Goal: Task Accomplishment & Management: Manage account settings

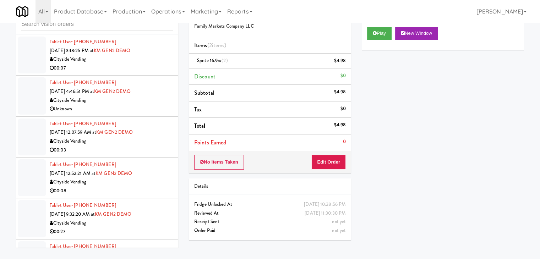
scroll to position [11162, 0]
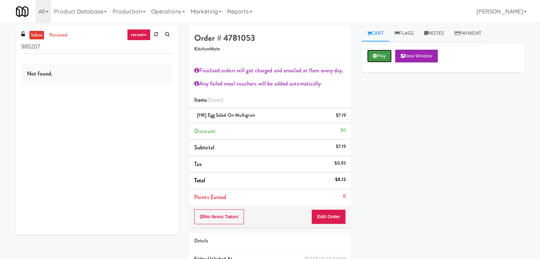
click at [373, 57] on icon at bounding box center [375, 56] width 4 height 5
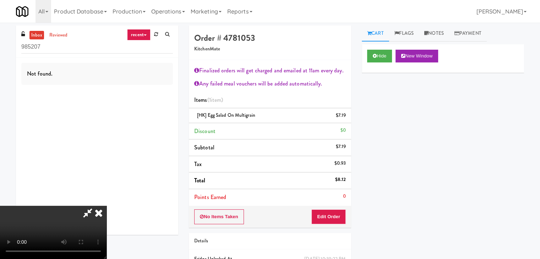
click at [106, 206] on video at bounding box center [53, 232] width 106 height 53
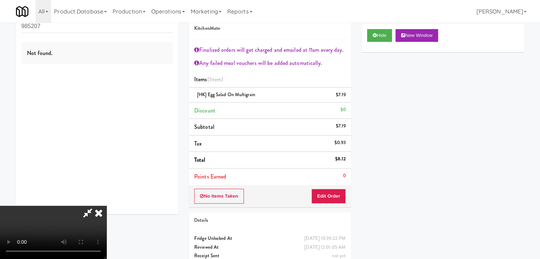
scroll to position [0, 0]
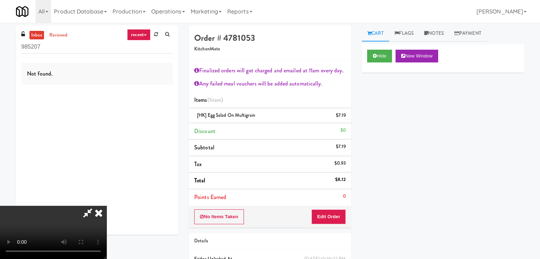
click at [106, 206] on icon at bounding box center [99, 213] width 16 height 14
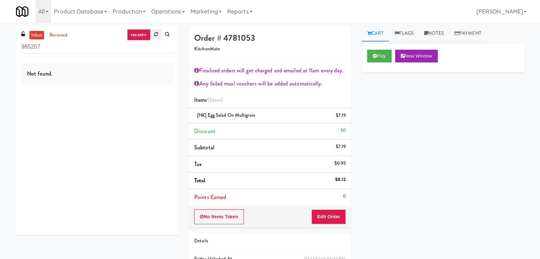
click at [157, 36] on icon at bounding box center [156, 34] width 4 height 5
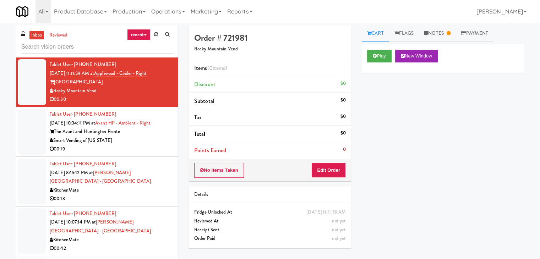
click at [139, 28] on div "inbox reviewed recent all unclear take inventory issue suspicious failed recent" at bounding box center [97, 42] width 162 height 32
click at [140, 33] on link "recent" at bounding box center [138, 34] width 23 height 11
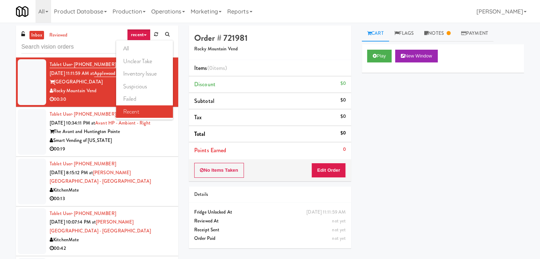
click at [138, 41] on ul "all unclear take inventory issue suspicious failed recent" at bounding box center [144, 79] width 57 height 79
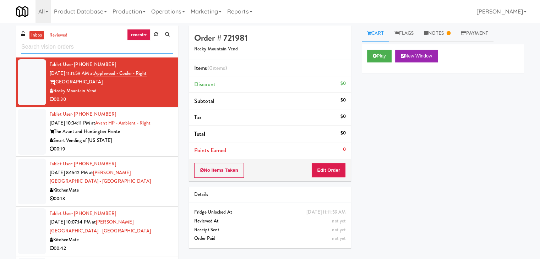
click at [138, 47] on input "text" at bounding box center [97, 46] width 152 height 13
drag, startPoint x: 141, startPoint y: 37, endPoint x: 139, endPoint y: 43, distance: 6.5
click at [141, 37] on link "recent" at bounding box center [138, 34] width 23 height 11
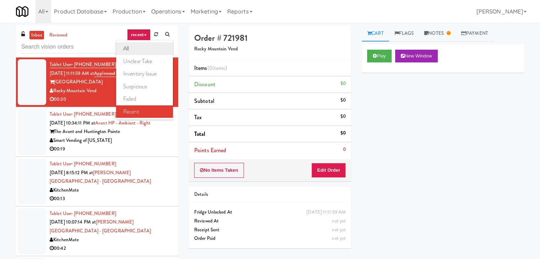
click at [138, 46] on link "all" at bounding box center [144, 48] width 57 height 13
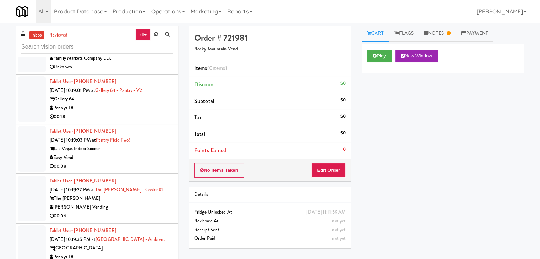
scroll to position [4109, 0]
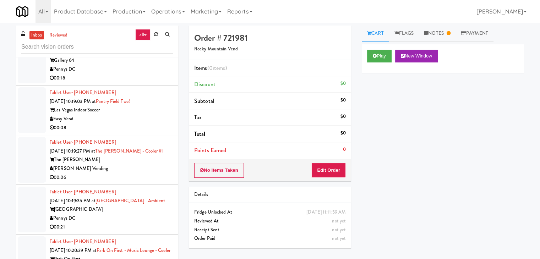
click at [120, 115] on div "Easy Vend" at bounding box center [111, 119] width 123 height 9
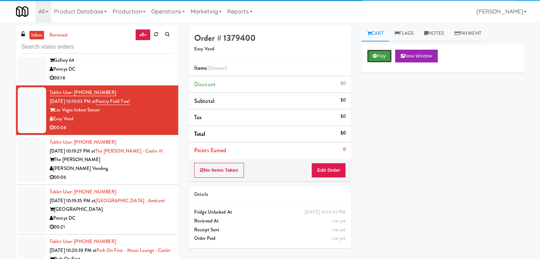
click at [379, 54] on button "Play" at bounding box center [379, 56] width 24 height 13
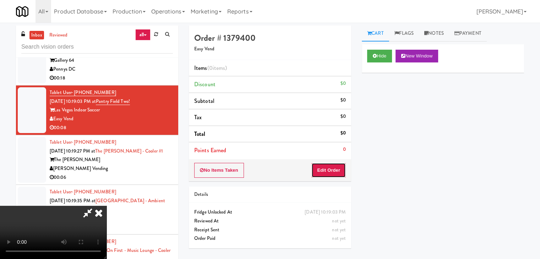
click at [322, 172] on button "Edit Order" at bounding box center [328, 170] width 34 height 15
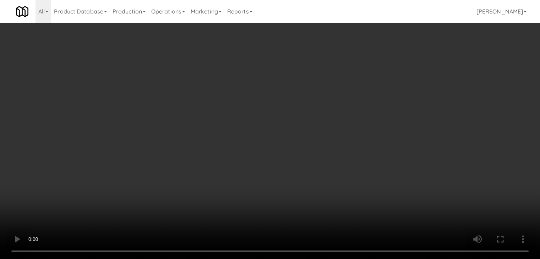
scroll to position [4100, 0]
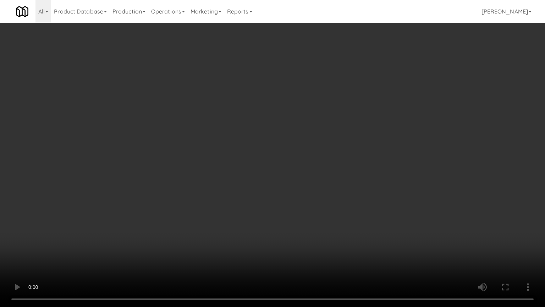
click at [345, 193] on video at bounding box center [272, 153] width 545 height 307
click at [337, 188] on video at bounding box center [272, 153] width 545 height 307
click at [332, 187] on video at bounding box center [272, 153] width 545 height 307
click at [332, 186] on video at bounding box center [272, 153] width 545 height 307
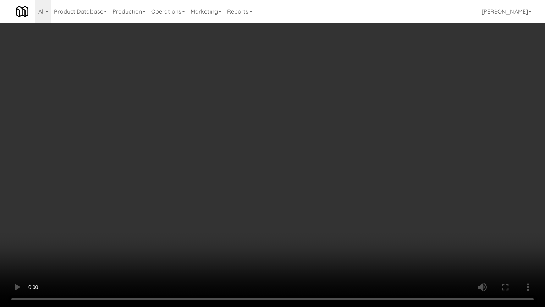
click at [357, 228] on video at bounding box center [272, 153] width 545 height 307
click at [359, 228] on video at bounding box center [272, 153] width 545 height 307
click at [358, 228] on video at bounding box center [272, 153] width 545 height 307
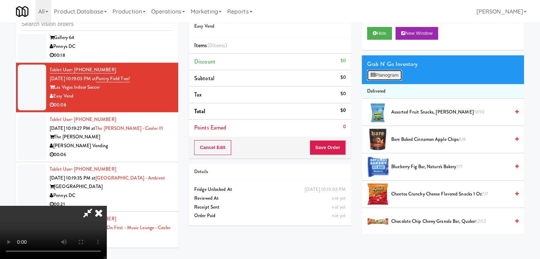
click at [397, 74] on button "Planogram" at bounding box center [384, 75] width 35 height 11
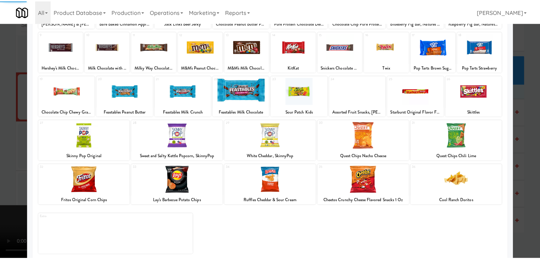
scroll to position [89, 0]
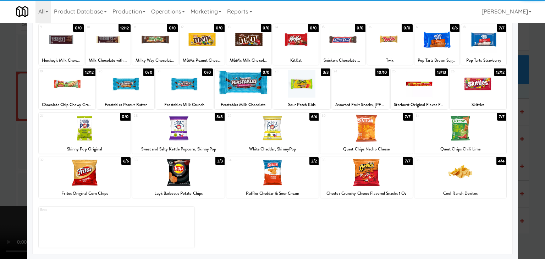
click at [294, 126] on div at bounding box center [272, 128] width 92 height 27
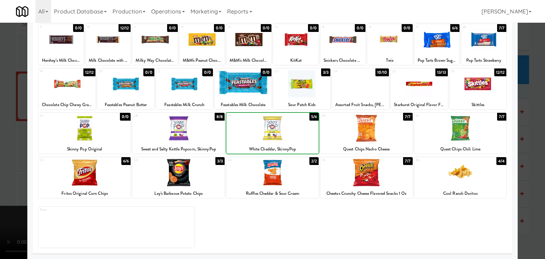
click at [6, 128] on div at bounding box center [272, 129] width 545 height 259
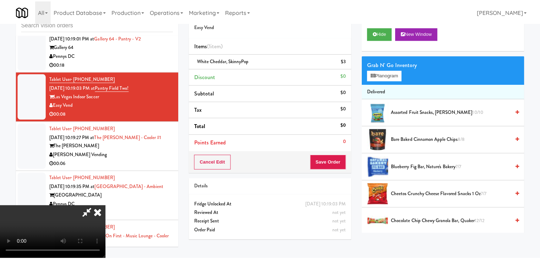
scroll to position [4109, 0]
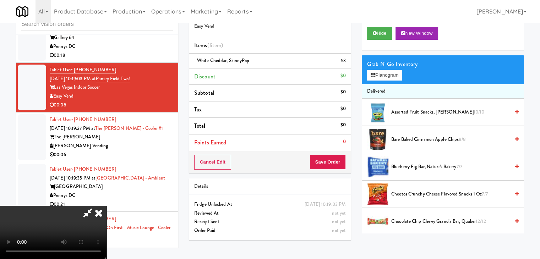
click at [106, 206] on video at bounding box center [53, 232] width 106 height 53
click at [331, 162] on button "Save Order" at bounding box center [328, 162] width 36 height 15
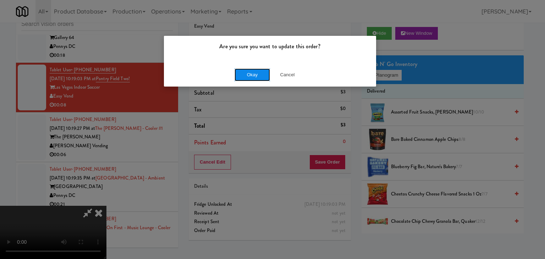
click at [255, 77] on button "Okay" at bounding box center [252, 75] width 35 height 13
click at [255, 77] on body "Are you sure you want to update this order? Okay Cancel Okay Are you sure you w…" at bounding box center [272, 129] width 545 height 259
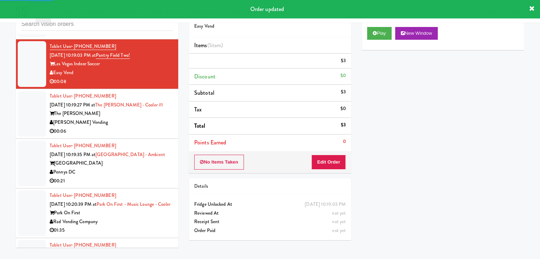
scroll to position [4144, 0]
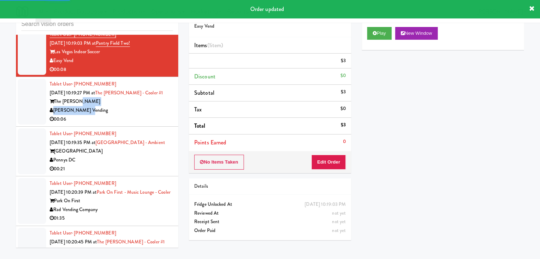
drag, startPoint x: 151, startPoint y: 84, endPoint x: 151, endPoint y: 93, distance: 8.5
click at [151, 89] on div "Tablet User · (571) 412-8085 [DATE] 10:19:27 PM at The [PERSON_NAME] - Cooler #…" at bounding box center [111, 102] width 123 height 44
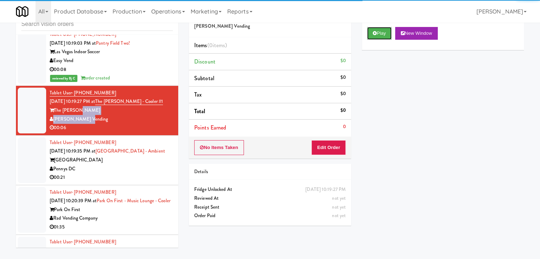
drag, startPoint x: 376, startPoint y: 34, endPoint x: 365, endPoint y: 81, distance: 48.1
click at [376, 36] on button "Play" at bounding box center [379, 33] width 24 height 13
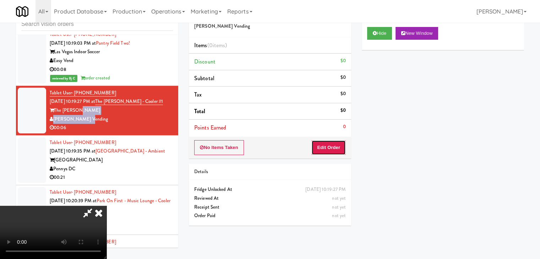
click at [335, 144] on button "Edit Order" at bounding box center [328, 147] width 34 height 15
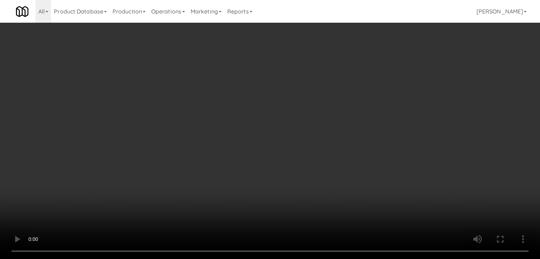
scroll to position [4135, 0]
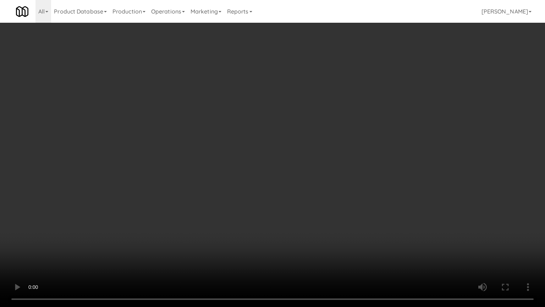
click at [300, 201] on video at bounding box center [272, 153] width 545 height 307
click at [300, 202] on video at bounding box center [272, 153] width 545 height 307
click at [304, 197] on video at bounding box center [272, 153] width 545 height 307
click at [304, 196] on video at bounding box center [272, 153] width 545 height 307
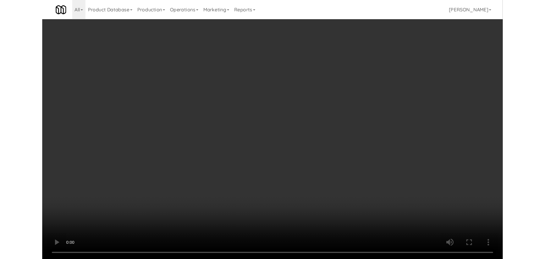
scroll to position [4144, 0]
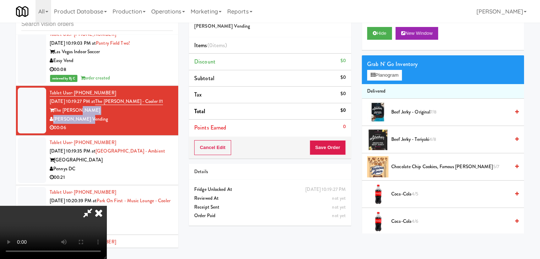
click at [106, 206] on video at bounding box center [53, 232] width 106 height 53
click at [387, 78] on button "Planogram" at bounding box center [384, 75] width 35 height 11
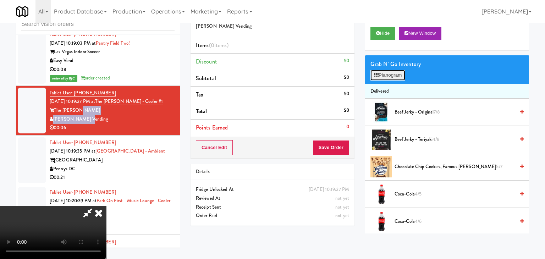
scroll to position [4135, 0]
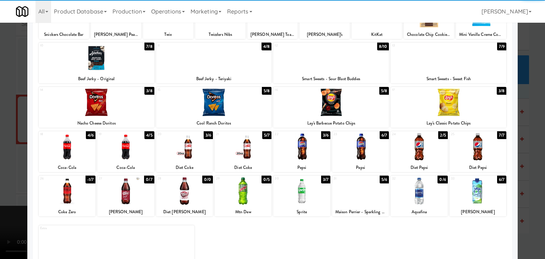
click at [133, 148] on div at bounding box center [125, 146] width 57 height 27
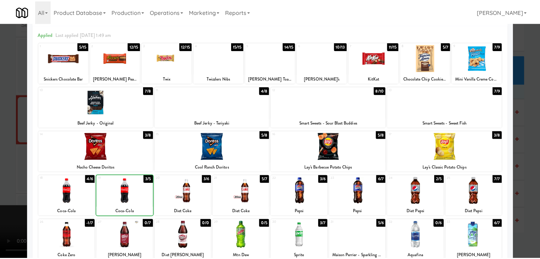
scroll to position [0, 0]
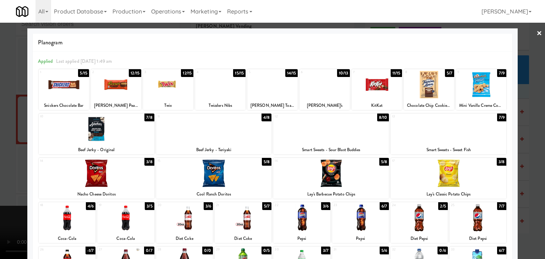
click at [119, 87] on div at bounding box center [116, 84] width 50 height 27
click at [5, 118] on div at bounding box center [272, 129] width 545 height 259
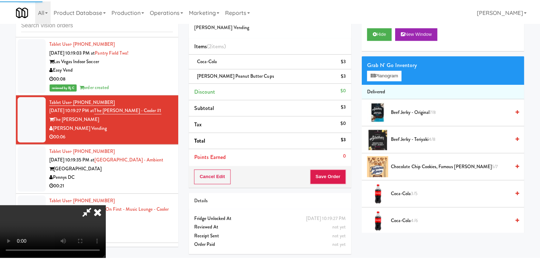
scroll to position [4144, 0]
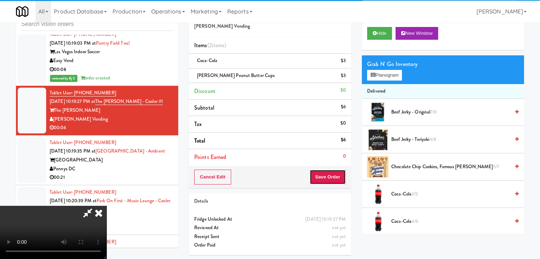
click at [341, 176] on button "Save Order" at bounding box center [328, 177] width 36 height 15
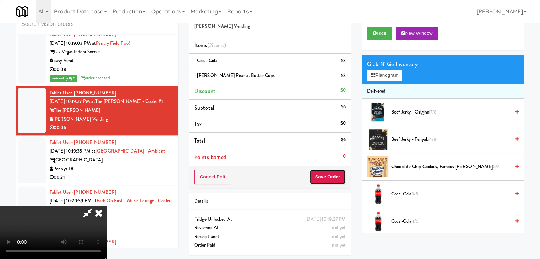
click at [339, 176] on button "Save Order" at bounding box center [328, 177] width 36 height 15
click at [338, 175] on button "Save Order" at bounding box center [328, 177] width 36 height 15
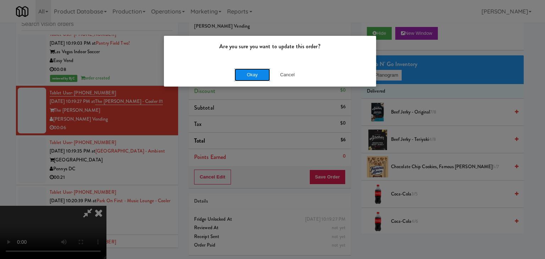
click at [256, 77] on button "Okay" at bounding box center [252, 75] width 35 height 13
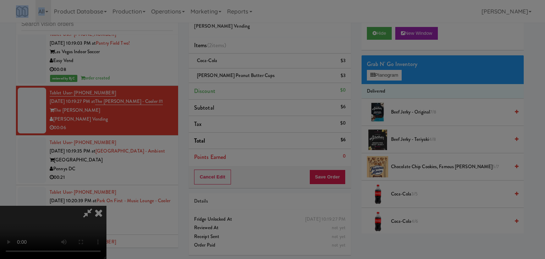
click at [256, 73] on div "Okay Cancel" at bounding box center [270, 62] width 212 height 24
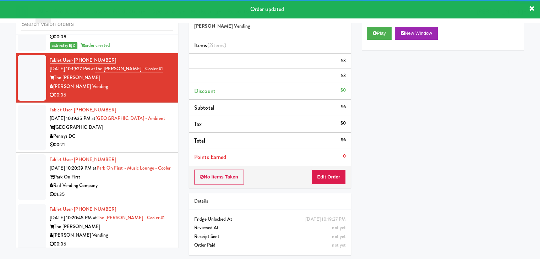
scroll to position [4215, 0]
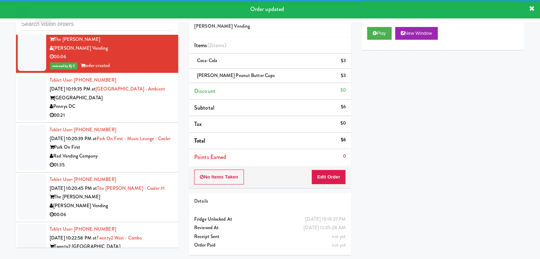
click at [126, 102] on div "Pennys DC" at bounding box center [111, 106] width 123 height 9
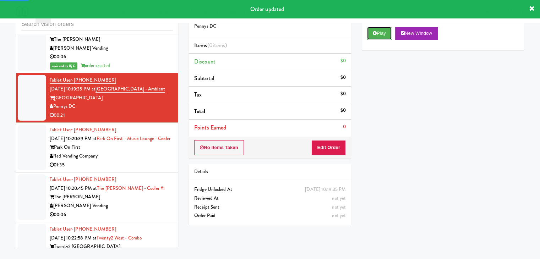
drag, startPoint x: 384, startPoint y: 33, endPoint x: 375, endPoint y: 55, distance: 24.0
click at [384, 34] on button "Play" at bounding box center [379, 33] width 24 height 13
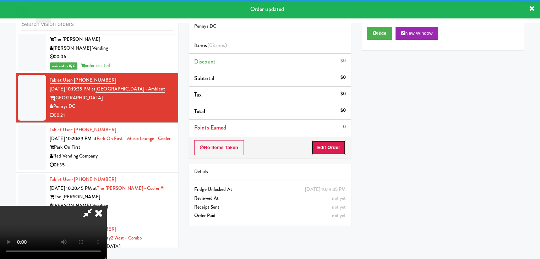
click at [333, 144] on button "Edit Order" at bounding box center [328, 147] width 34 height 15
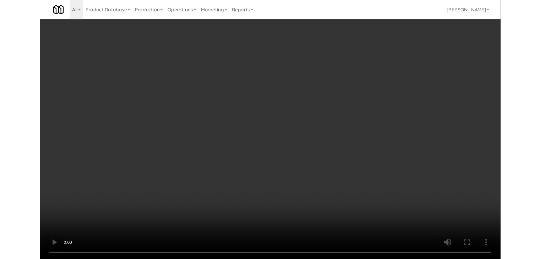
scroll to position [4207, 0]
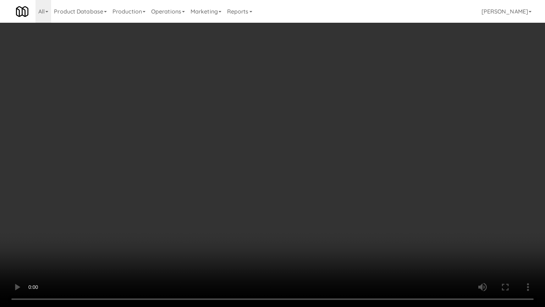
click at [339, 177] on video at bounding box center [272, 153] width 545 height 307
drag, startPoint x: 340, startPoint y: 178, endPoint x: 340, endPoint y: 185, distance: 6.4
click at [340, 181] on video at bounding box center [272, 153] width 545 height 307
click at [338, 182] on video at bounding box center [272, 153] width 545 height 307
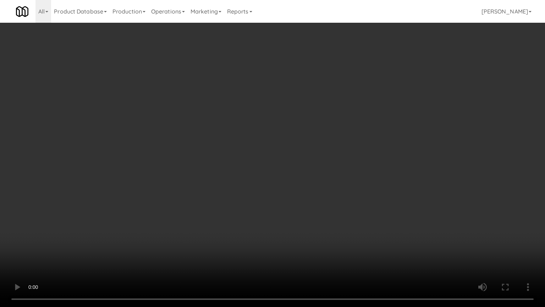
click at [339, 182] on video at bounding box center [272, 153] width 545 height 307
drag, startPoint x: 339, startPoint y: 182, endPoint x: 368, endPoint y: 113, distance: 75.4
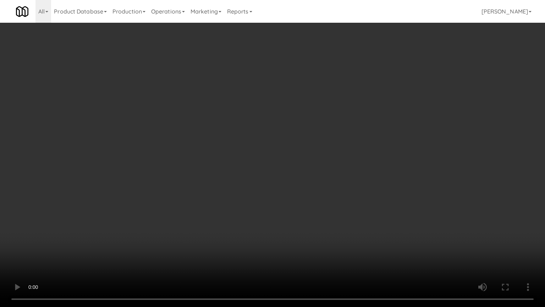
click at [339, 181] on video at bounding box center [272, 153] width 545 height 307
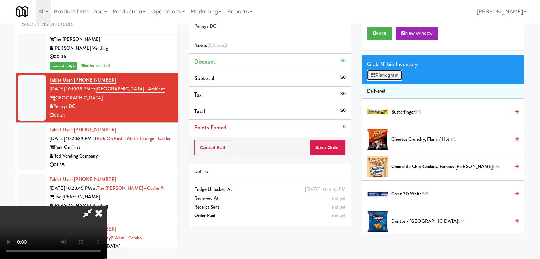
click at [395, 74] on button "Planogram" at bounding box center [384, 75] width 35 height 11
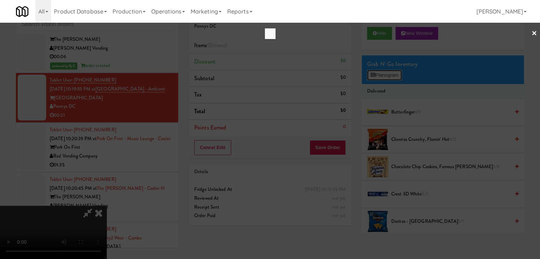
scroll to position [4207, 0]
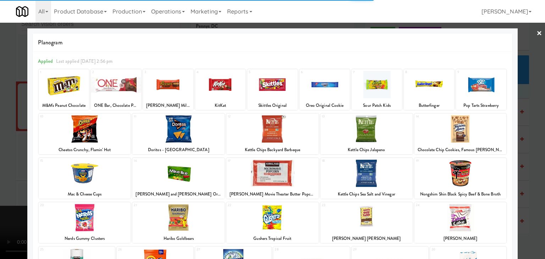
click at [67, 91] on div at bounding box center [64, 84] width 50 height 27
drag, startPoint x: 0, startPoint y: 101, endPoint x: 67, endPoint y: 108, distance: 67.8
click at [2, 101] on div at bounding box center [272, 129] width 545 height 259
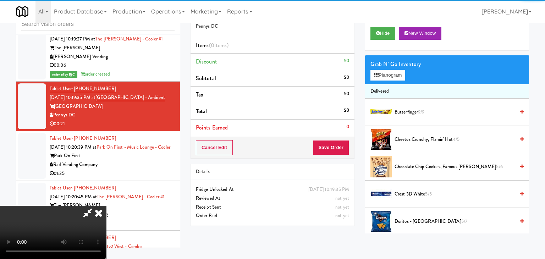
scroll to position [4215, 0]
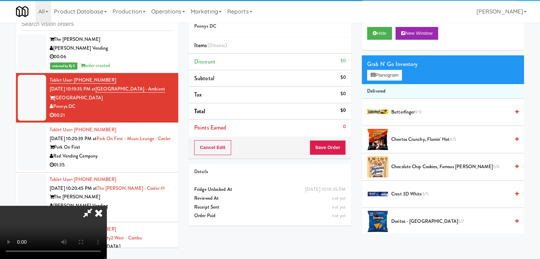
click at [106, 206] on video at bounding box center [53, 232] width 106 height 53
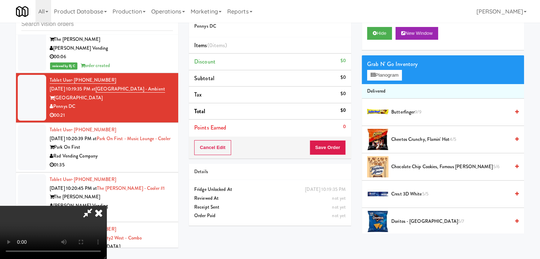
click at [106, 206] on video at bounding box center [53, 232] width 106 height 53
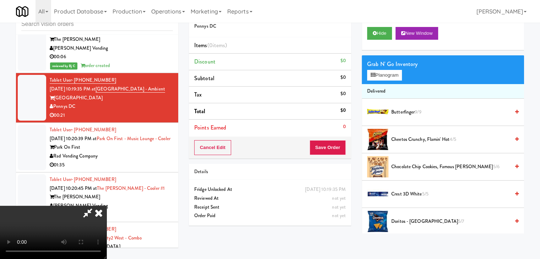
click at [106, 206] on video at bounding box center [53, 232] width 106 height 53
click at [397, 74] on button "Planogram" at bounding box center [384, 75] width 35 height 11
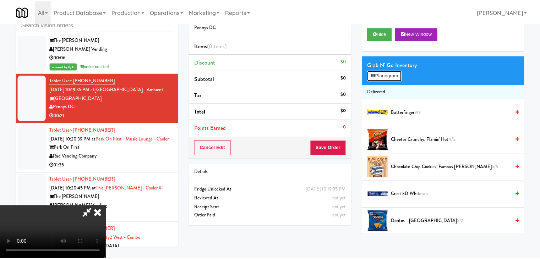
scroll to position [4207, 0]
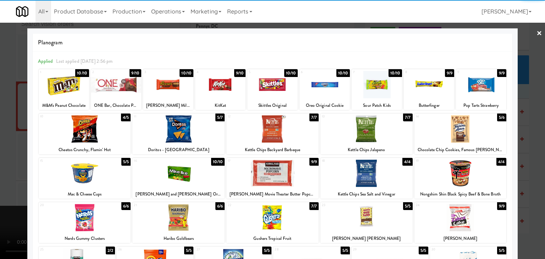
click at [468, 133] on div at bounding box center [461, 128] width 92 height 27
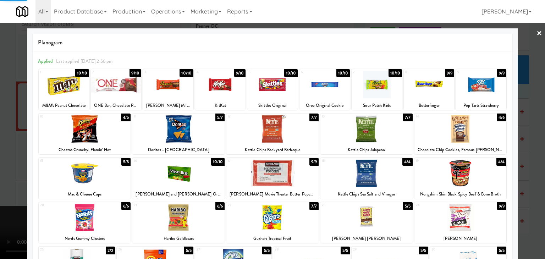
drag, startPoint x: 527, startPoint y: 151, endPoint x: 507, endPoint y: 152, distance: 19.6
click at [527, 151] on div at bounding box center [272, 129] width 545 height 259
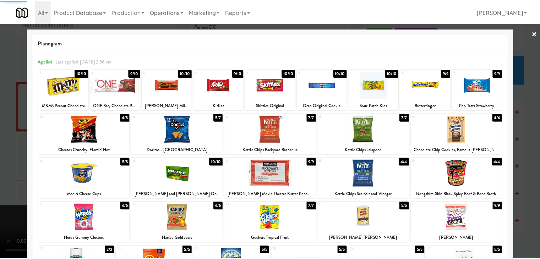
scroll to position [4215, 0]
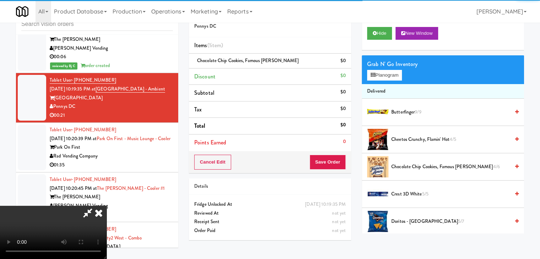
click at [106, 206] on video at bounding box center [53, 232] width 106 height 53
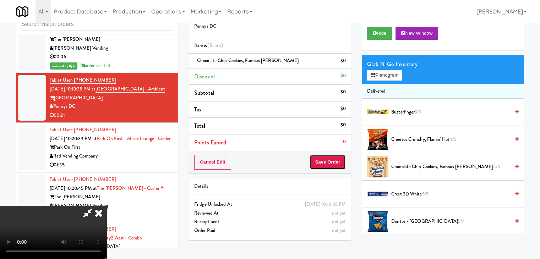
click at [331, 161] on button "Save Order" at bounding box center [328, 162] width 36 height 15
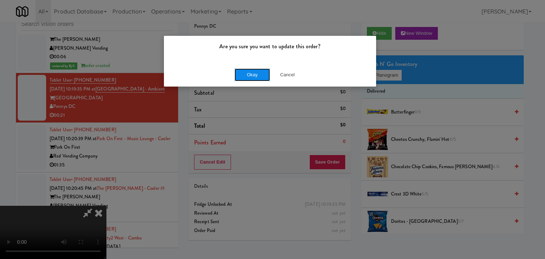
click at [247, 73] on button "Okay" at bounding box center [252, 75] width 35 height 13
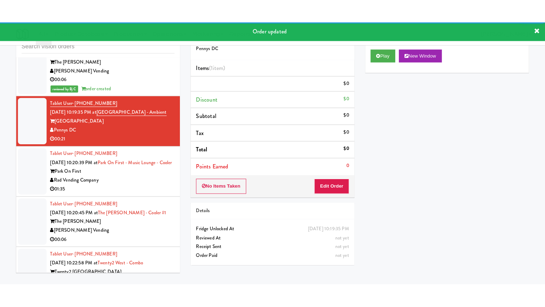
scroll to position [4251, 0]
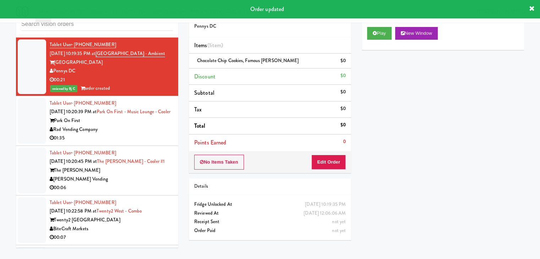
click at [133, 113] on div "Tablet User · (657) 294-6830 [DATE] 10:20:39 PM at [GEOGRAPHIC_DATA] on [GEOGRA…" at bounding box center [111, 121] width 123 height 44
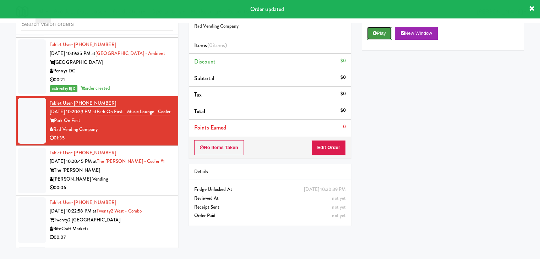
click at [378, 37] on button "Play" at bounding box center [379, 33] width 24 height 13
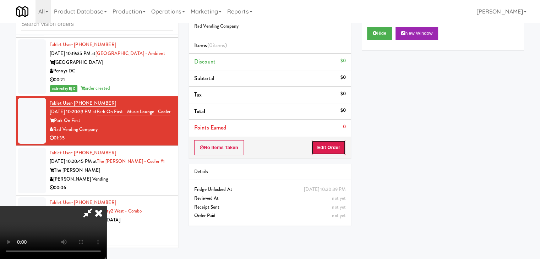
click at [331, 146] on button "Edit Order" at bounding box center [328, 147] width 34 height 15
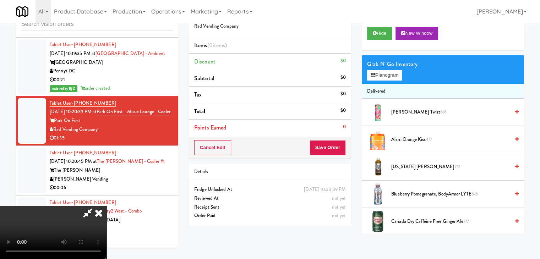
scroll to position [4242, 0]
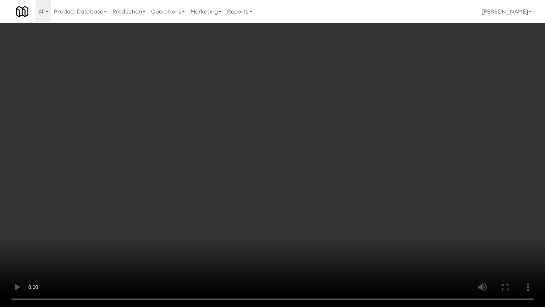
click at [282, 212] on video at bounding box center [272, 153] width 545 height 307
click at [278, 208] on video at bounding box center [272, 153] width 545 height 307
click at [290, 211] on video at bounding box center [272, 153] width 545 height 307
click at [321, 205] on video at bounding box center [272, 153] width 545 height 307
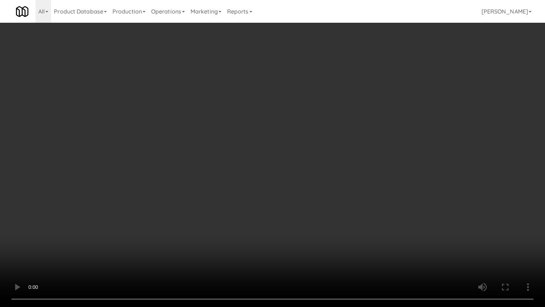
drag, startPoint x: 321, startPoint y: 205, endPoint x: 319, endPoint y: 209, distance: 5.2
click at [321, 206] on video at bounding box center [272, 153] width 545 height 307
click at [252, 231] on video at bounding box center [272, 153] width 545 height 307
click at [251, 231] on video at bounding box center [272, 153] width 545 height 307
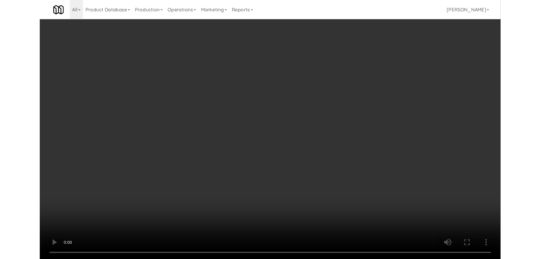
scroll to position [4251, 0]
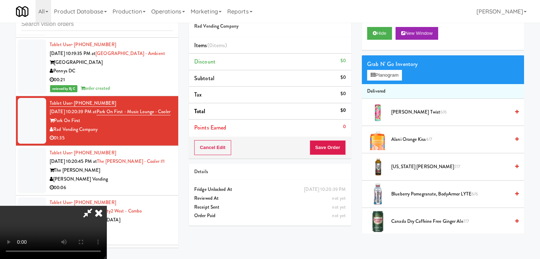
drag, startPoint x: 315, startPoint y: 82, endPoint x: 311, endPoint y: 86, distance: 5.3
click at [106, 206] on icon at bounding box center [99, 213] width 16 height 14
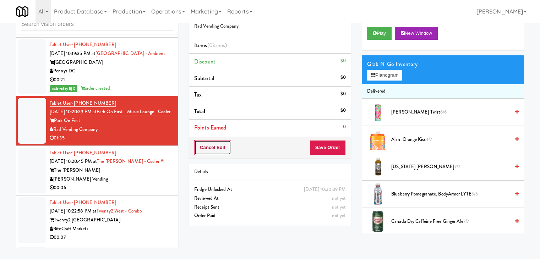
click at [210, 150] on button "Cancel Edit" at bounding box center [212, 147] width 37 height 15
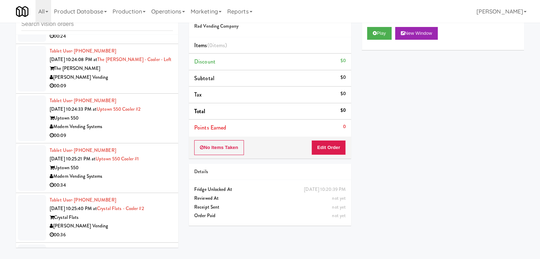
scroll to position [4641, 0]
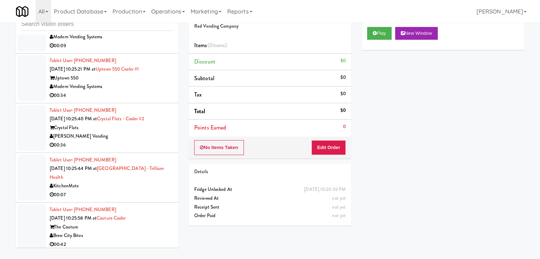
click at [138, 191] on div "00:07" at bounding box center [111, 195] width 123 height 9
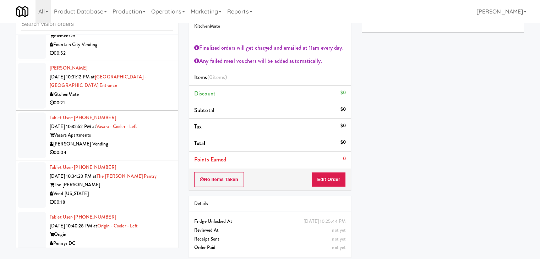
scroll to position [5529, 0]
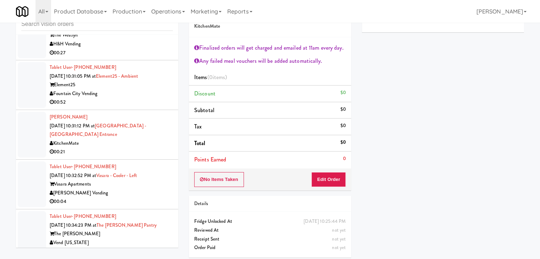
drag, startPoint x: 140, startPoint y: 186, endPoint x: 141, endPoint y: 193, distance: 6.9
click at [140, 189] on div "[PERSON_NAME] Vending" at bounding box center [111, 193] width 123 height 9
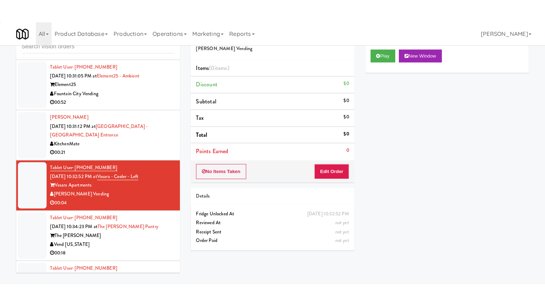
scroll to position [5564, 0]
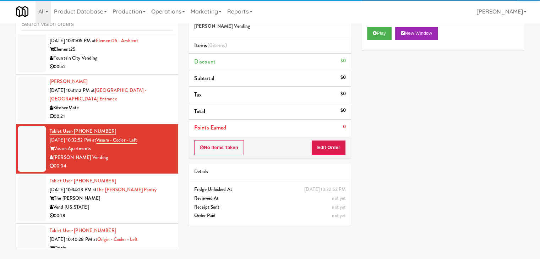
click at [376, 26] on div "Play New Window" at bounding box center [443, 36] width 162 height 28
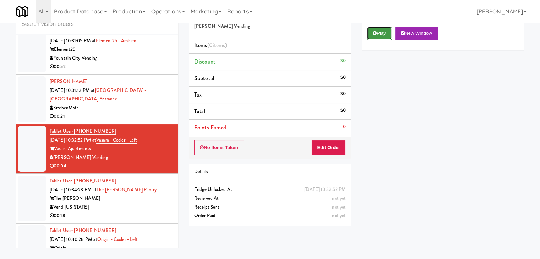
drag, startPoint x: 377, startPoint y: 30, endPoint x: 375, endPoint y: 37, distance: 8.0
click at [377, 31] on button "Play" at bounding box center [379, 33] width 24 height 13
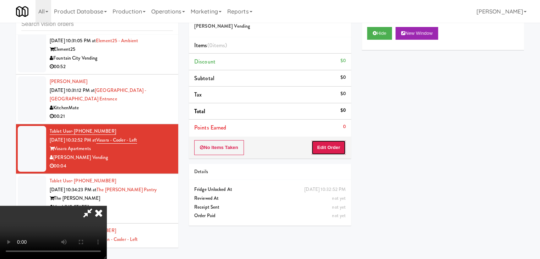
click at [325, 147] on button "Edit Order" at bounding box center [328, 147] width 34 height 15
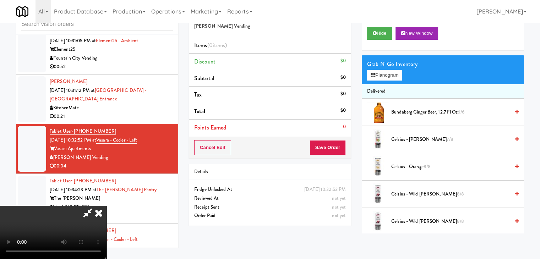
scroll to position [5556, 0]
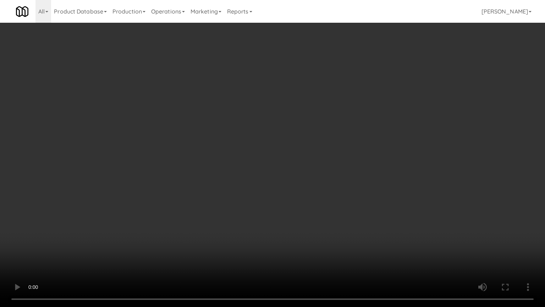
click at [304, 184] on video at bounding box center [272, 153] width 545 height 307
click at [303, 184] on video at bounding box center [272, 153] width 545 height 307
click at [304, 183] on video at bounding box center [272, 153] width 545 height 307
click at [310, 181] on video at bounding box center [272, 153] width 545 height 307
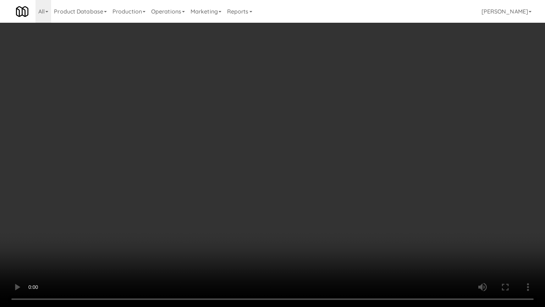
drag, startPoint x: 310, startPoint y: 181, endPoint x: 320, endPoint y: 131, distance: 51.5
click at [310, 181] on video at bounding box center [272, 153] width 545 height 307
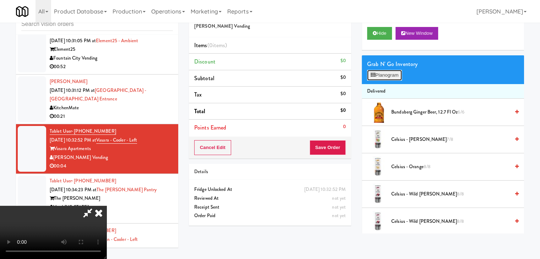
click at [395, 72] on button "Planogram" at bounding box center [384, 75] width 35 height 11
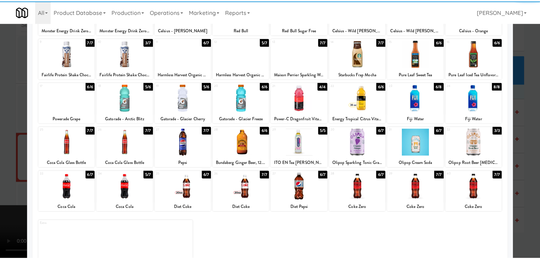
scroll to position [89, 0]
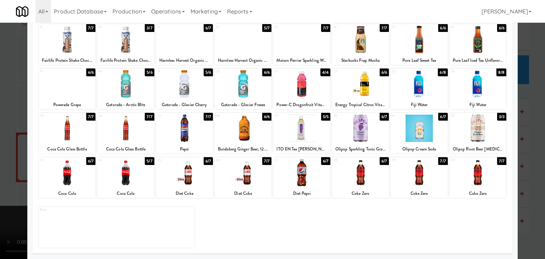
drag, startPoint x: 300, startPoint y: 177, endPoint x: 244, endPoint y: 178, distance: 55.4
click at [300, 177] on div at bounding box center [301, 172] width 57 height 27
drag, startPoint x: 0, startPoint y: 166, endPoint x: 130, endPoint y: 163, distance: 129.6
click at [5, 166] on div at bounding box center [272, 129] width 545 height 259
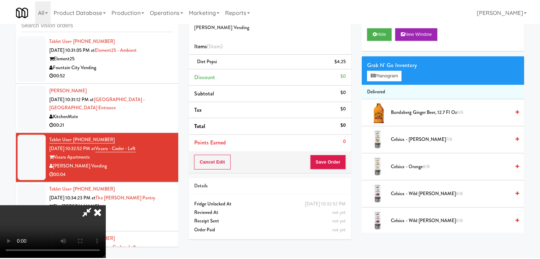
scroll to position [5564, 0]
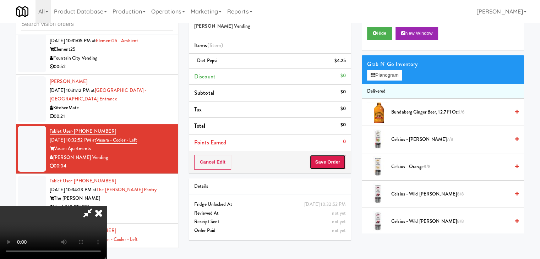
click at [331, 163] on button "Save Order" at bounding box center [328, 162] width 36 height 15
click at [331, 164] on button "Save Order" at bounding box center [328, 162] width 36 height 15
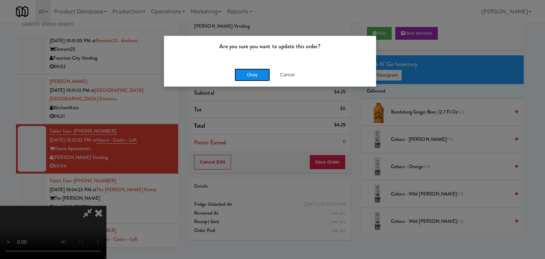
click at [245, 73] on button "Okay" at bounding box center [252, 75] width 35 height 13
click at [245, 74] on div "Okay Cancel" at bounding box center [270, 75] width 212 height 24
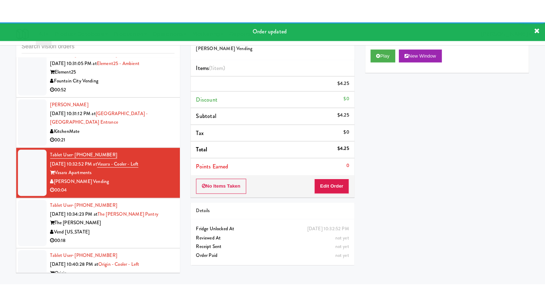
scroll to position [5635, 0]
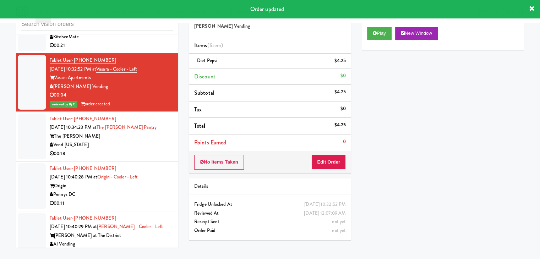
click at [134, 142] on div "Vend [US_STATE]" at bounding box center [111, 145] width 123 height 9
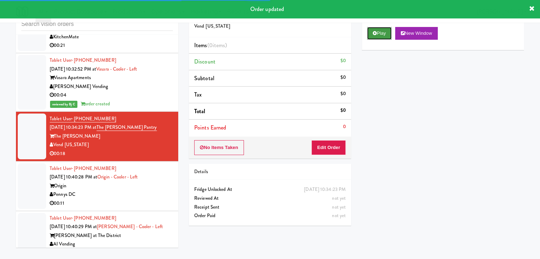
click at [376, 34] on button "Play" at bounding box center [379, 33] width 24 height 13
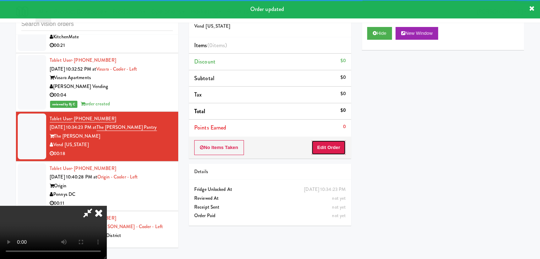
click at [329, 149] on button "Edit Order" at bounding box center [328, 147] width 34 height 15
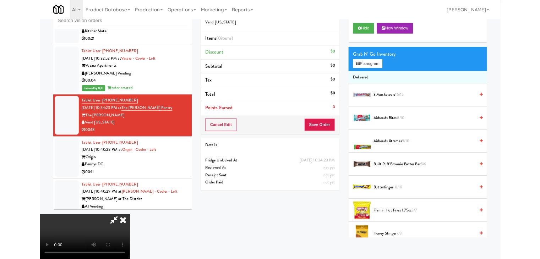
scroll to position [5626, 0]
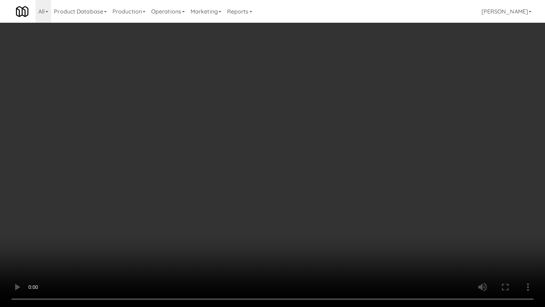
click at [285, 256] on video at bounding box center [272, 153] width 545 height 307
click at [288, 259] on video at bounding box center [272, 153] width 545 height 307
click at [298, 247] on video at bounding box center [272, 153] width 545 height 307
click at [297, 247] on video at bounding box center [272, 153] width 545 height 307
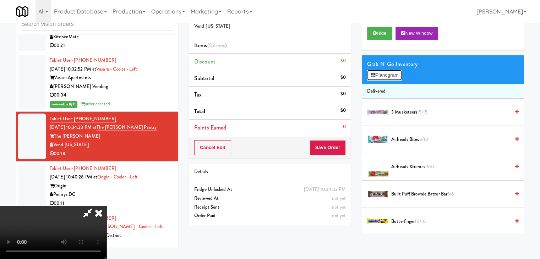
click at [389, 76] on button "Planogram" at bounding box center [384, 75] width 35 height 11
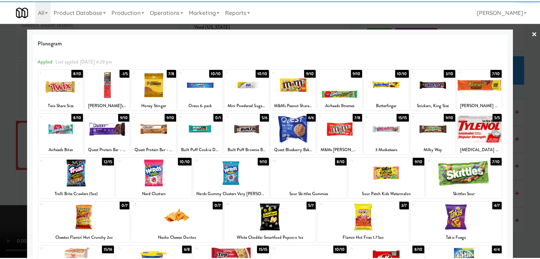
scroll to position [35, 0]
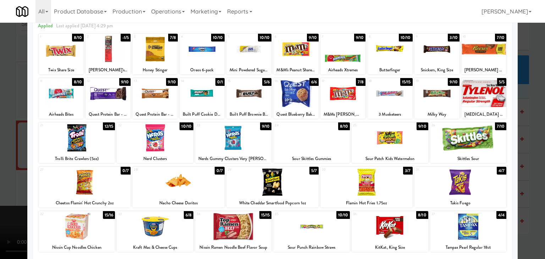
drag, startPoint x: 180, startPoint y: 178, endPoint x: 210, endPoint y: 179, distance: 30.5
click at [180, 179] on div at bounding box center [178, 182] width 92 height 27
click at [357, 183] on div at bounding box center [367, 182] width 92 height 27
click at [0, 183] on div at bounding box center [272, 129] width 545 height 259
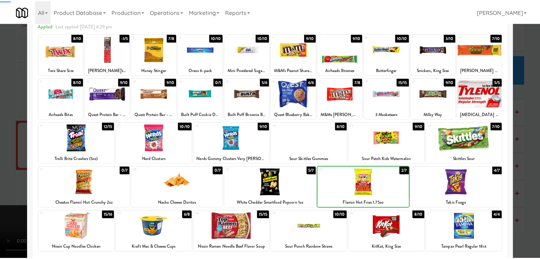
scroll to position [5635, 0]
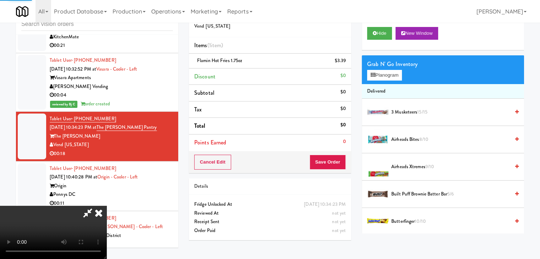
click at [106, 206] on video at bounding box center [53, 232] width 106 height 53
click at [334, 163] on button "Save Order" at bounding box center [328, 162] width 36 height 15
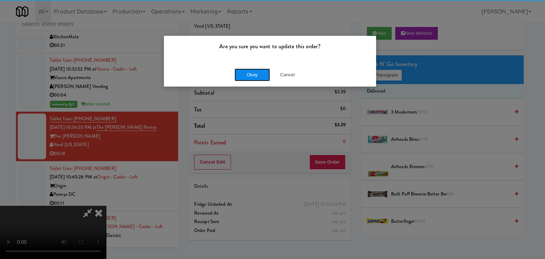
click at [251, 79] on button "Okay" at bounding box center [252, 75] width 35 height 13
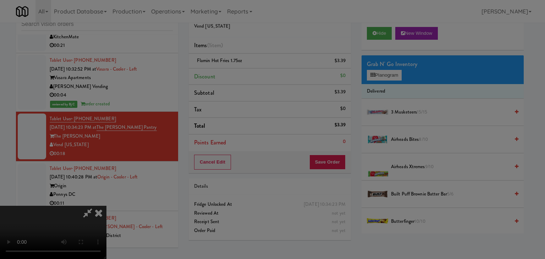
click at [251, 78] on body "Are you sure you want to update this order? Okay Cancel Okay Are you sure you w…" at bounding box center [272, 129] width 545 height 259
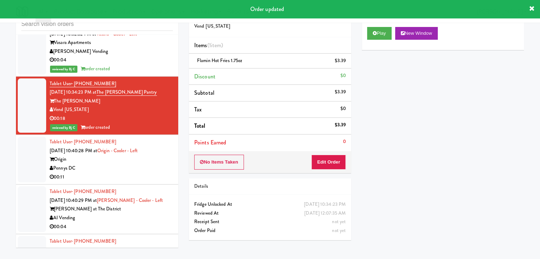
scroll to position [5742, 0]
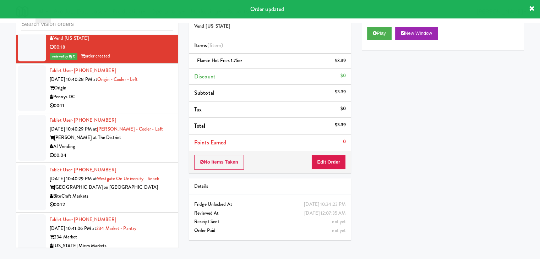
drag, startPoint x: 155, startPoint y: 93, endPoint x: 156, endPoint y: 97, distance: 4.2
click at [155, 93] on div "Pennys DC" at bounding box center [111, 97] width 123 height 9
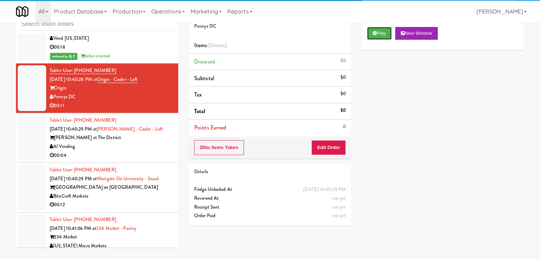
drag, startPoint x: 388, startPoint y: 31, endPoint x: 370, endPoint y: 81, distance: 53.8
click at [388, 32] on button "Play" at bounding box center [379, 33] width 24 height 13
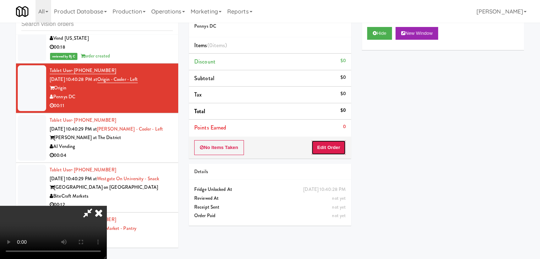
click at [331, 149] on button "Edit Order" at bounding box center [328, 147] width 34 height 15
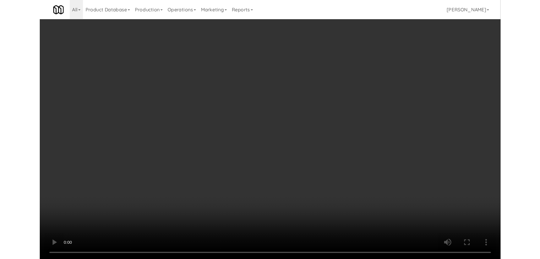
scroll to position [5733, 0]
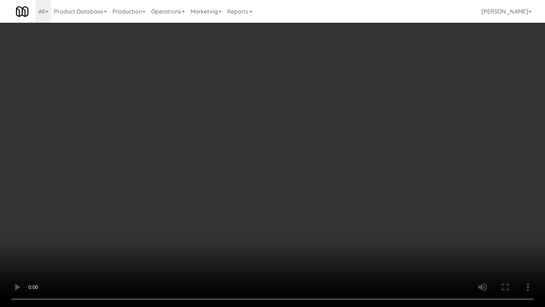
click at [305, 215] on video at bounding box center [272, 153] width 545 height 307
click at [305, 216] on video at bounding box center [272, 153] width 545 height 307
click at [305, 214] on video at bounding box center [272, 153] width 545 height 307
click at [304, 214] on video at bounding box center [272, 153] width 545 height 307
click at [304, 210] on video at bounding box center [272, 153] width 545 height 307
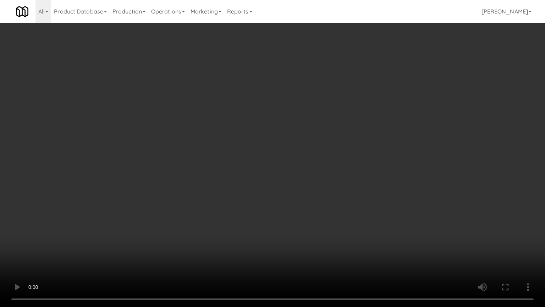
click at [304, 210] on video at bounding box center [272, 153] width 545 height 307
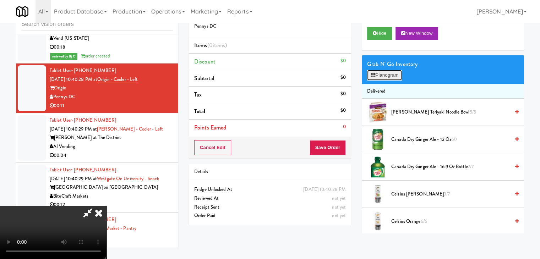
click at [399, 74] on button "Planogram" at bounding box center [384, 75] width 35 height 11
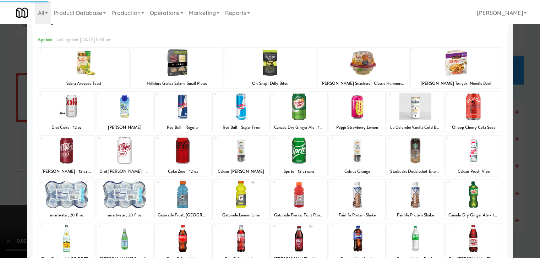
scroll to position [89, 0]
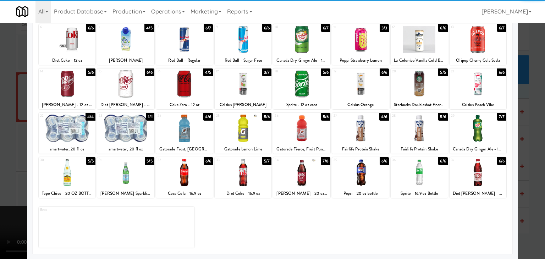
drag, startPoint x: 476, startPoint y: 167, endPoint x: 462, endPoint y: 168, distance: 13.5
click at [476, 168] on div at bounding box center [478, 172] width 57 height 27
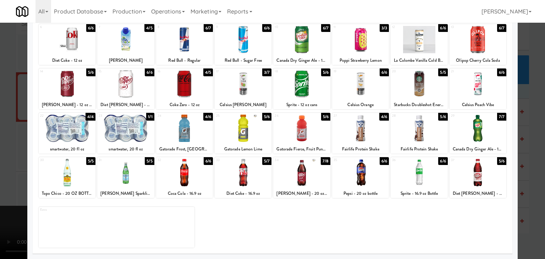
click at [119, 138] on div at bounding box center [125, 128] width 57 height 27
drag, startPoint x: 0, startPoint y: 146, endPoint x: 75, endPoint y: 150, distance: 74.7
click at [2, 146] on div at bounding box center [272, 129] width 545 height 259
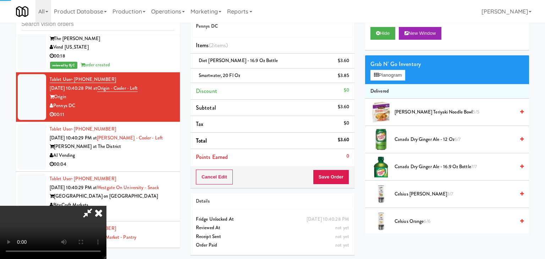
scroll to position [5742, 0]
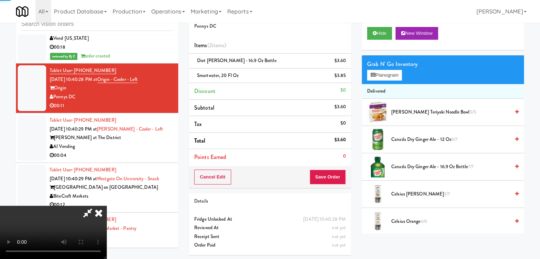
click at [106, 206] on video at bounding box center [53, 232] width 106 height 53
drag, startPoint x: 249, startPoint y: 172, endPoint x: 266, endPoint y: 164, distance: 18.4
click at [106, 206] on video at bounding box center [53, 232] width 106 height 53
click at [387, 72] on button "Planogram" at bounding box center [384, 75] width 35 height 11
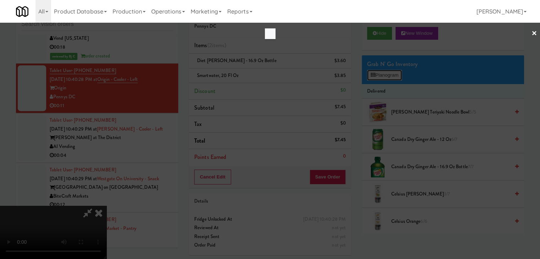
scroll to position [5733, 0]
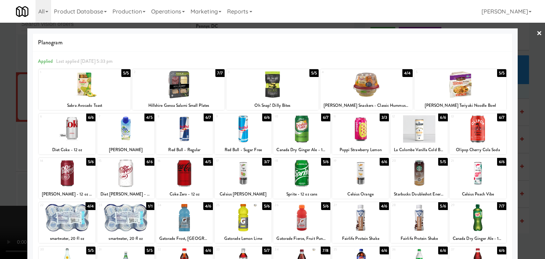
click at [81, 212] on div at bounding box center [67, 217] width 57 height 27
drag, startPoint x: 0, startPoint y: 202, endPoint x: 159, endPoint y: 192, distance: 159.4
click at [0, 202] on div at bounding box center [272, 129] width 545 height 259
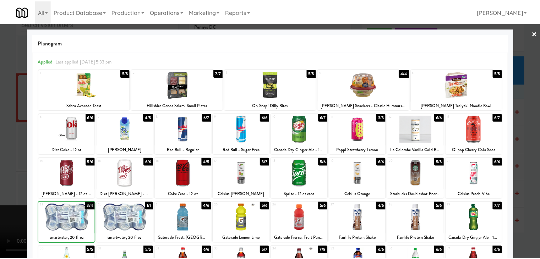
scroll to position [5742, 0]
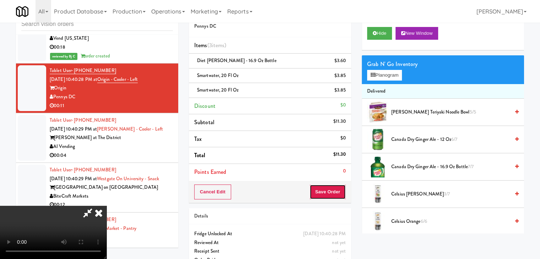
click at [328, 191] on button "Save Order" at bounding box center [328, 192] width 36 height 15
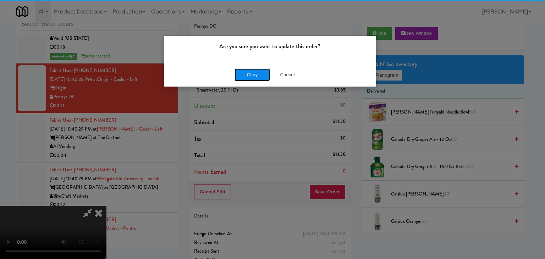
click at [260, 73] on button "Okay" at bounding box center [252, 75] width 35 height 13
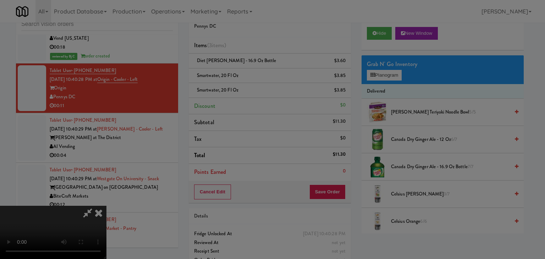
click at [259, 73] on body "Are you sure you want to update this order? Okay Cancel Okay Are you sure you w…" at bounding box center [272, 129] width 545 height 259
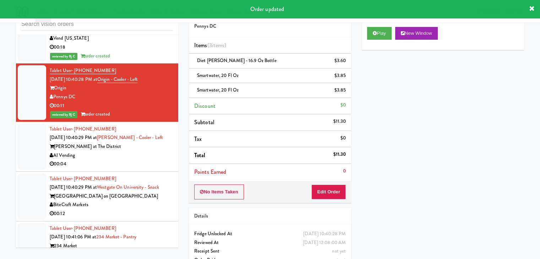
scroll to position [5813, 0]
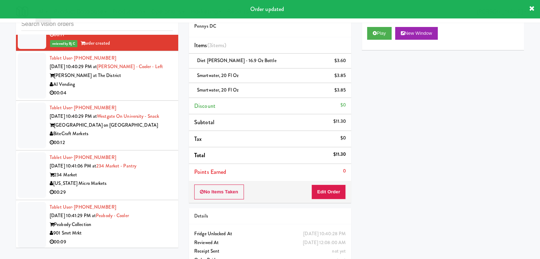
click at [146, 83] on div "AI Vending" at bounding box center [111, 84] width 123 height 9
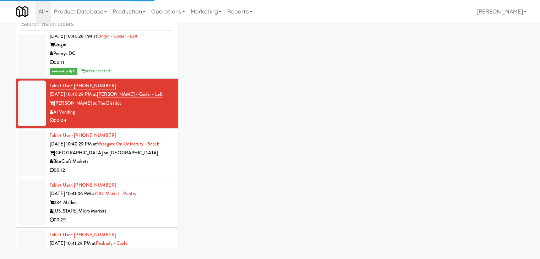
scroll to position [5742, 0]
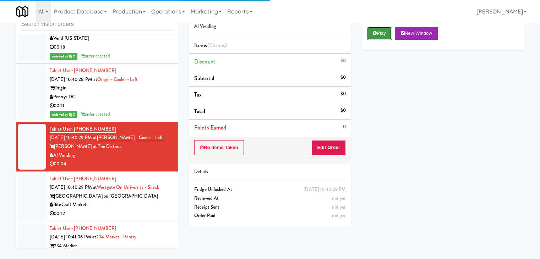
click at [381, 35] on button "Play" at bounding box center [379, 33] width 24 height 13
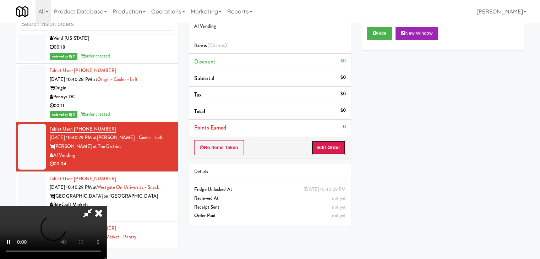
click at [322, 146] on button "Edit Order" at bounding box center [328, 147] width 34 height 15
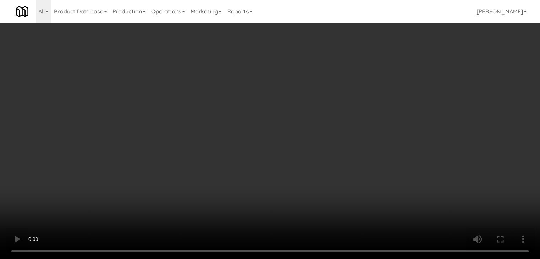
scroll to position [5733, 0]
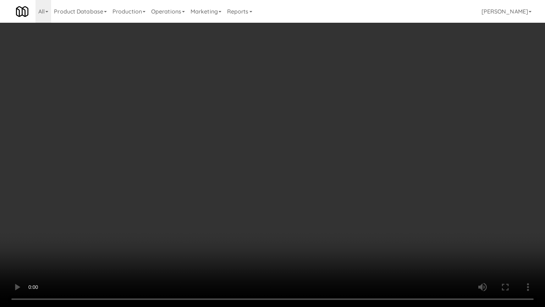
click at [233, 259] on video at bounding box center [272, 153] width 545 height 307
click at [326, 182] on video at bounding box center [272, 153] width 545 height 307
click at [326, 179] on video at bounding box center [272, 153] width 545 height 307
click at [327, 177] on video at bounding box center [272, 153] width 545 height 307
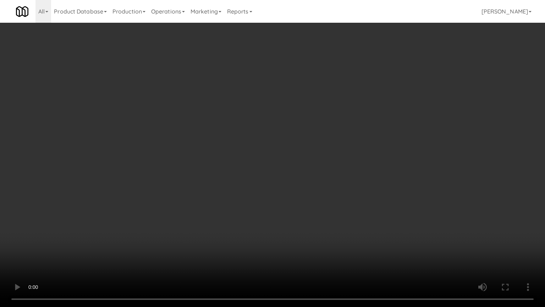
click at [327, 177] on video at bounding box center [272, 153] width 545 height 307
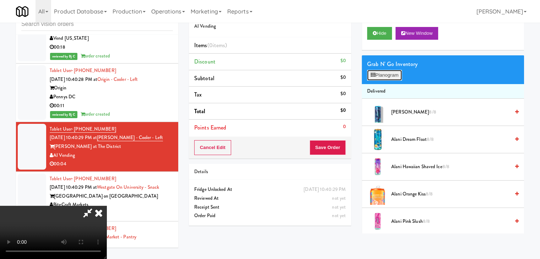
click at [382, 75] on button "Planogram" at bounding box center [384, 75] width 35 height 11
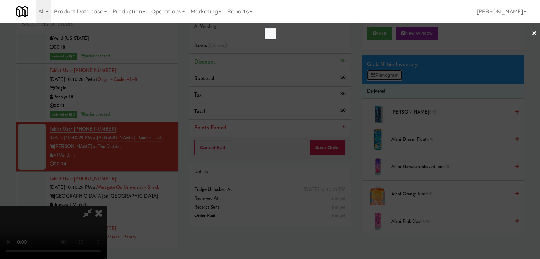
scroll to position [5733, 0]
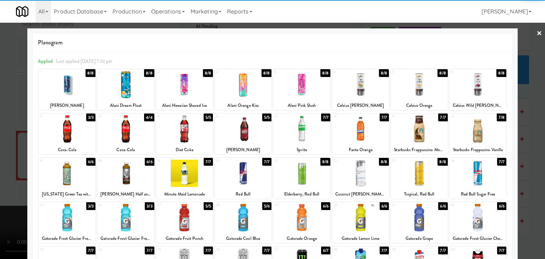
click at [128, 132] on div at bounding box center [125, 128] width 57 height 27
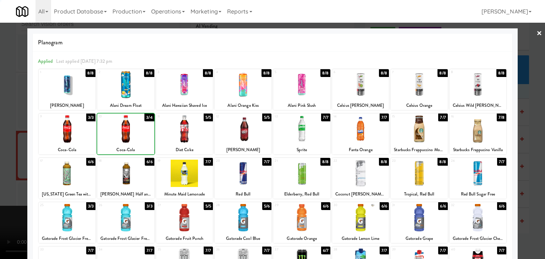
drag, startPoint x: 0, startPoint y: 135, endPoint x: 148, endPoint y: 136, distance: 147.7
click at [2, 135] on div at bounding box center [272, 129] width 545 height 259
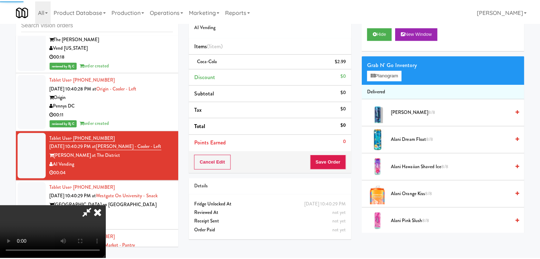
scroll to position [5742, 0]
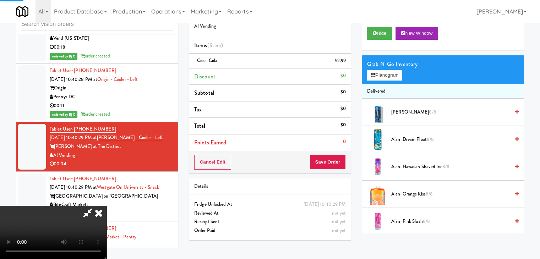
click at [106, 206] on video at bounding box center [53, 232] width 106 height 53
click at [332, 164] on button "Save Order" at bounding box center [328, 162] width 36 height 15
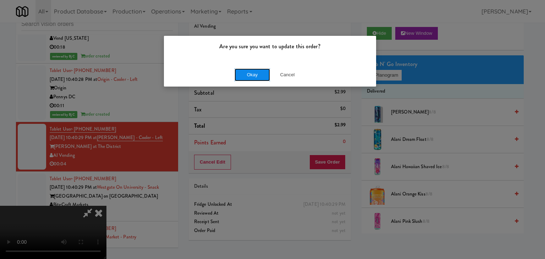
click at [245, 77] on button "Okay" at bounding box center [252, 75] width 35 height 13
click at [245, 77] on body "Are you sure you want to update this order? Okay Cancel Okay Are you sure you w…" at bounding box center [272, 129] width 545 height 259
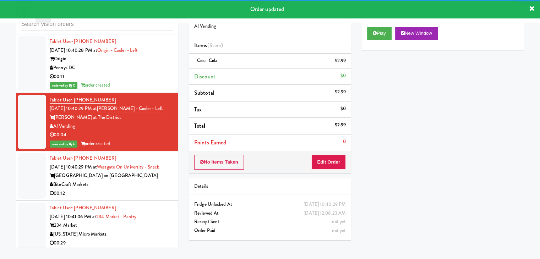
scroll to position [5813, 0]
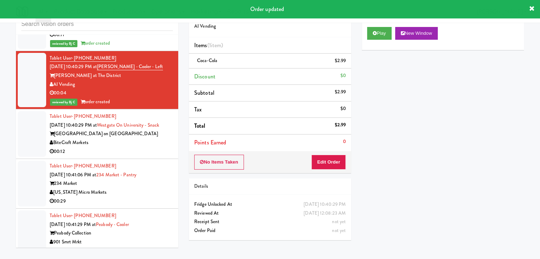
click at [151, 147] on div "00:12" at bounding box center [111, 151] width 123 height 9
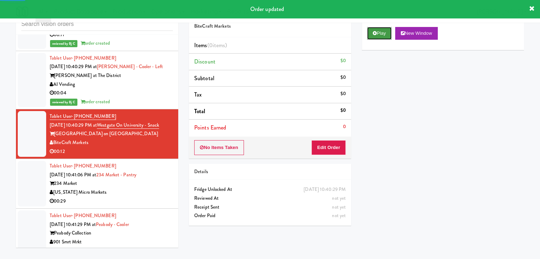
drag, startPoint x: 371, startPoint y: 32, endPoint x: 365, endPoint y: 61, distance: 29.8
click at [371, 32] on button "Play" at bounding box center [379, 33] width 24 height 13
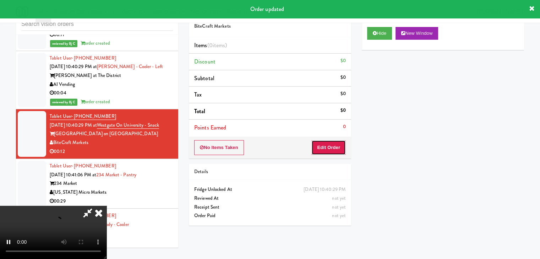
click at [326, 146] on button "Edit Order" at bounding box center [328, 147] width 34 height 15
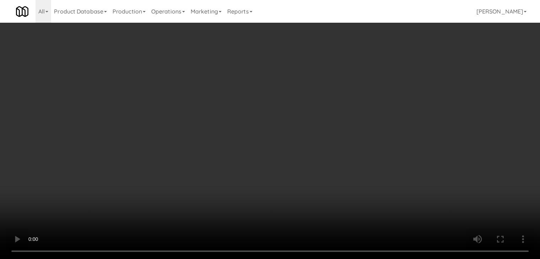
scroll to position [5804, 0]
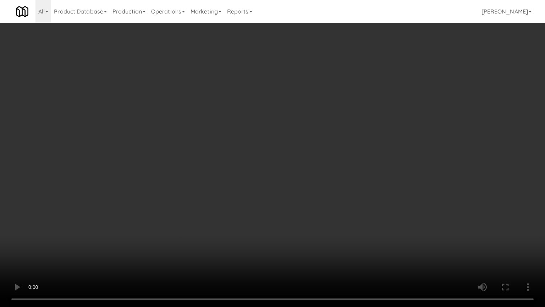
click at [294, 207] on video at bounding box center [272, 153] width 545 height 307
click at [294, 208] on video at bounding box center [272, 153] width 545 height 307
click at [294, 206] on video at bounding box center [272, 153] width 545 height 307
click at [297, 202] on video at bounding box center [272, 153] width 545 height 307
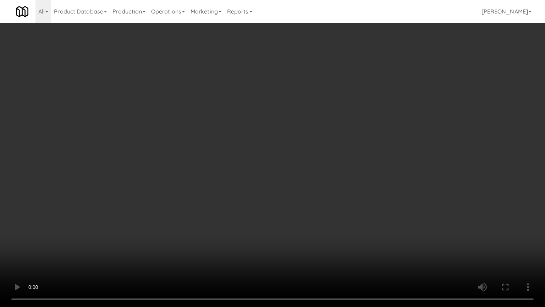
click at [297, 203] on video at bounding box center [272, 153] width 545 height 307
click at [294, 201] on video at bounding box center [272, 153] width 545 height 307
click at [294, 200] on video at bounding box center [272, 153] width 545 height 307
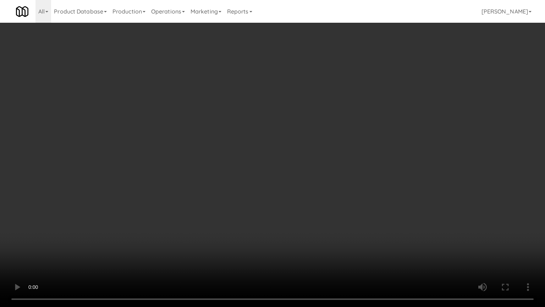
click at [294, 200] on video at bounding box center [272, 153] width 545 height 307
click at [294, 201] on video at bounding box center [272, 153] width 545 height 307
click at [311, 234] on video at bounding box center [272, 153] width 545 height 307
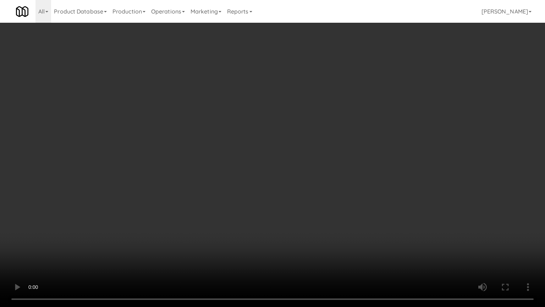
click at [311, 235] on video at bounding box center [272, 153] width 545 height 307
click at [309, 236] on video at bounding box center [272, 153] width 545 height 307
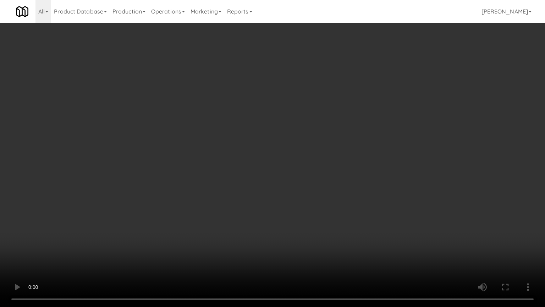
click at [309, 233] on video at bounding box center [272, 153] width 545 height 307
click at [307, 223] on video at bounding box center [272, 153] width 545 height 307
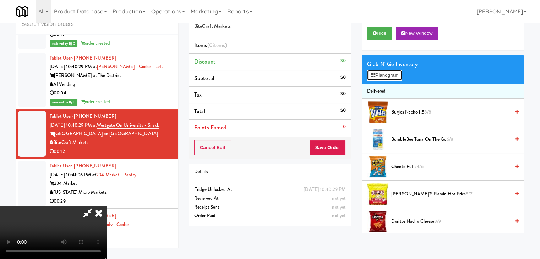
click at [391, 76] on button "Planogram" at bounding box center [384, 75] width 35 height 11
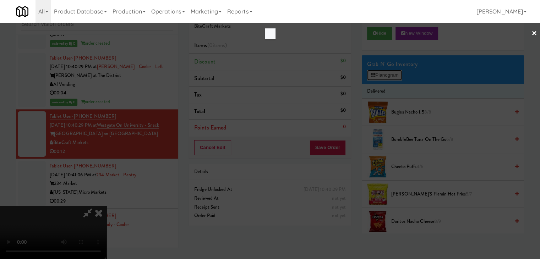
scroll to position [5804, 0]
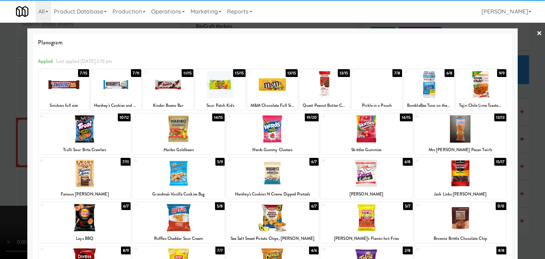
click at [127, 93] on div at bounding box center [116, 84] width 50 height 27
click at [125, 94] on div at bounding box center [116, 84] width 50 height 27
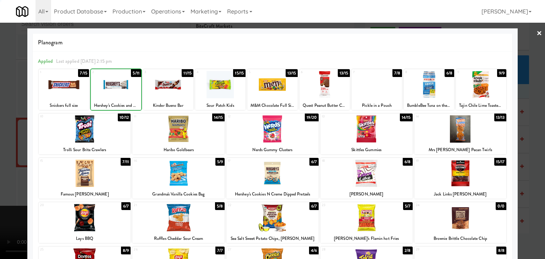
drag, startPoint x: 0, startPoint y: 106, endPoint x: 144, endPoint y: 113, distance: 144.3
click at [9, 107] on div at bounding box center [272, 129] width 545 height 259
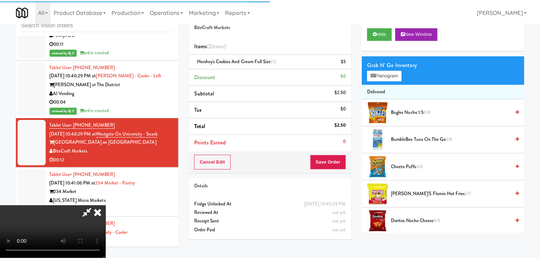
scroll to position [5813, 0]
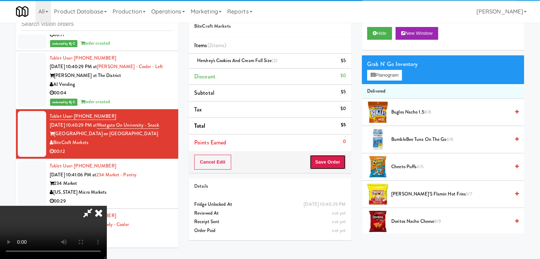
click at [338, 160] on button "Save Order" at bounding box center [328, 162] width 36 height 15
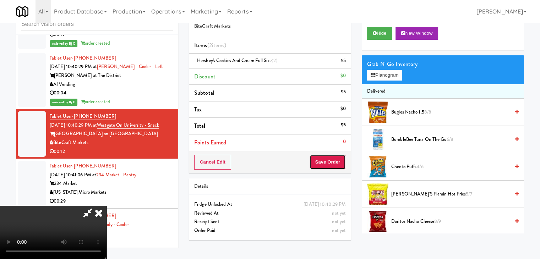
click at [338, 160] on button "Save Order" at bounding box center [328, 162] width 36 height 15
click at [337, 160] on button "Save Order" at bounding box center [328, 162] width 36 height 15
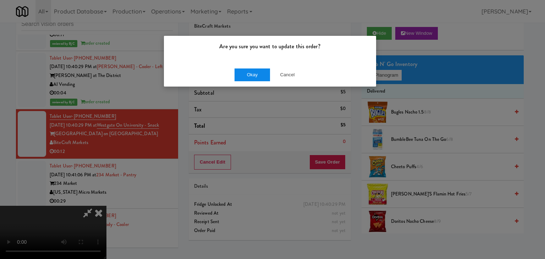
click at [252, 71] on div "Okay Cancel" at bounding box center [270, 75] width 212 height 24
click at [252, 72] on button "Okay" at bounding box center [252, 75] width 35 height 13
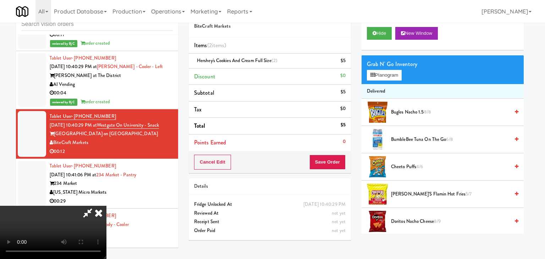
click at [252, 74] on body "Are you sure you want to update this order? Okay Cancel Okay Are you sure you w…" at bounding box center [272, 129] width 545 height 259
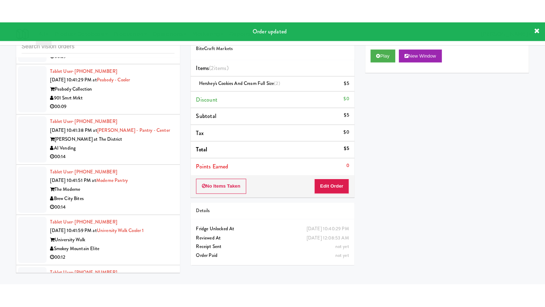
scroll to position [5990, 0]
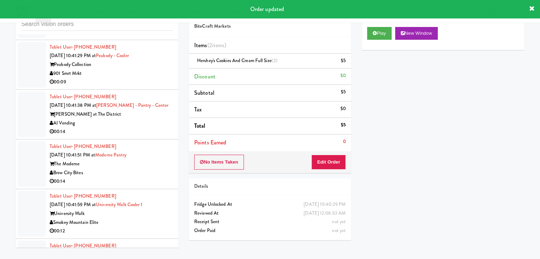
click at [155, 78] on div "00:09" at bounding box center [111, 82] width 123 height 9
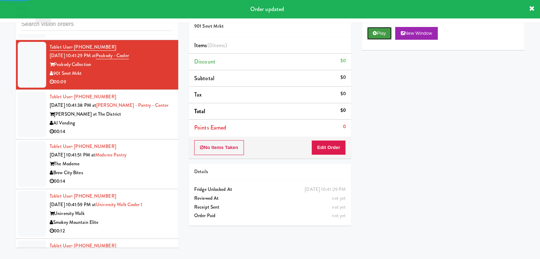
click at [370, 35] on button "Play" at bounding box center [379, 33] width 24 height 13
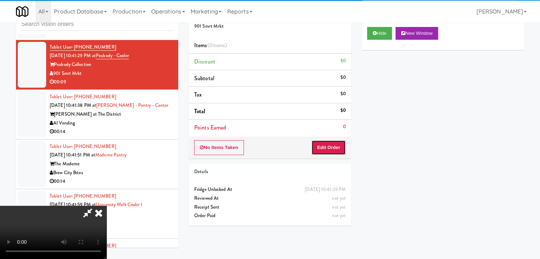
click at [333, 147] on button "Edit Order" at bounding box center [328, 147] width 34 height 15
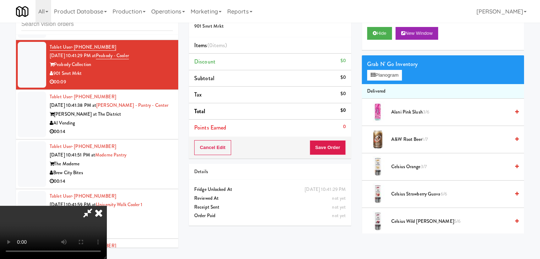
scroll to position [5982, 0]
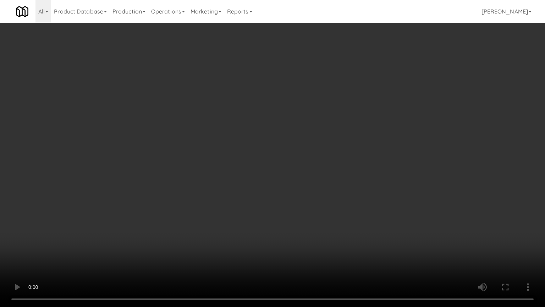
click at [321, 182] on video at bounding box center [272, 153] width 545 height 307
click at [321, 183] on video at bounding box center [272, 153] width 545 height 307
click at [325, 173] on video at bounding box center [272, 153] width 545 height 307
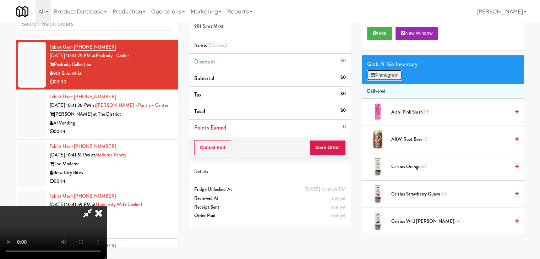
click at [389, 73] on button "Planogram" at bounding box center [384, 75] width 35 height 11
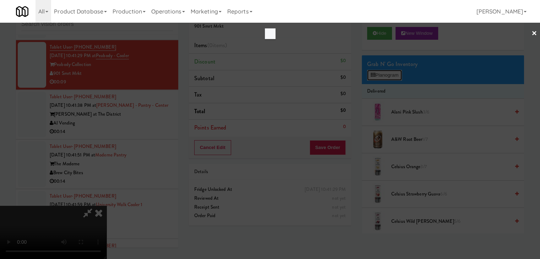
scroll to position [5982, 0]
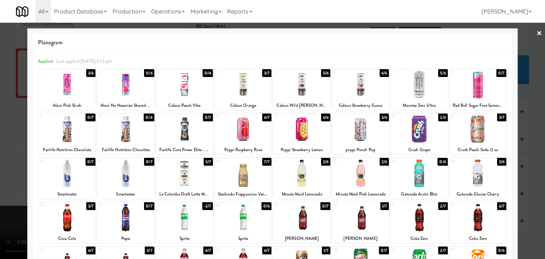
click at [68, 131] on div at bounding box center [67, 128] width 57 height 27
click at [0, 129] on div at bounding box center [272, 129] width 545 height 259
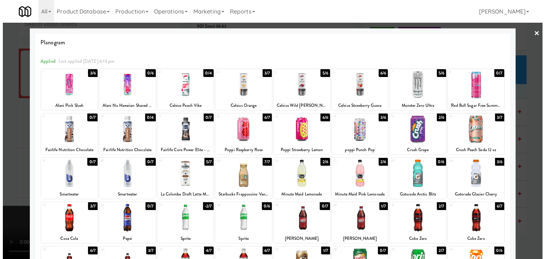
scroll to position [5990, 0]
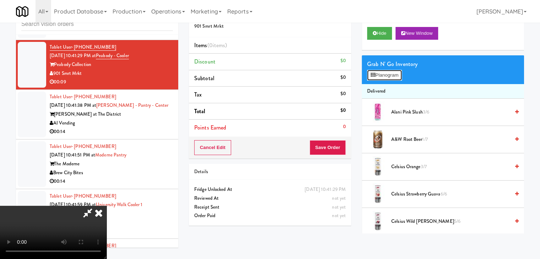
click at [389, 78] on button "Planogram" at bounding box center [384, 75] width 35 height 11
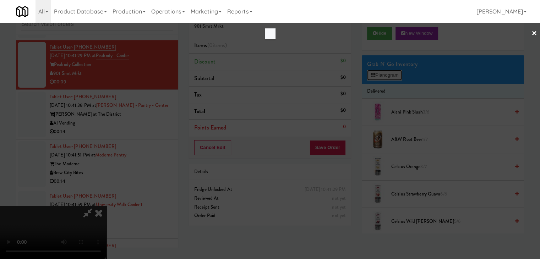
scroll to position [5982, 0]
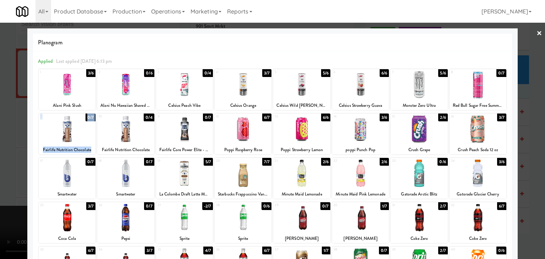
drag, startPoint x: 66, startPoint y: 135, endPoint x: 119, endPoint y: 136, distance: 52.5
click at [119, 136] on div "9 0/7 Fairlife Nutrition Chocolate 10 0/4 Fairlife Nutrition Chocolate 11 0/7 F…" at bounding box center [273, 134] width 468 height 41
click at [1, 135] on div at bounding box center [272, 129] width 545 height 259
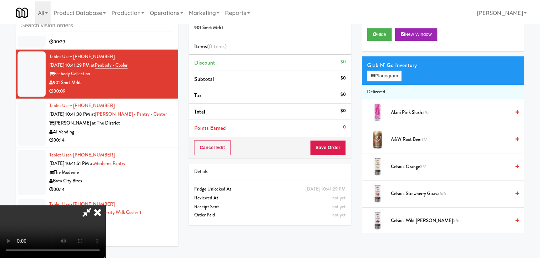
scroll to position [5990, 0]
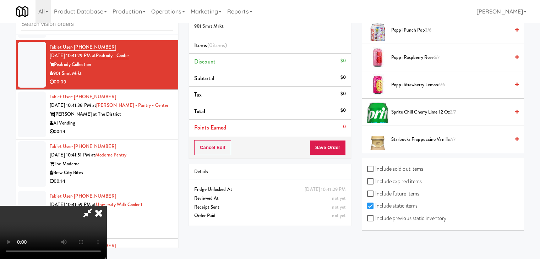
click at [416, 213] on label "Include previous static inventory" at bounding box center [406, 218] width 79 height 11
click at [375, 216] on input "Include previous static inventory" at bounding box center [371, 219] width 8 height 6
checkbox input "true"
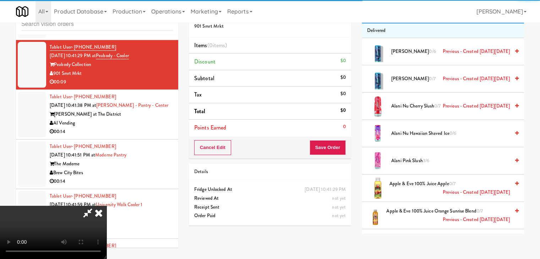
scroll to position [0, 0]
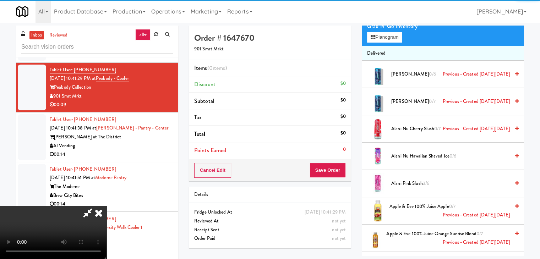
click at [106, 206] on video at bounding box center [53, 232] width 106 height 53
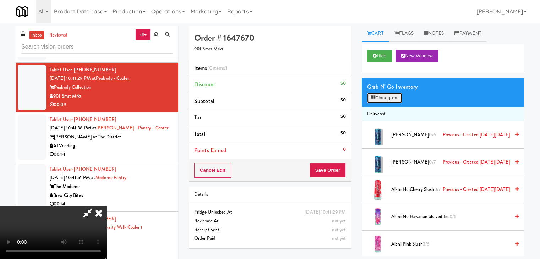
click at [388, 97] on button "Planogram" at bounding box center [384, 98] width 35 height 11
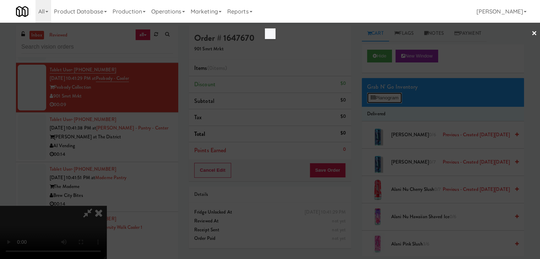
scroll to position [5982, 0]
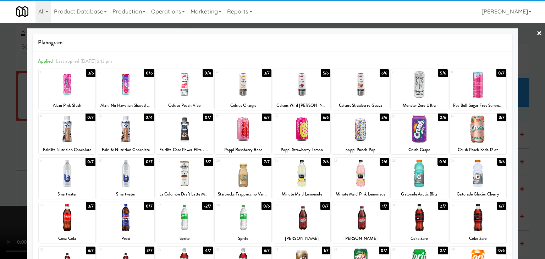
click at [67, 131] on div at bounding box center [67, 128] width 57 height 27
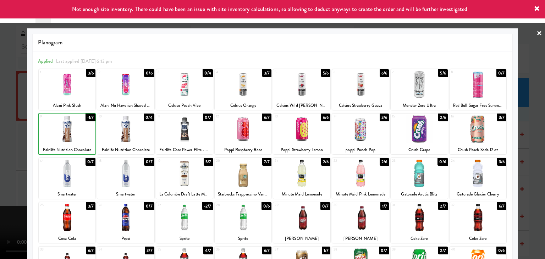
click at [0, 135] on div at bounding box center [272, 129] width 545 height 259
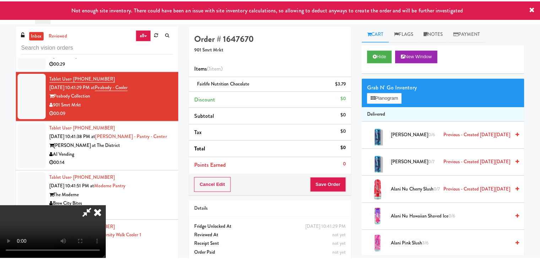
scroll to position [5990, 0]
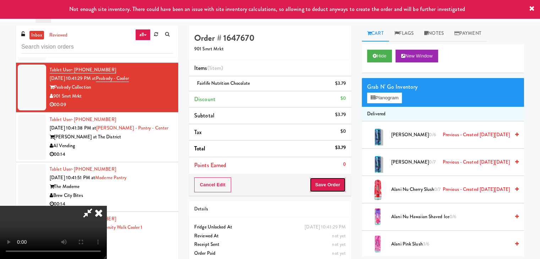
click at [339, 187] on button "Save Order" at bounding box center [328, 184] width 36 height 15
click at [339, 186] on button "Save Order" at bounding box center [328, 184] width 36 height 15
click at [338, 185] on button "Save Order" at bounding box center [328, 184] width 36 height 15
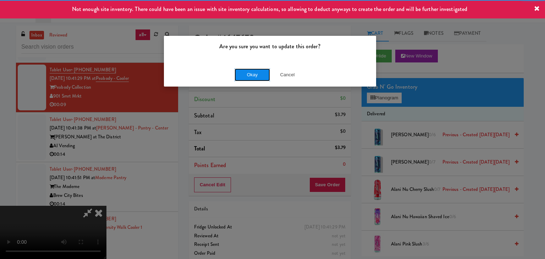
click at [253, 78] on button "Okay" at bounding box center [252, 75] width 35 height 13
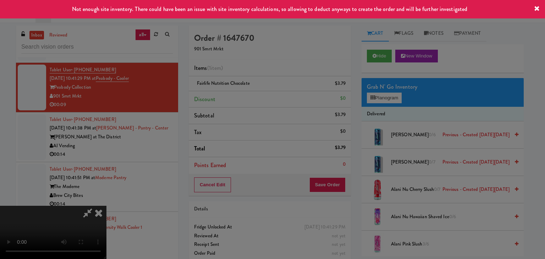
click at [253, 78] on body "Not enough site inventory. There could have been an issue with site inventory c…" at bounding box center [272, 152] width 545 height 259
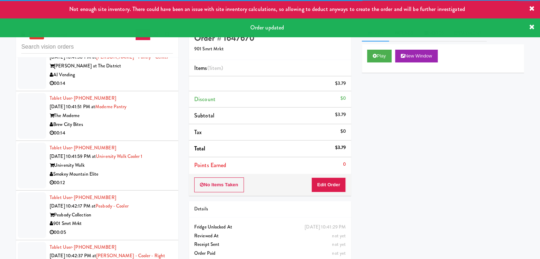
scroll to position [6070, 0]
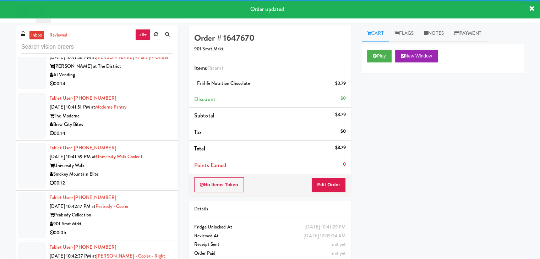
click at [131, 80] on div "00:14" at bounding box center [111, 84] width 123 height 9
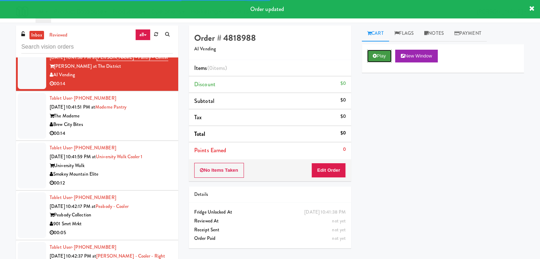
click at [368, 59] on button "Play" at bounding box center [379, 56] width 24 height 13
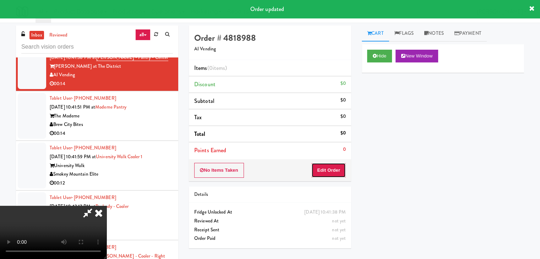
click at [328, 166] on button "Edit Order" at bounding box center [328, 170] width 34 height 15
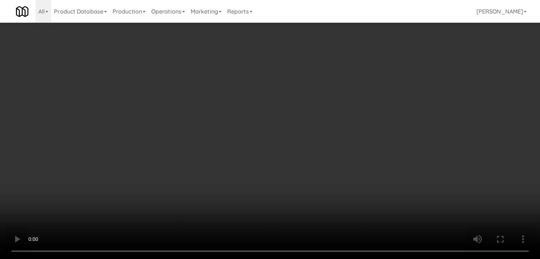
scroll to position [6061, 0]
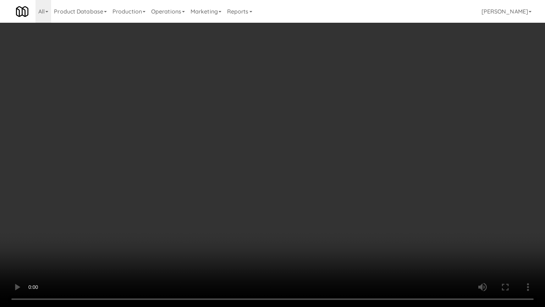
click at [295, 213] on video at bounding box center [272, 153] width 545 height 307
click at [296, 212] on video at bounding box center [272, 153] width 545 height 307
click at [300, 212] on video at bounding box center [272, 153] width 545 height 307
click at [301, 213] on video at bounding box center [272, 153] width 545 height 307
click at [306, 209] on video at bounding box center [272, 153] width 545 height 307
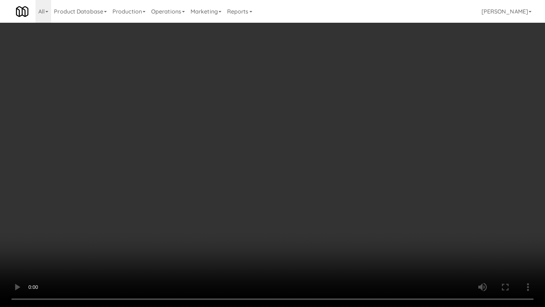
click at [306, 209] on video at bounding box center [272, 153] width 545 height 307
click at [311, 209] on video at bounding box center [272, 153] width 545 height 307
click at [312, 207] on video at bounding box center [272, 153] width 545 height 307
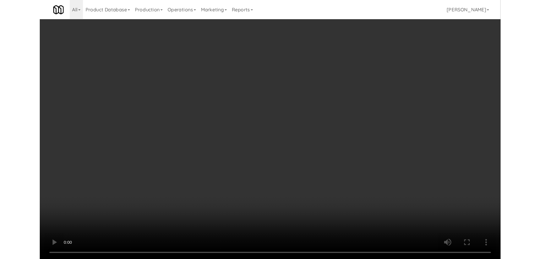
scroll to position [6070, 0]
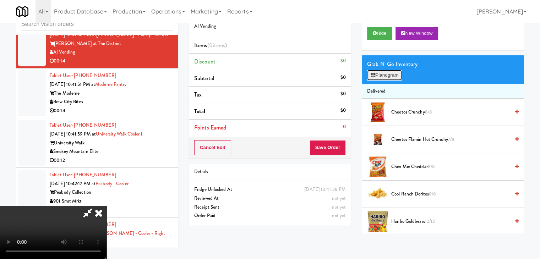
click at [393, 76] on button "Planogram" at bounding box center [384, 75] width 35 height 11
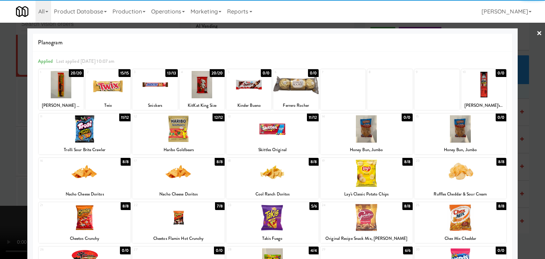
click at [155, 89] on div at bounding box center [154, 84] width 45 height 27
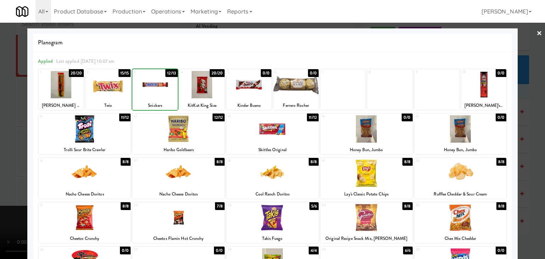
click at [3, 133] on div at bounding box center [272, 129] width 545 height 259
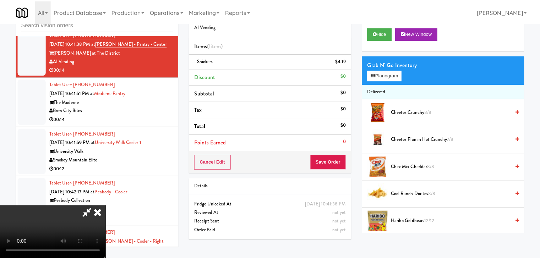
scroll to position [6070, 0]
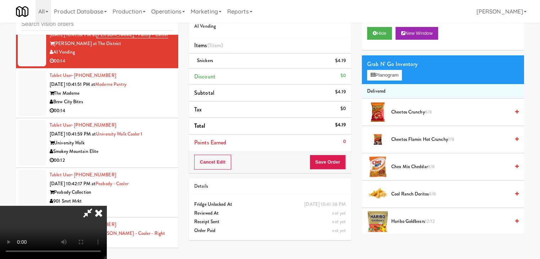
click at [106, 206] on video at bounding box center [53, 232] width 106 height 53
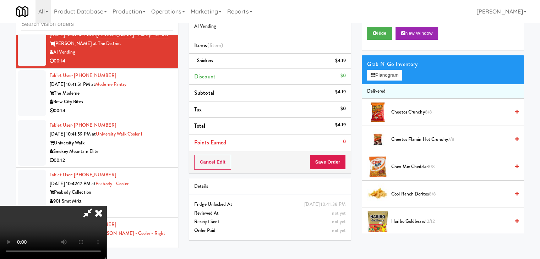
click at [106, 206] on video at bounding box center [53, 232] width 106 height 53
click at [395, 73] on button "Planogram" at bounding box center [384, 75] width 35 height 11
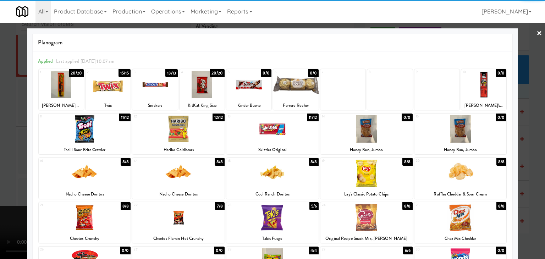
click at [278, 133] on div at bounding box center [272, 128] width 92 height 27
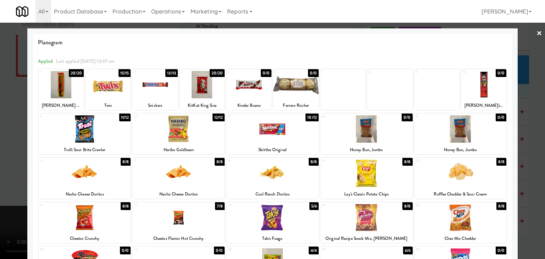
click at [0, 152] on div at bounding box center [272, 129] width 545 height 259
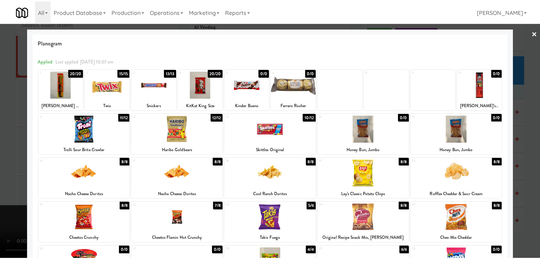
scroll to position [6070, 0]
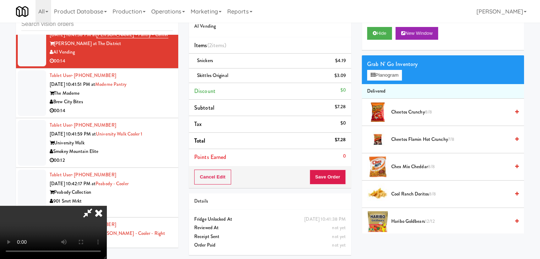
click at [106, 206] on video at bounding box center [53, 232] width 106 height 53
click at [333, 180] on button "Save Order" at bounding box center [328, 177] width 36 height 15
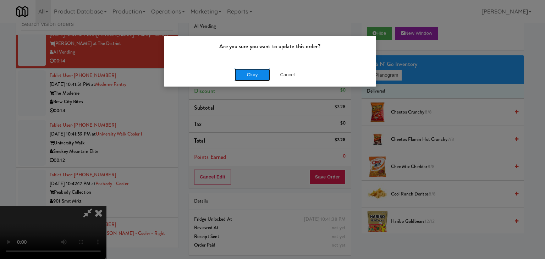
click at [251, 74] on button "Okay" at bounding box center [252, 75] width 35 height 13
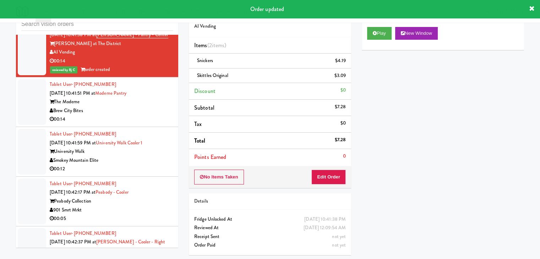
click at [130, 109] on div "Brew City Bites" at bounding box center [111, 110] width 123 height 9
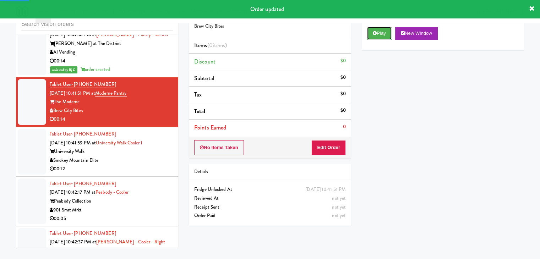
drag, startPoint x: 383, startPoint y: 34, endPoint x: 375, endPoint y: 76, distance: 41.9
click at [383, 34] on button "Play" at bounding box center [379, 33] width 24 height 13
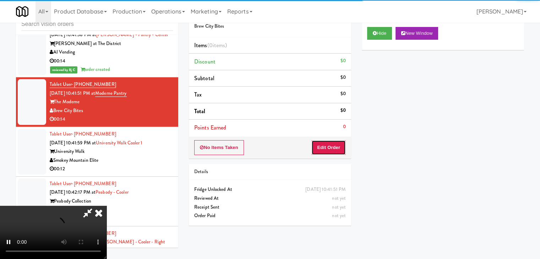
click at [329, 143] on button "Edit Order" at bounding box center [328, 147] width 34 height 15
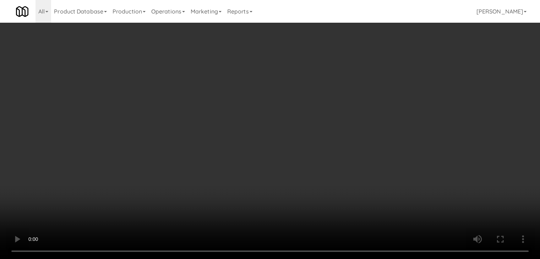
scroll to position [6061, 0]
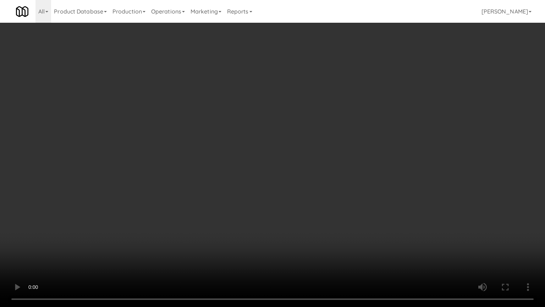
click at [285, 210] on video at bounding box center [272, 153] width 545 height 307
click at [288, 209] on video at bounding box center [272, 153] width 545 height 307
click at [293, 203] on video at bounding box center [272, 153] width 545 height 307
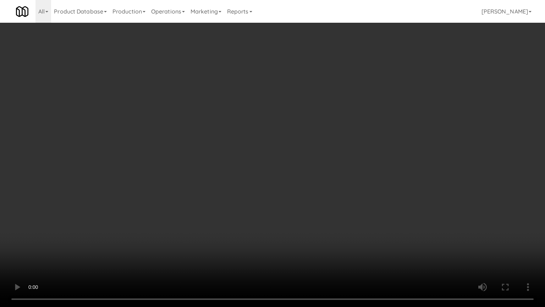
click at [301, 200] on video at bounding box center [272, 153] width 545 height 307
click at [309, 197] on video at bounding box center [272, 153] width 545 height 307
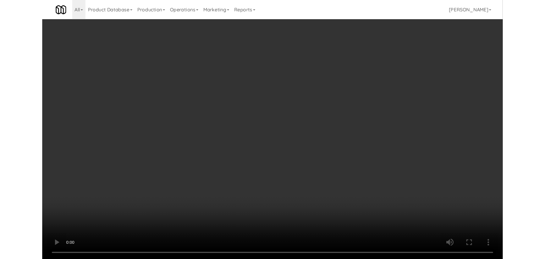
scroll to position [6070, 0]
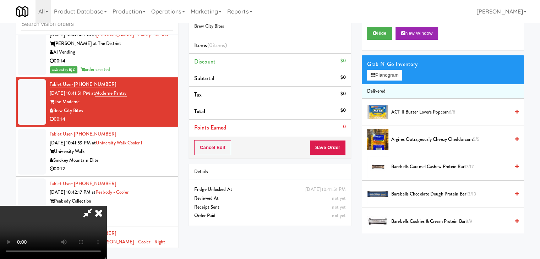
drag, startPoint x: 296, startPoint y: 93, endPoint x: 301, endPoint y: 93, distance: 5.3
click at [106, 206] on video at bounding box center [53, 232] width 106 height 53
click at [378, 71] on button "Planogram" at bounding box center [384, 75] width 35 height 11
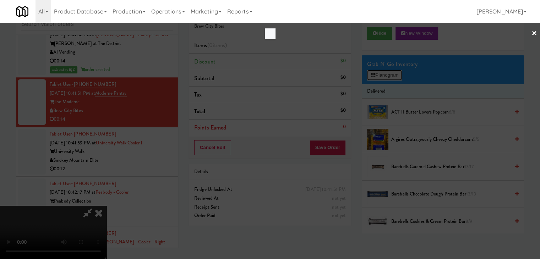
scroll to position [6061, 0]
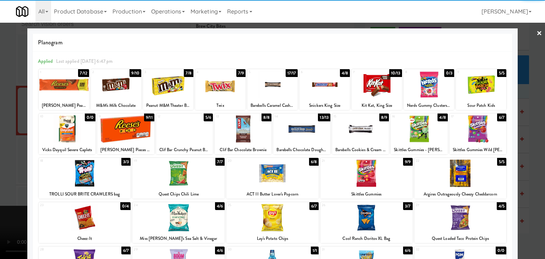
click at [376, 88] on div at bounding box center [377, 84] width 50 height 27
click at [376, 87] on div at bounding box center [377, 84] width 50 height 27
drag, startPoint x: 0, startPoint y: 122, endPoint x: 79, endPoint y: 122, distance: 78.8
click at [1, 122] on div at bounding box center [272, 129] width 545 height 259
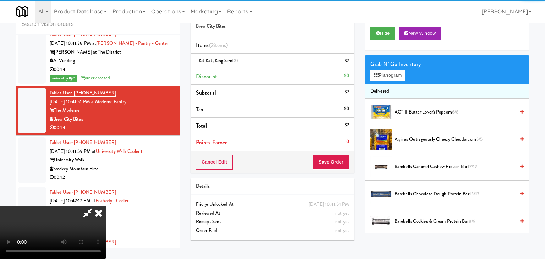
scroll to position [6070, 0]
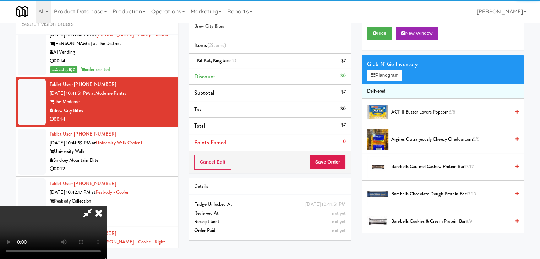
click at [106, 206] on video at bounding box center [53, 232] width 106 height 53
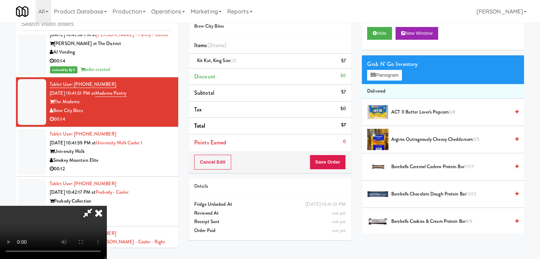
click at [106, 206] on video at bounding box center [53, 232] width 106 height 53
click at [395, 73] on button "Planogram" at bounding box center [384, 75] width 35 height 11
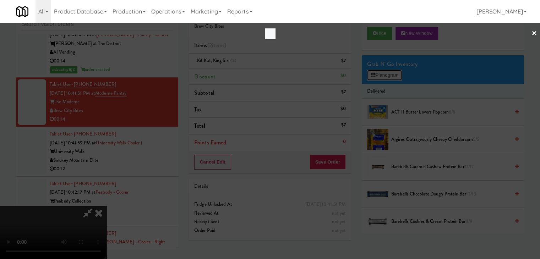
scroll to position [6061, 0]
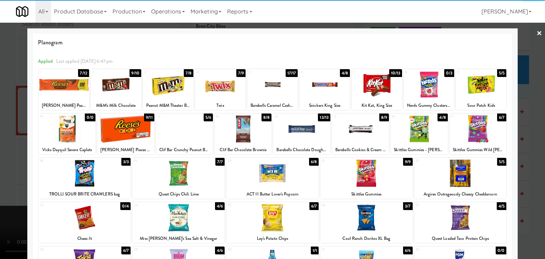
click at [321, 84] on div at bounding box center [325, 84] width 50 height 27
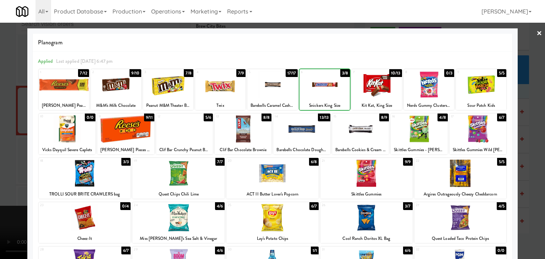
drag, startPoint x: 0, startPoint y: 150, endPoint x: 111, endPoint y: 153, distance: 110.8
click at [16, 147] on div at bounding box center [272, 129] width 545 height 259
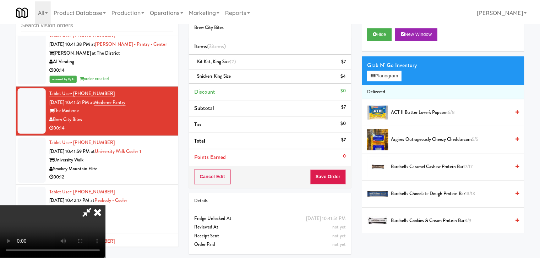
scroll to position [6070, 0]
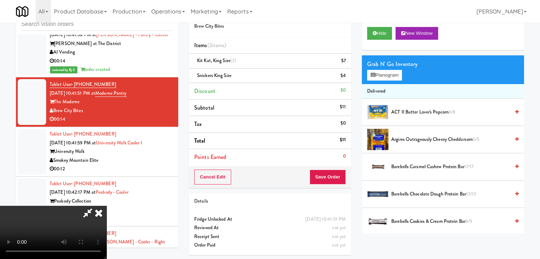
click at [106, 206] on video at bounding box center [53, 232] width 106 height 53
click at [332, 176] on button "Save Order" at bounding box center [328, 177] width 36 height 15
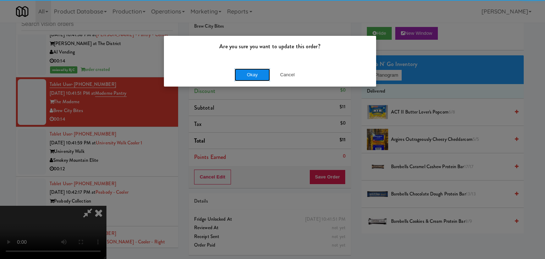
click at [256, 76] on button "Okay" at bounding box center [252, 75] width 35 height 13
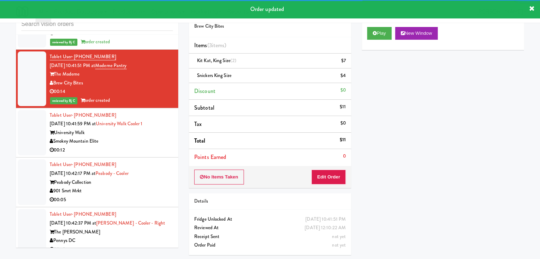
scroll to position [6141, 0]
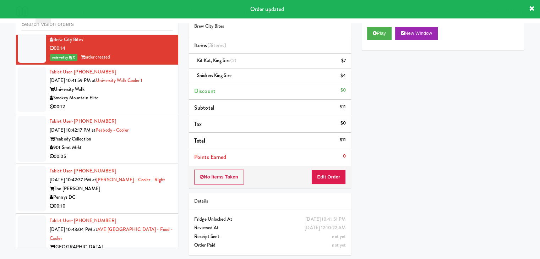
click at [141, 94] on div "Smokey Mountain Elite" at bounding box center [111, 98] width 123 height 9
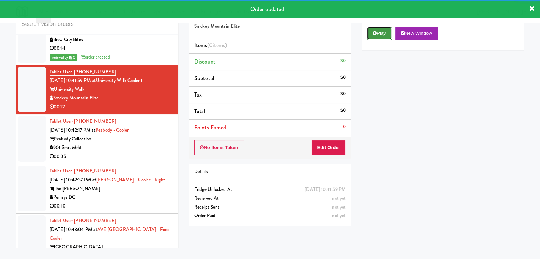
click at [379, 32] on button "Play" at bounding box center [379, 33] width 24 height 13
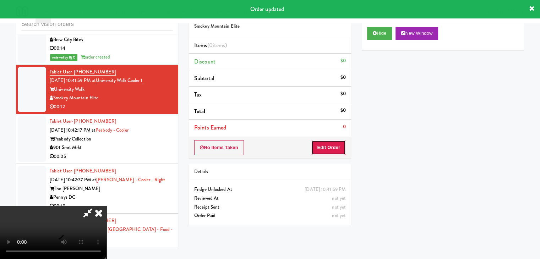
click at [328, 152] on button "Edit Order" at bounding box center [328, 147] width 34 height 15
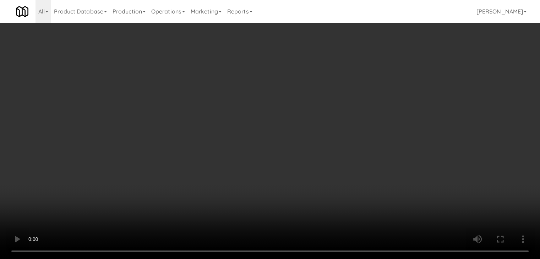
scroll to position [6132, 0]
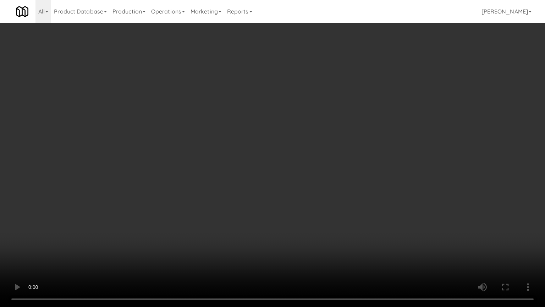
click at [309, 192] on video at bounding box center [272, 153] width 545 height 307
click at [310, 192] on video at bounding box center [272, 153] width 545 height 307
drag, startPoint x: 310, startPoint y: 192, endPoint x: 311, endPoint y: 196, distance: 4.0
click at [310, 194] on video at bounding box center [272, 153] width 545 height 307
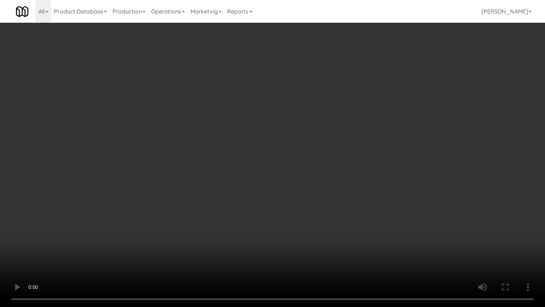
click at [311, 193] on video at bounding box center [272, 153] width 545 height 307
click at [311, 192] on video at bounding box center [272, 153] width 545 height 307
drag, startPoint x: 311, startPoint y: 191, endPoint x: 324, endPoint y: 145, distance: 47.9
click at [311, 190] on video at bounding box center [272, 153] width 545 height 307
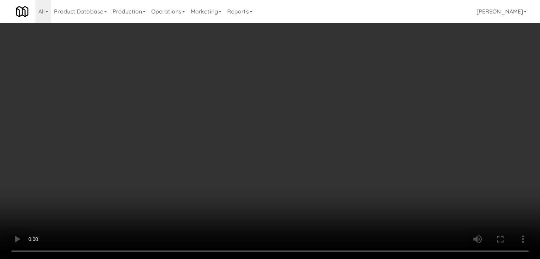
click at [384, 76] on button "Planogram" at bounding box center [384, 75] width 35 height 11
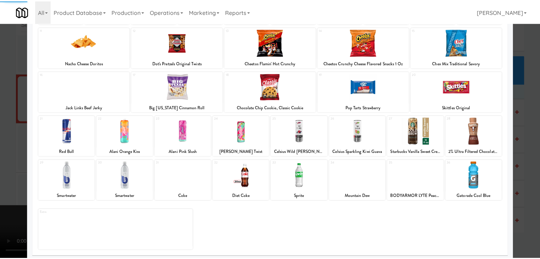
scroll to position [89, 0]
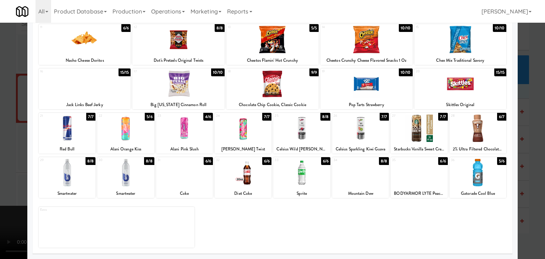
drag, startPoint x: 472, startPoint y: 134, endPoint x: 486, endPoint y: 137, distance: 14.2
click at [474, 135] on div at bounding box center [478, 128] width 57 height 27
click at [519, 142] on div at bounding box center [272, 129] width 545 height 259
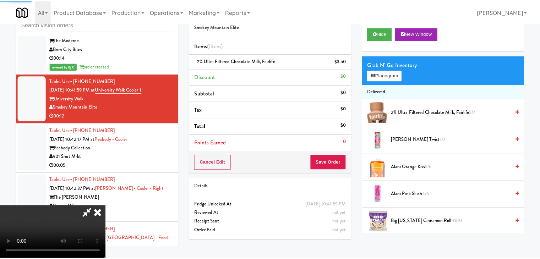
scroll to position [6141, 0]
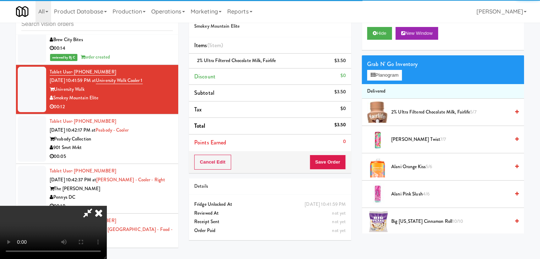
click at [106, 206] on video at bounding box center [53, 232] width 106 height 53
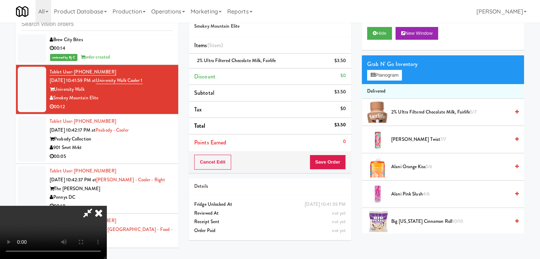
click at [106, 206] on video at bounding box center [53, 232] width 106 height 53
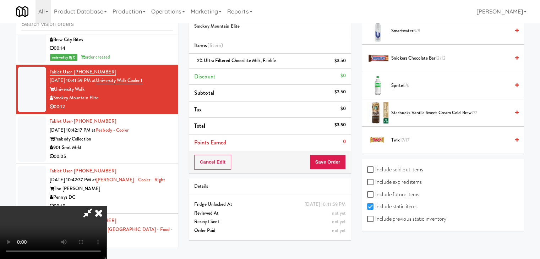
click at [414, 214] on label "Include previous static inventory" at bounding box center [406, 219] width 79 height 11
click at [375, 217] on input "Include previous static inventory" at bounding box center [371, 220] width 8 height 6
checkbox input "true"
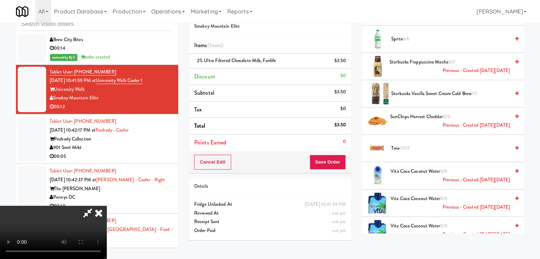
scroll to position [1176, 0]
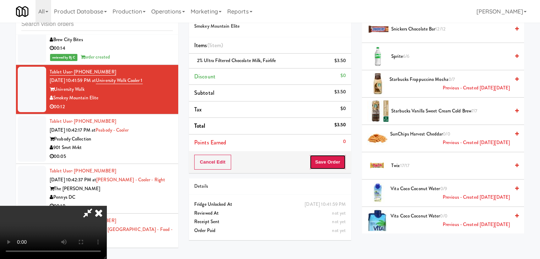
click at [332, 159] on button "Save Order" at bounding box center [328, 162] width 36 height 15
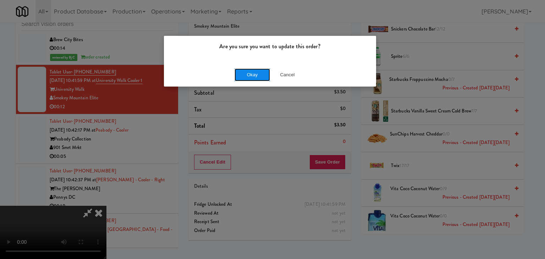
click at [252, 74] on button "Okay" at bounding box center [252, 75] width 35 height 13
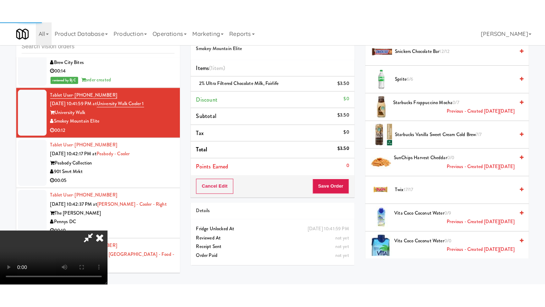
scroll to position [54, 0]
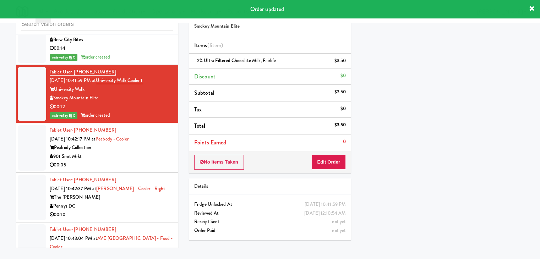
click at [129, 155] on div "Tablet User · (352) 275-6673 [DATE] 10:42:17 PM at [GEOGRAPHIC_DATA] - Cooler P…" at bounding box center [111, 148] width 123 height 44
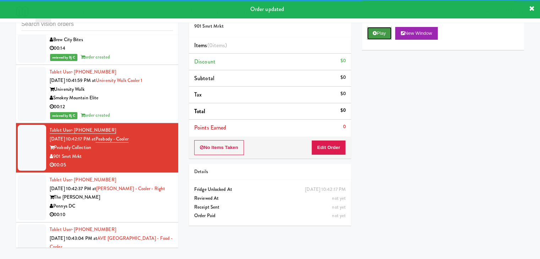
click at [383, 33] on button "Play" at bounding box center [379, 33] width 24 height 13
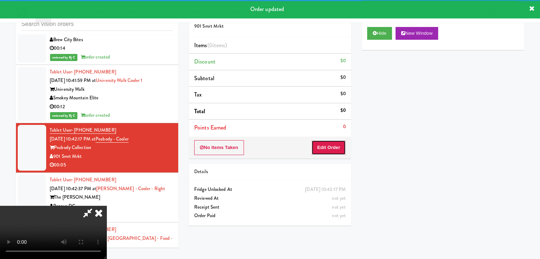
click at [340, 147] on button "Edit Order" at bounding box center [328, 147] width 34 height 15
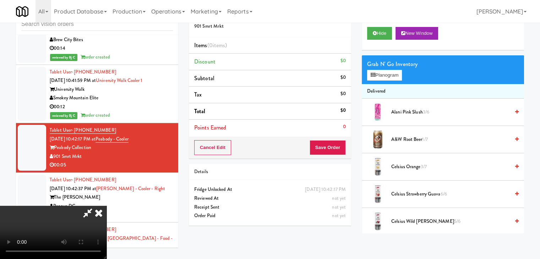
scroll to position [6132, 0]
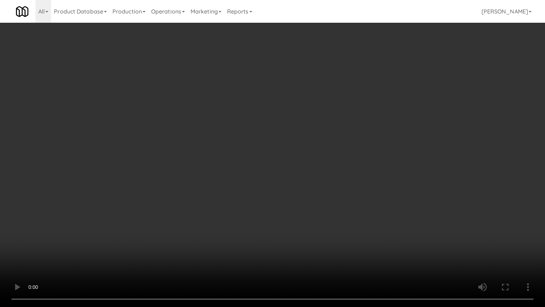
click at [282, 177] on video at bounding box center [272, 153] width 545 height 307
click at [282, 176] on video at bounding box center [272, 153] width 545 height 307
click at [285, 173] on video at bounding box center [272, 153] width 545 height 307
click at [285, 170] on video at bounding box center [272, 153] width 545 height 307
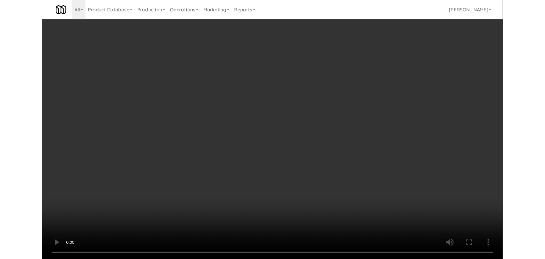
scroll to position [6141, 0]
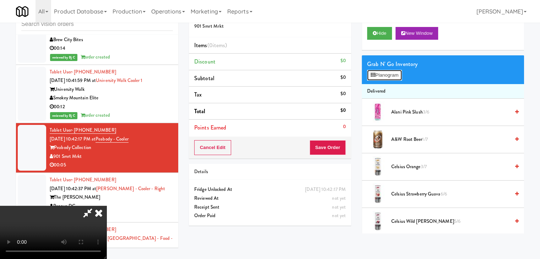
click at [379, 77] on button "Planogram" at bounding box center [384, 75] width 35 height 11
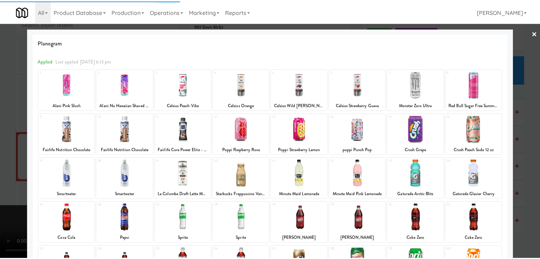
scroll to position [89, 0]
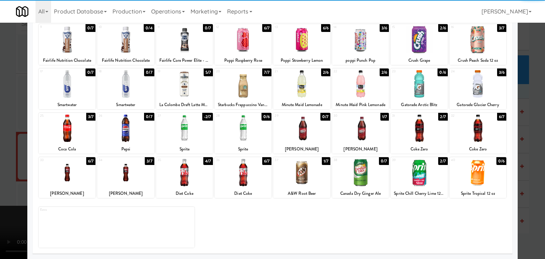
drag, startPoint x: 81, startPoint y: 180, endPoint x: 64, endPoint y: 180, distance: 17.0
click at [80, 179] on div at bounding box center [67, 172] width 57 height 27
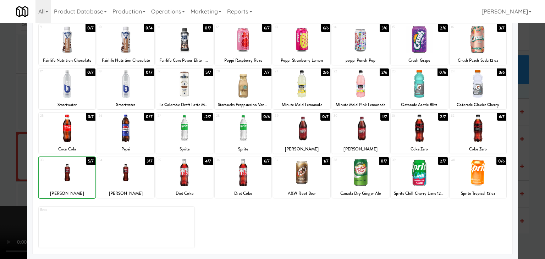
drag, startPoint x: 0, startPoint y: 176, endPoint x: 36, endPoint y: 176, distance: 36.2
click at [1, 176] on div at bounding box center [272, 129] width 545 height 259
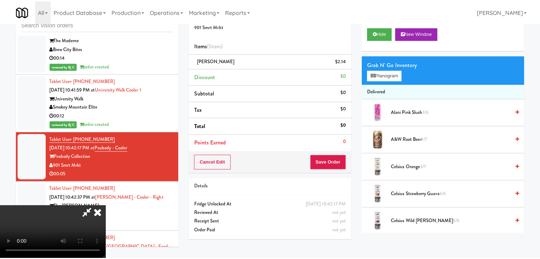
scroll to position [6141, 0]
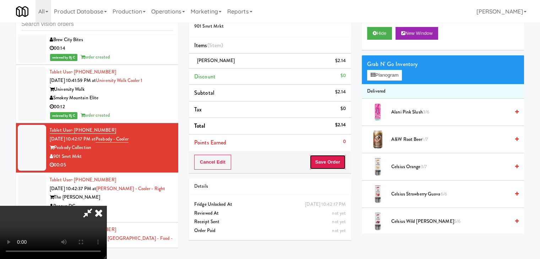
click at [342, 161] on button "Save Order" at bounding box center [328, 162] width 36 height 15
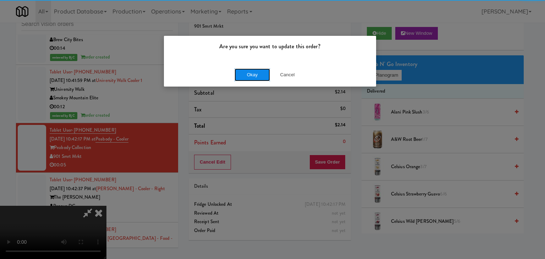
click at [258, 74] on button "Okay" at bounding box center [252, 75] width 35 height 13
click at [258, 74] on div "Okay Cancel" at bounding box center [270, 75] width 212 height 24
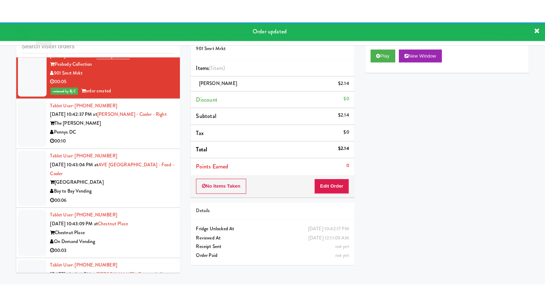
scroll to position [6247, 0]
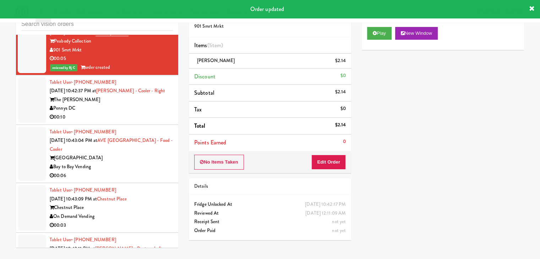
click at [149, 113] on div "00:10" at bounding box center [111, 117] width 123 height 9
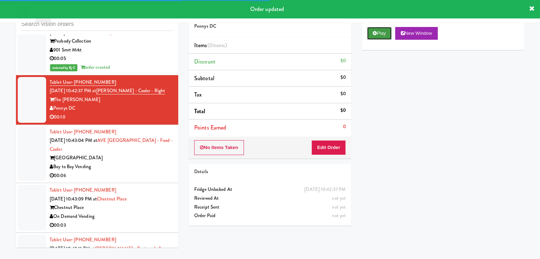
click at [379, 37] on button "Play" at bounding box center [379, 33] width 24 height 13
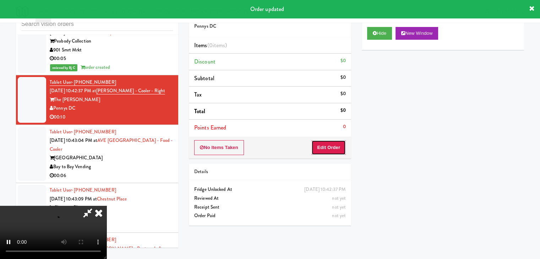
click at [335, 142] on button "Edit Order" at bounding box center [328, 147] width 34 height 15
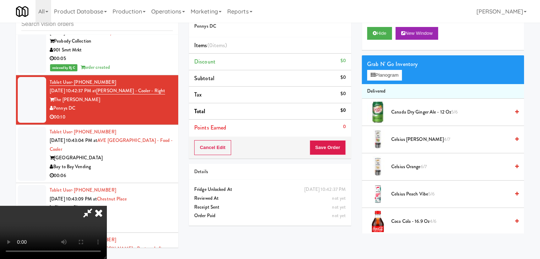
scroll to position [6238, 0]
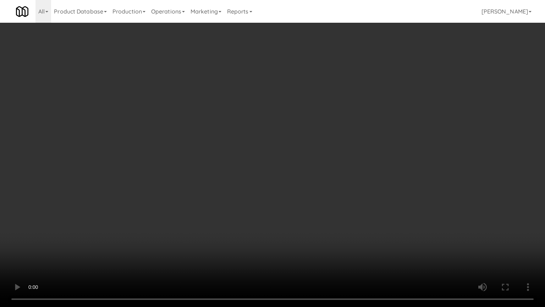
click at [301, 220] on video at bounding box center [272, 153] width 545 height 307
click at [302, 222] on video at bounding box center [272, 153] width 545 height 307
click at [307, 218] on video at bounding box center [272, 153] width 545 height 307
click at [307, 219] on video at bounding box center [272, 153] width 545 height 307
click at [310, 213] on video at bounding box center [272, 153] width 545 height 307
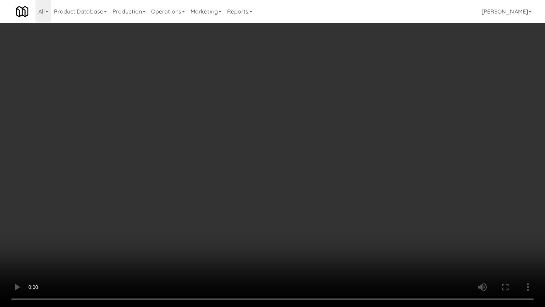
click at [310, 214] on video at bounding box center [272, 153] width 545 height 307
click at [313, 213] on video at bounding box center [272, 153] width 545 height 307
click at [314, 212] on video at bounding box center [272, 153] width 545 height 307
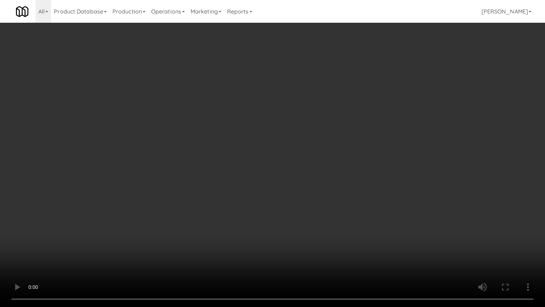
click at [314, 212] on video at bounding box center [272, 153] width 545 height 307
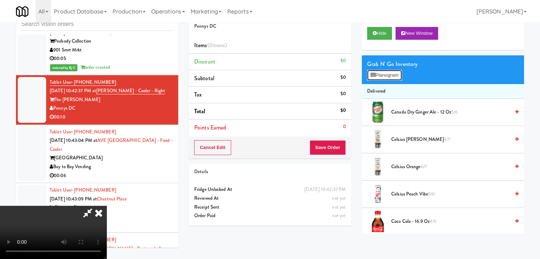
click at [396, 77] on button "Planogram" at bounding box center [384, 75] width 35 height 11
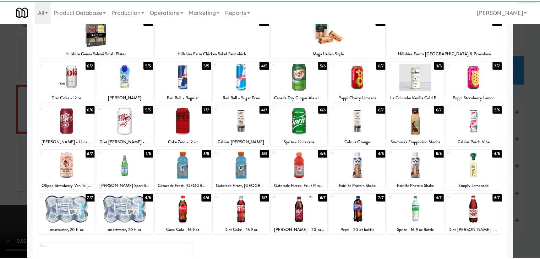
scroll to position [71, 0]
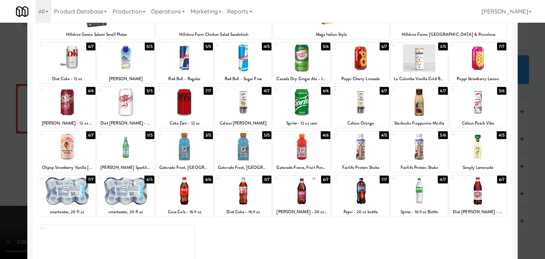
click at [185, 152] on div at bounding box center [184, 146] width 57 height 27
click at [9, 143] on div at bounding box center [272, 129] width 545 height 259
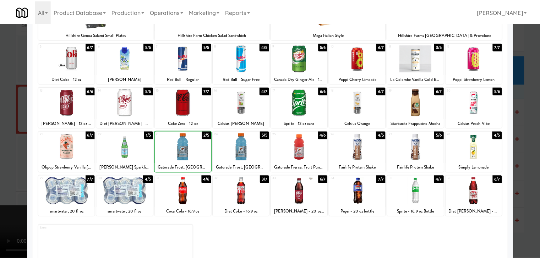
scroll to position [6247, 0]
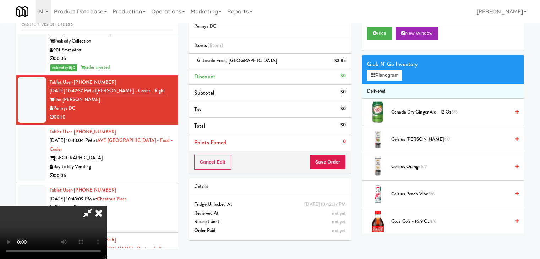
click at [106, 206] on video at bounding box center [53, 232] width 106 height 53
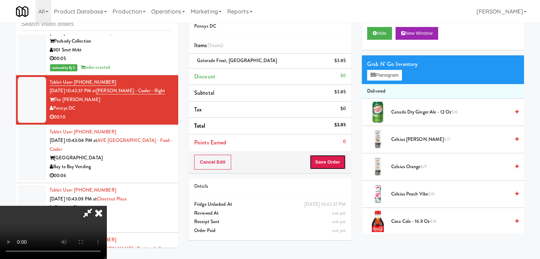
click at [335, 163] on button "Save Order" at bounding box center [328, 162] width 36 height 15
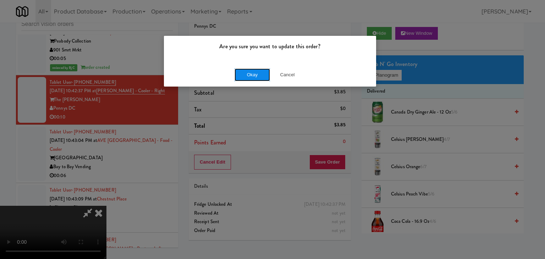
click at [258, 76] on button "Okay" at bounding box center [252, 75] width 35 height 13
click at [258, 76] on div "Okay Cancel" at bounding box center [270, 75] width 212 height 24
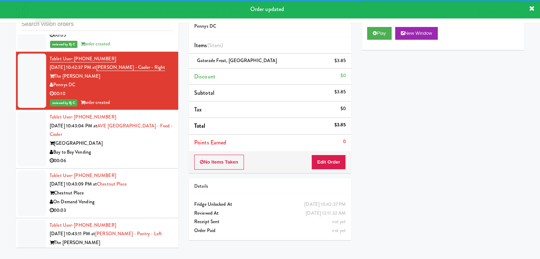
scroll to position [6283, 0]
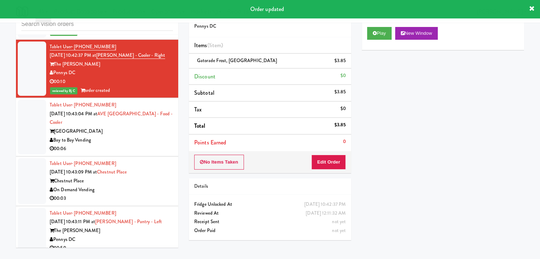
click at [132, 134] on div "Tablet User · (646) 836-8990 [DATE] 10:43:04 PM at [GEOGRAPHIC_DATA] - Food - […" at bounding box center [111, 127] width 123 height 53
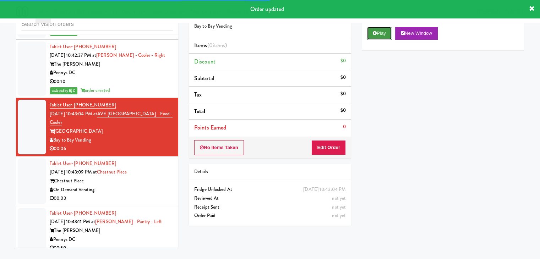
drag, startPoint x: 384, startPoint y: 30, endPoint x: 364, endPoint y: 70, distance: 44.9
click at [384, 30] on button "Play" at bounding box center [379, 33] width 24 height 13
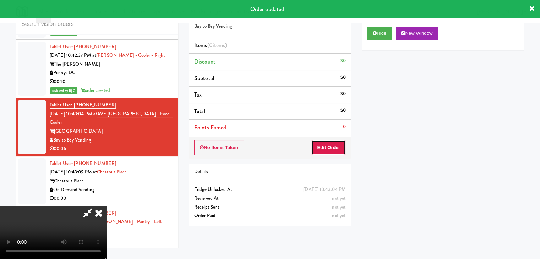
click at [331, 150] on button "Edit Order" at bounding box center [328, 147] width 34 height 15
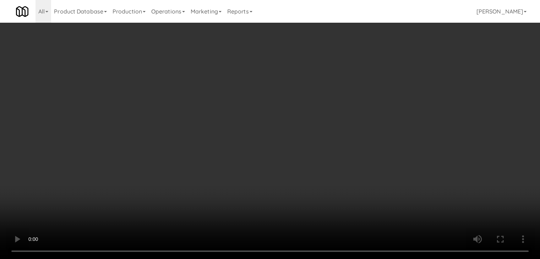
scroll to position [6274, 0]
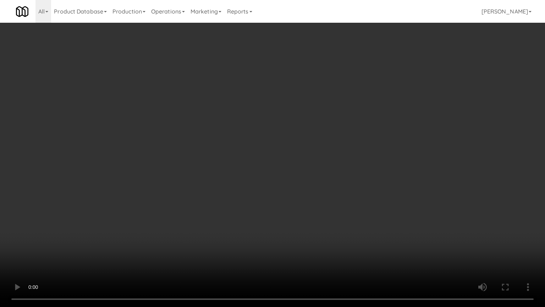
click at [314, 215] on video at bounding box center [272, 153] width 545 height 307
click at [315, 214] on video at bounding box center [272, 153] width 545 height 307
click at [314, 215] on video at bounding box center [272, 153] width 545 height 307
click at [314, 214] on video at bounding box center [272, 153] width 545 height 307
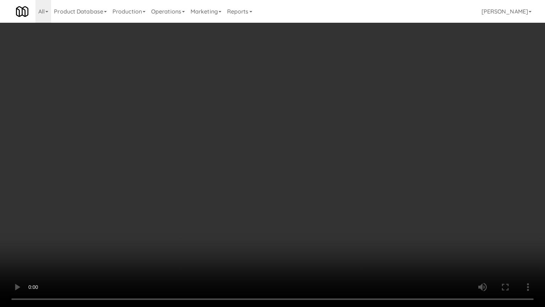
click at [314, 215] on video at bounding box center [272, 153] width 545 height 307
click at [313, 216] on video at bounding box center [272, 153] width 545 height 307
click at [312, 217] on video at bounding box center [272, 153] width 545 height 307
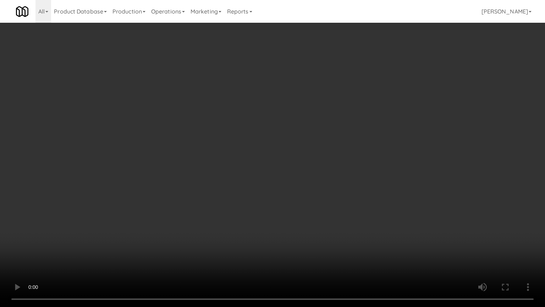
click at [311, 216] on video at bounding box center [272, 153] width 545 height 307
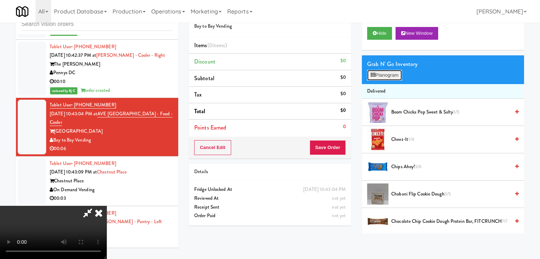
click at [396, 75] on button "Planogram" at bounding box center [384, 75] width 35 height 11
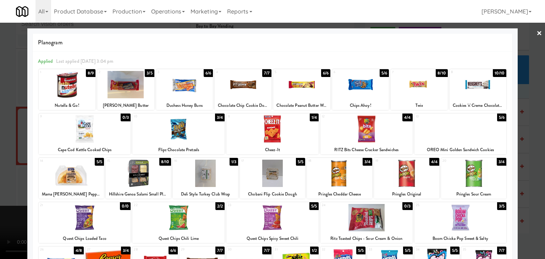
drag, startPoint x: 339, startPoint y: 174, endPoint x: 302, endPoint y: 175, distance: 36.9
click at [339, 174] on div at bounding box center [339, 173] width 65 height 27
click at [0, 179] on div at bounding box center [272, 129] width 545 height 259
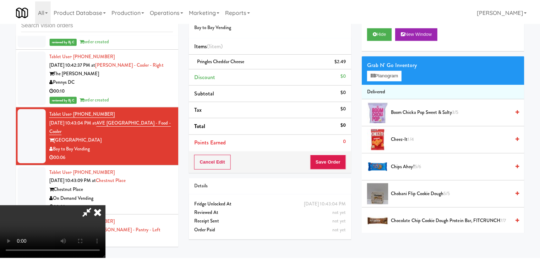
scroll to position [6283, 0]
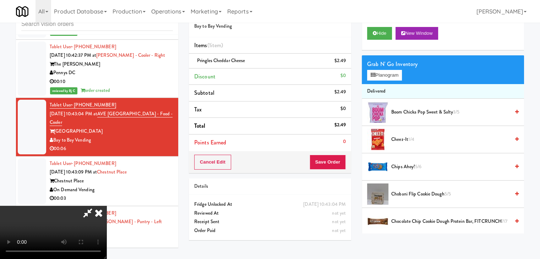
click at [106, 206] on video at bounding box center [53, 232] width 106 height 53
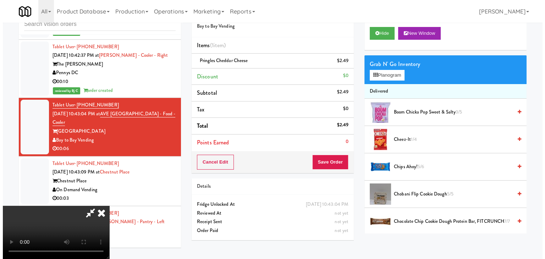
scroll to position [0, 0]
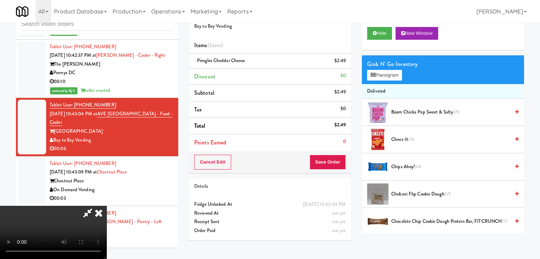
click at [106, 206] on video at bounding box center [53, 232] width 106 height 53
click at [387, 72] on button "Planogram" at bounding box center [384, 75] width 35 height 11
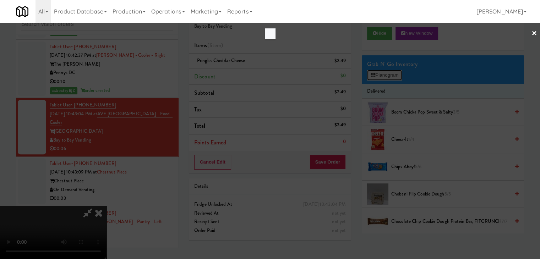
scroll to position [6274, 0]
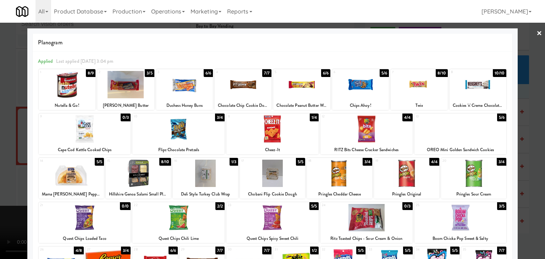
click at [71, 82] on div at bounding box center [67, 84] width 57 height 27
click at [0, 110] on div at bounding box center [272, 129] width 545 height 259
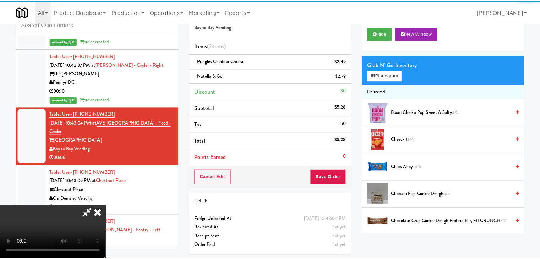
scroll to position [6283, 0]
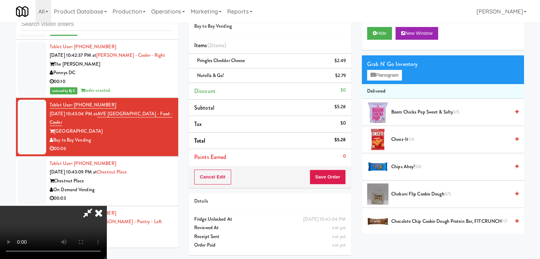
drag, startPoint x: 317, startPoint y: 176, endPoint x: 324, endPoint y: 178, distance: 6.6
click at [106, 206] on div at bounding box center [53, 232] width 106 height 53
click at [106, 206] on video at bounding box center [53, 232] width 106 height 53
click at [340, 179] on button "Save Order" at bounding box center [328, 177] width 36 height 15
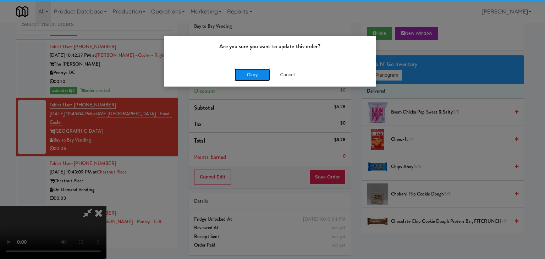
click at [236, 71] on button "Okay" at bounding box center [252, 75] width 35 height 13
click at [239, 73] on button "Okay" at bounding box center [252, 75] width 35 height 13
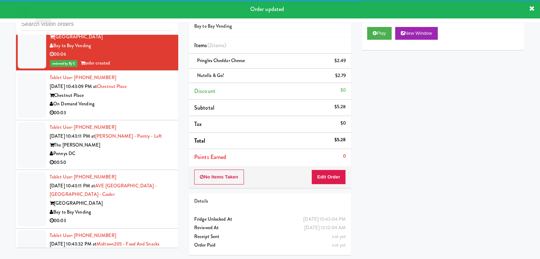
scroll to position [6389, 0]
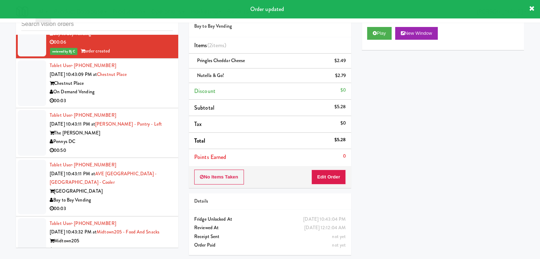
click at [156, 97] on div "00:03" at bounding box center [111, 101] width 123 height 9
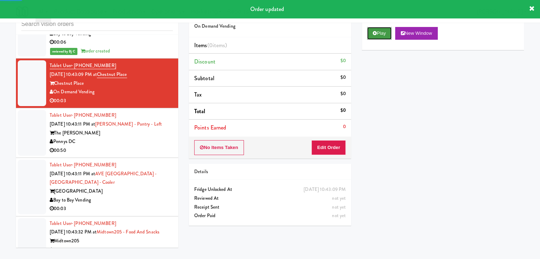
click at [380, 30] on button "Play" at bounding box center [379, 33] width 24 height 13
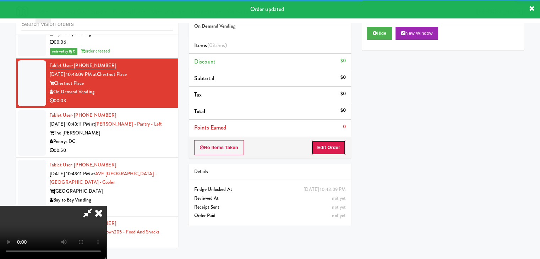
click at [329, 147] on button "Edit Order" at bounding box center [328, 147] width 34 height 15
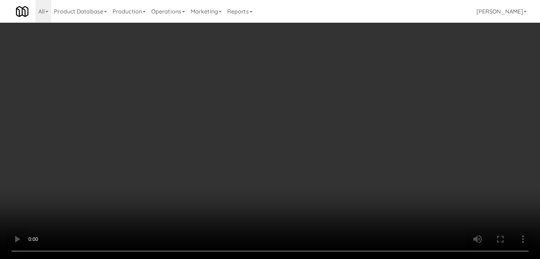
scroll to position [6380, 0]
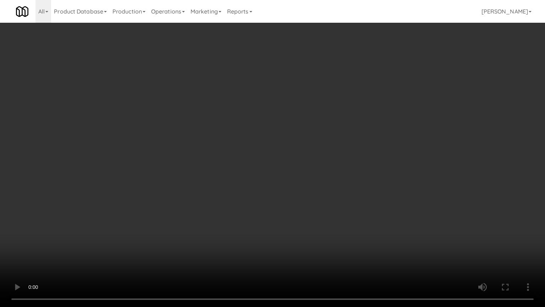
click at [277, 183] on video at bounding box center [272, 153] width 545 height 307
click at [280, 181] on video at bounding box center [272, 153] width 545 height 307
click at [280, 180] on video at bounding box center [272, 153] width 545 height 307
click at [300, 160] on video at bounding box center [272, 153] width 545 height 307
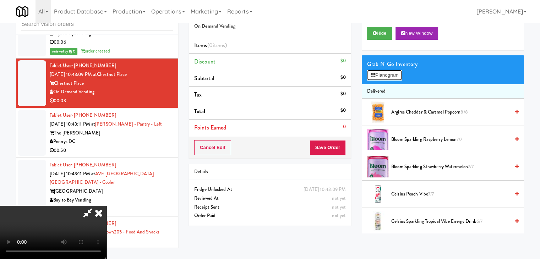
click at [396, 75] on button "Planogram" at bounding box center [384, 75] width 35 height 11
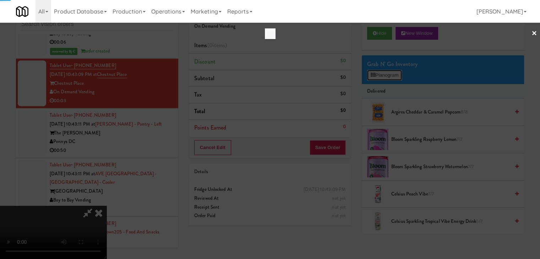
scroll to position [6380, 0]
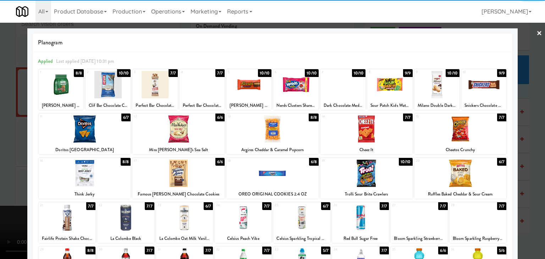
drag, startPoint x: 365, startPoint y: 165, endPoint x: 306, endPoint y: 166, distance: 58.6
click at [365, 166] on div at bounding box center [367, 173] width 92 height 27
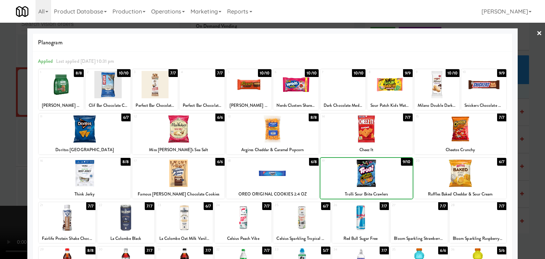
click at [0, 156] on div at bounding box center [272, 129] width 545 height 259
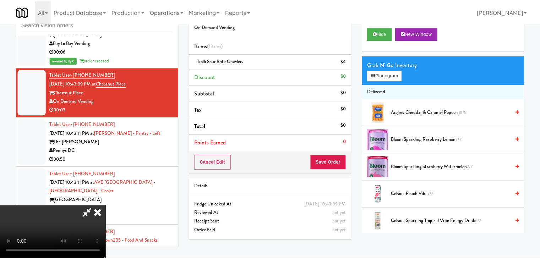
scroll to position [6389, 0]
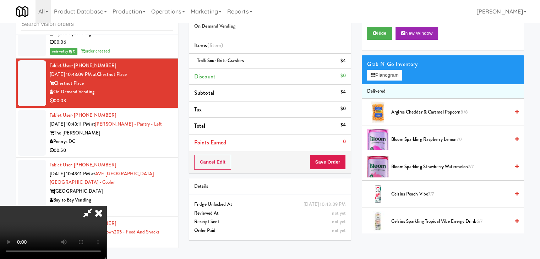
drag, startPoint x: 196, startPoint y: 166, endPoint x: 200, endPoint y: 166, distance: 4.3
click at [106, 206] on video at bounding box center [53, 232] width 106 height 53
click at [329, 164] on button "Save Order" at bounding box center [328, 162] width 36 height 15
click at [329, 165] on button "Save Order" at bounding box center [328, 162] width 36 height 15
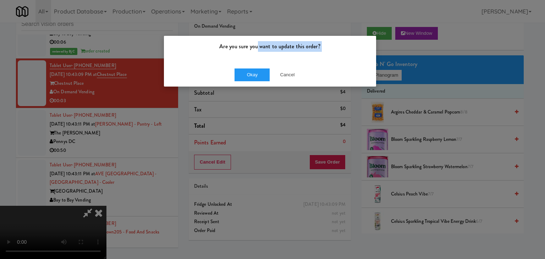
click at [259, 63] on div "Okay Cancel" at bounding box center [270, 75] width 212 height 24
click at [257, 71] on button "Okay" at bounding box center [252, 75] width 35 height 13
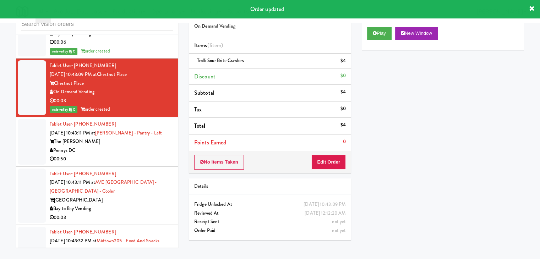
scroll to position [6425, 0]
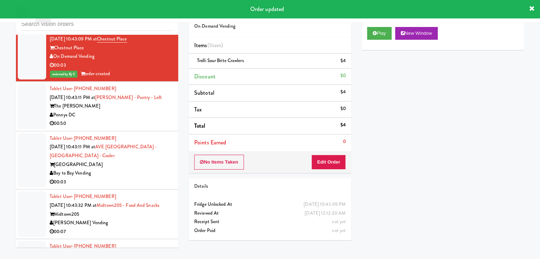
drag, startPoint x: 111, startPoint y: 117, endPoint x: 113, endPoint y: 121, distance: 4.8
click at [111, 119] on div "00:50" at bounding box center [111, 123] width 123 height 9
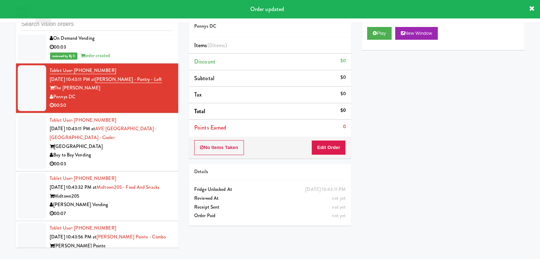
scroll to position [6460, 0]
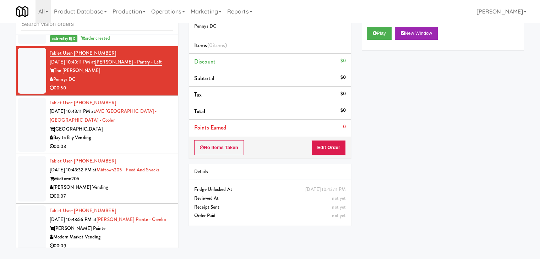
click at [133, 136] on div "Bay to Bay Vending" at bounding box center [111, 137] width 123 height 9
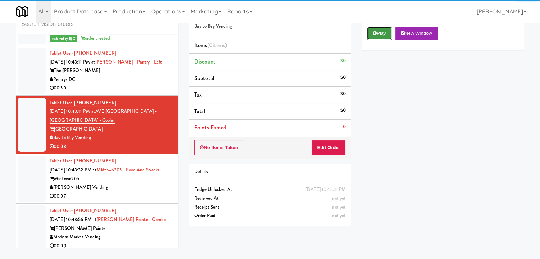
click at [380, 35] on button "Play" at bounding box center [379, 33] width 24 height 13
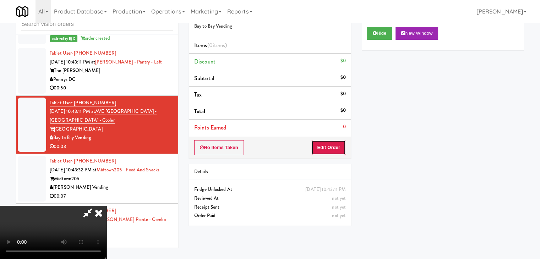
click at [334, 145] on button "Edit Order" at bounding box center [328, 147] width 34 height 15
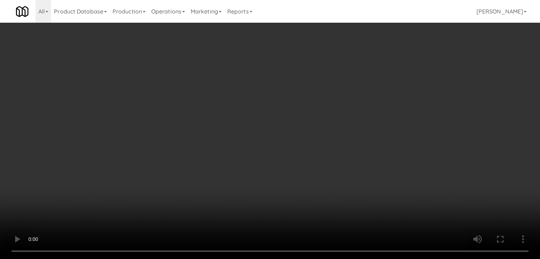
scroll to position [6451, 0]
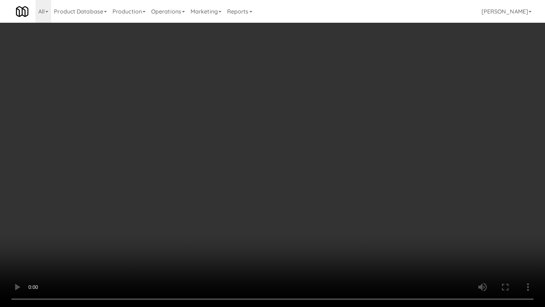
click at [298, 224] on video at bounding box center [272, 153] width 545 height 307
click at [302, 225] on video at bounding box center [272, 153] width 545 height 307
click at [307, 221] on video at bounding box center [272, 153] width 545 height 307
drag, startPoint x: 307, startPoint y: 221, endPoint x: 342, endPoint y: 134, distance: 93.2
click at [307, 220] on video at bounding box center [272, 153] width 545 height 307
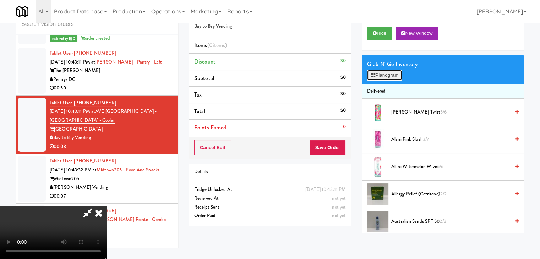
click at [384, 76] on button "Planogram" at bounding box center [384, 75] width 35 height 11
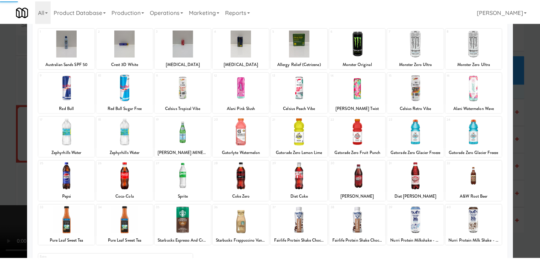
scroll to position [89, 0]
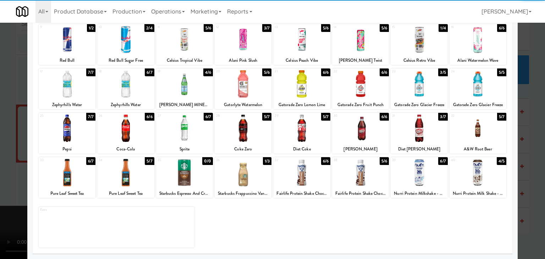
click at [132, 172] on div at bounding box center [125, 172] width 57 height 27
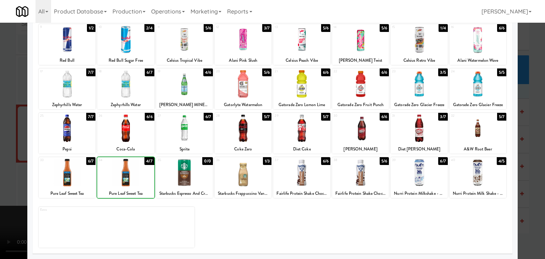
click at [0, 159] on div at bounding box center [272, 129] width 545 height 259
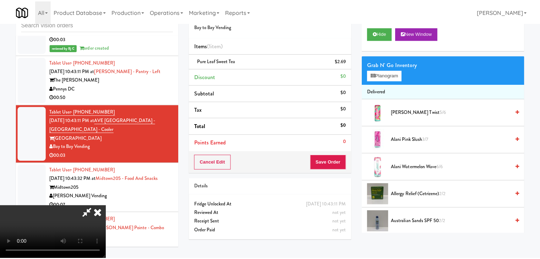
scroll to position [6460, 0]
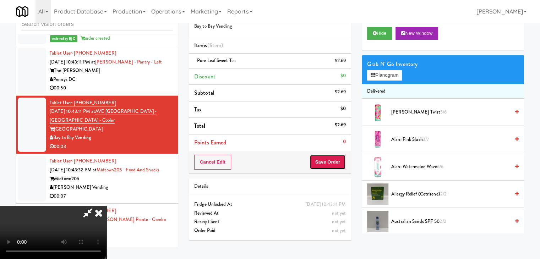
click at [341, 164] on button "Save Order" at bounding box center [328, 162] width 36 height 15
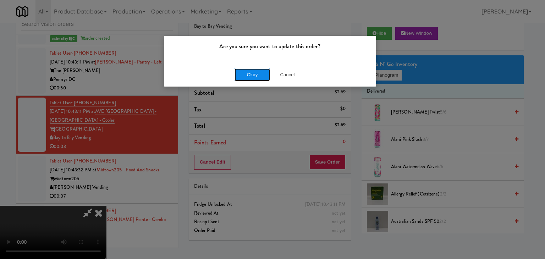
click at [264, 77] on button "Okay" at bounding box center [252, 75] width 35 height 13
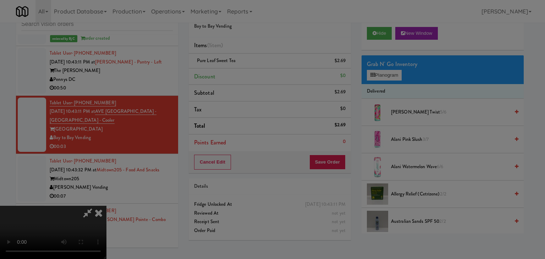
click at [264, 73] on div "Okay Cancel" at bounding box center [270, 62] width 212 height 24
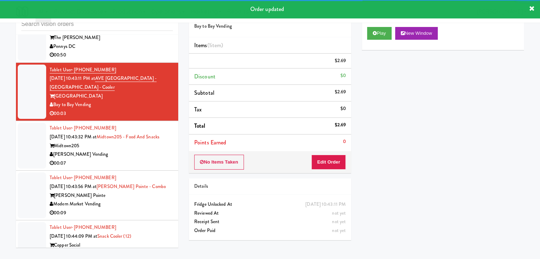
scroll to position [6531, 0]
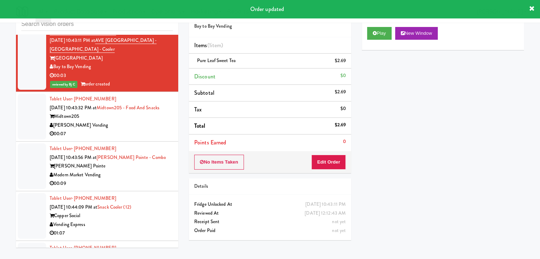
click at [138, 121] on div "[PERSON_NAME] Vending" at bounding box center [111, 125] width 123 height 9
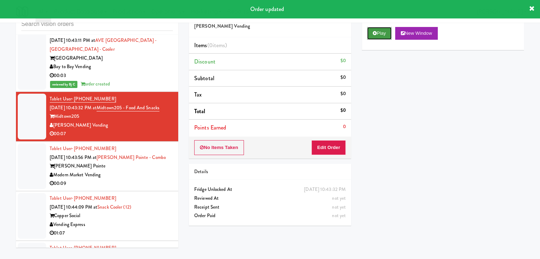
click at [382, 30] on button "Play" at bounding box center [379, 33] width 24 height 13
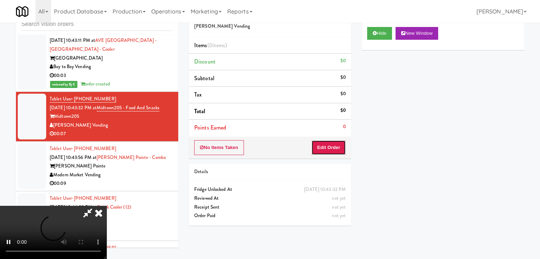
click at [334, 142] on button "Edit Order" at bounding box center [328, 147] width 34 height 15
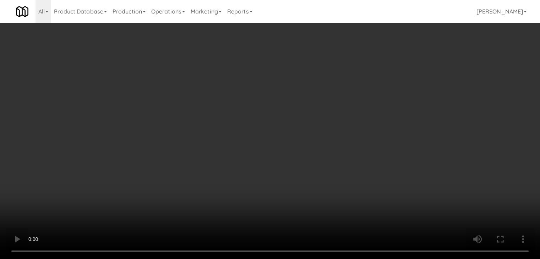
scroll to position [6522, 0]
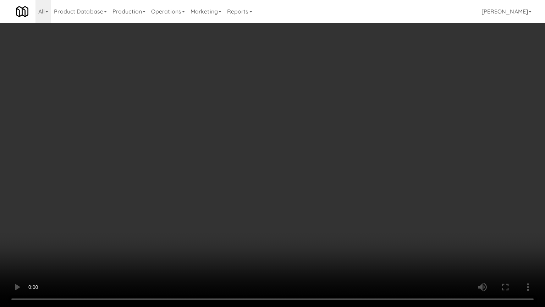
click at [322, 207] on video at bounding box center [272, 153] width 545 height 307
click at [322, 208] on video at bounding box center [272, 153] width 545 height 307
click at [322, 207] on video at bounding box center [272, 153] width 545 height 307
click at [322, 206] on video at bounding box center [272, 153] width 545 height 307
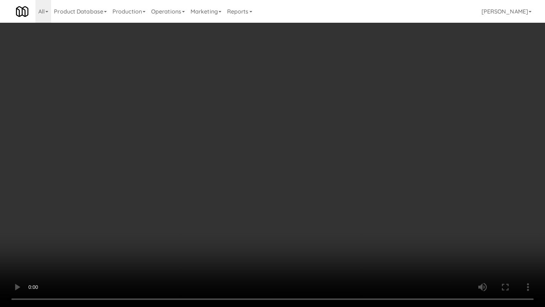
click at [322, 206] on video at bounding box center [272, 153] width 545 height 307
click at [324, 200] on video at bounding box center [272, 153] width 545 height 307
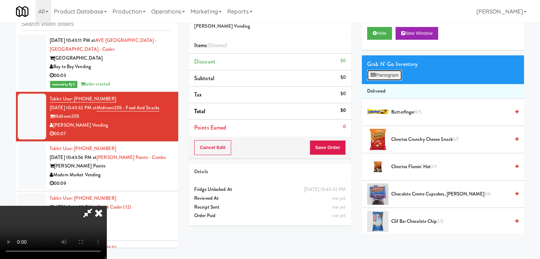
click at [393, 72] on button "Planogram" at bounding box center [384, 75] width 35 height 11
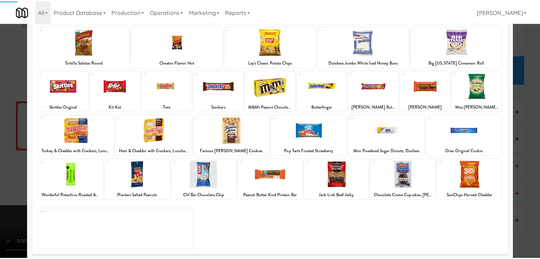
scroll to position [89, 0]
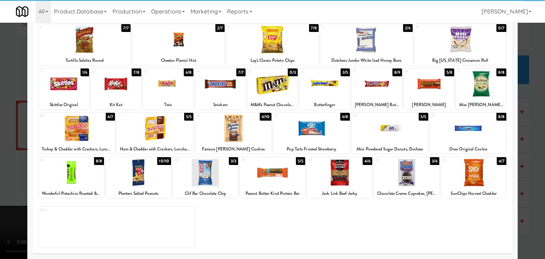
click at [477, 170] on div at bounding box center [473, 172] width 65 height 27
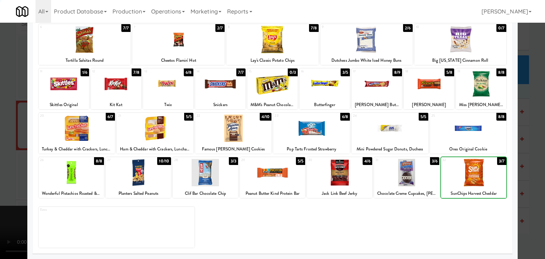
drag, startPoint x: 526, startPoint y: 174, endPoint x: 488, endPoint y: 169, distance: 37.9
click at [526, 174] on div at bounding box center [272, 129] width 545 height 259
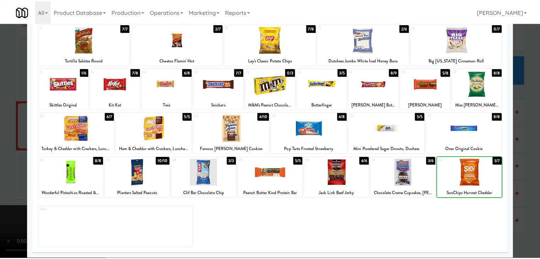
scroll to position [6531, 0]
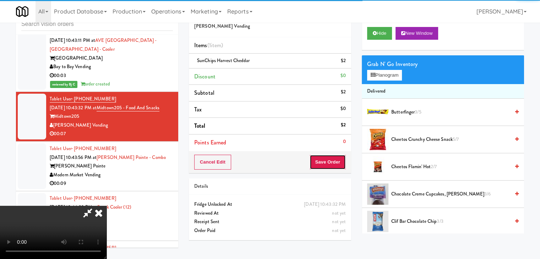
click at [341, 163] on button "Save Order" at bounding box center [328, 162] width 36 height 15
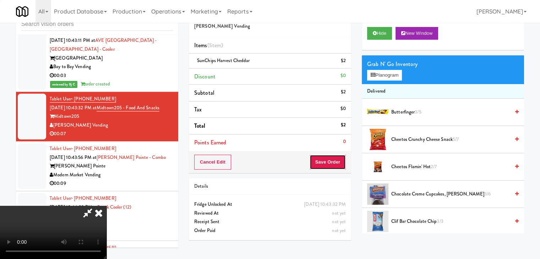
click at [341, 163] on button "Save Order" at bounding box center [328, 162] width 36 height 15
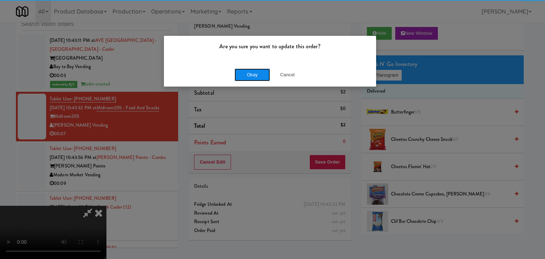
click at [257, 74] on button "Okay" at bounding box center [252, 75] width 35 height 13
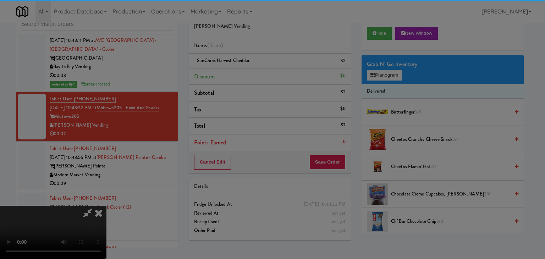
click at [257, 73] on div "Okay Cancel" at bounding box center [270, 62] width 212 height 24
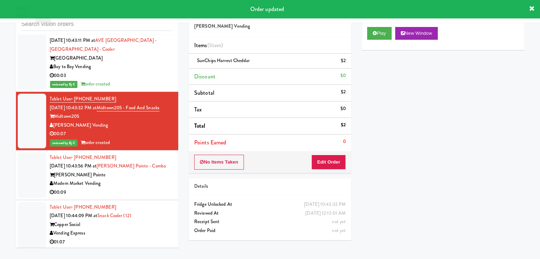
click at [127, 179] on div "Modern Market Vending" at bounding box center [111, 183] width 123 height 9
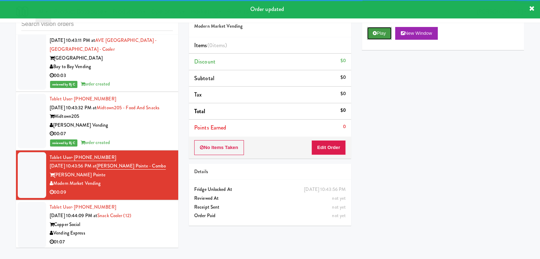
click at [384, 35] on button "Play" at bounding box center [379, 33] width 24 height 13
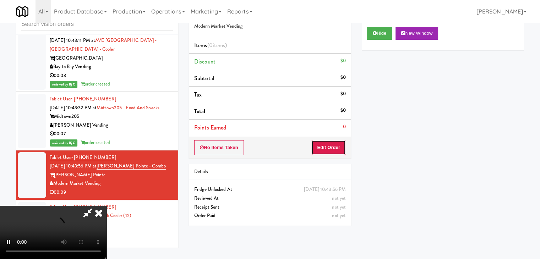
click at [321, 146] on button "Edit Order" at bounding box center [328, 147] width 34 height 15
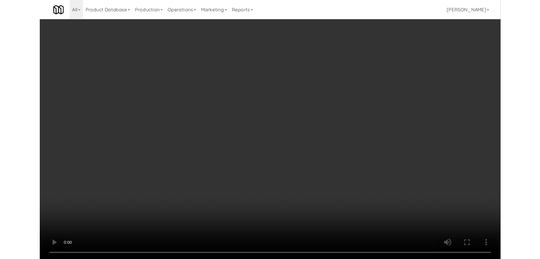
scroll to position [6522, 0]
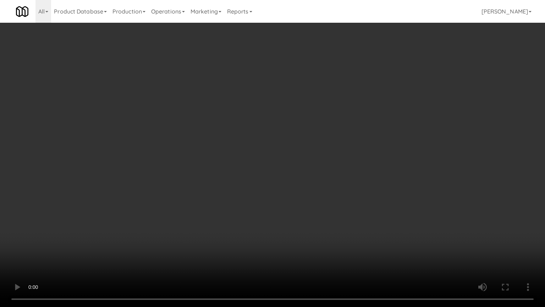
click at [304, 226] on video at bounding box center [272, 153] width 545 height 307
click at [302, 227] on video at bounding box center [272, 153] width 545 height 307
click at [302, 228] on video at bounding box center [272, 153] width 545 height 307
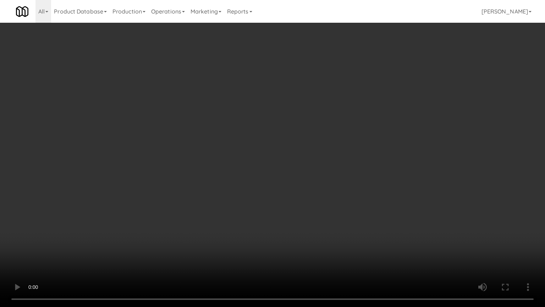
click at [302, 228] on video at bounding box center [272, 153] width 545 height 307
click at [302, 227] on video at bounding box center [272, 153] width 545 height 307
click at [304, 226] on video at bounding box center [272, 153] width 545 height 307
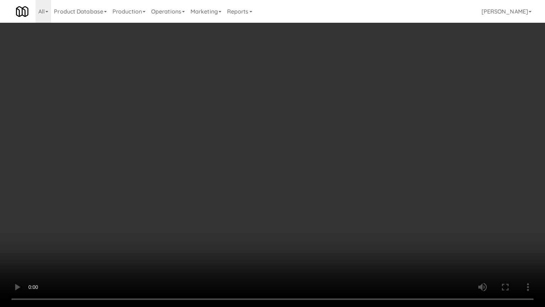
click at [304, 226] on video at bounding box center [272, 153] width 545 height 307
click at [303, 227] on video at bounding box center [272, 153] width 545 height 307
click at [304, 229] on video at bounding box center [272, 153] width 545 height 307
click at [313, 207] on video at bounding box center [272, 153] width 545 height 307
click at [313, 209] on video at bounding box center [272, 153] width 545 height 307
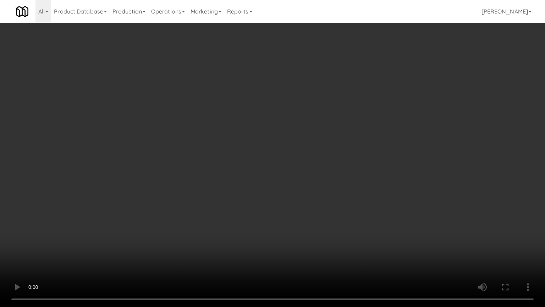
click at [312, 209] on video at bounding box center [272, 153] width 545 height 307
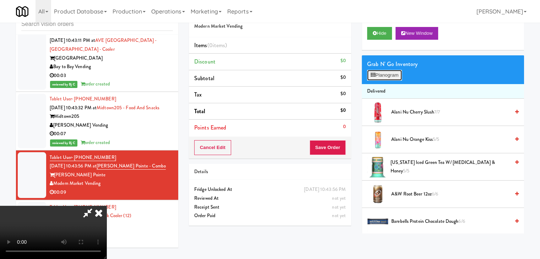
click at [392, 71] on button "Planogram" at bounding box center [384, 75] width 35 height 11
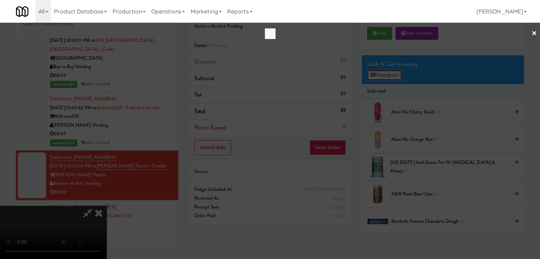
scroll to position [6522, 0]
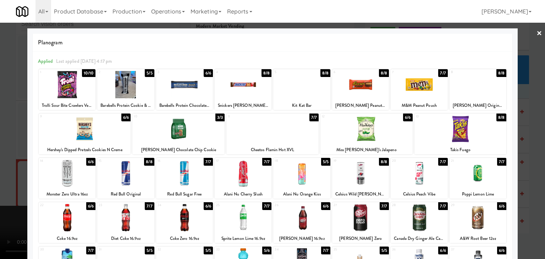
click at [125, 87] on div at bounding box center [125, 84] width 57 height 27
drag, startPoint x: 0, startPoint y: 100, endPoint x: 45, endPoint y: 102, distance: 45.5
click at [1, 101] on div at bounding box center [272, 129] width 545 height 259
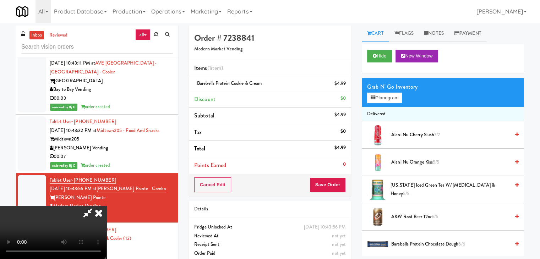
click at [106, 206] on video at bounding box center [53, 232] width 106 height 53
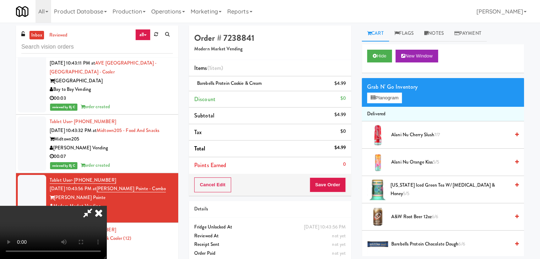
click at [106, 206] on video at bounding box center [53, 232] width 106 height 53
drag, startPoint x: 345, startPoint y: 188, endPoint x: 343, endPoint y: 184, distance: 4.3
click at [343, 186] on button "Save Order" at bounding box center [328, 184] width 36 height 15
drag, startPoint x: 343, startPoint y: 184, endPoint x: 338, endPoint y: 183, distance: 5.0
click at [342, 183] on button "Save Order" at bounding box center [328, 184] width 36 height 15
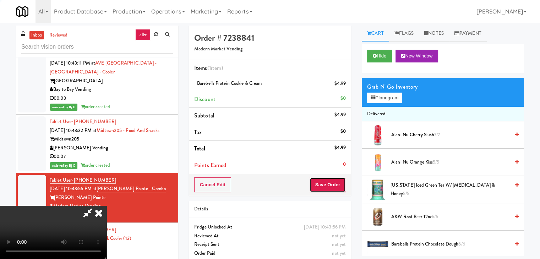
drag, startPoint x: 338, startPoint y: 183, endPoint x: 334, endPoint y: 181, distance: 4.3
click at [335, 182] on button "Save Order" at bounding box center [328, 184] width 36 height 15
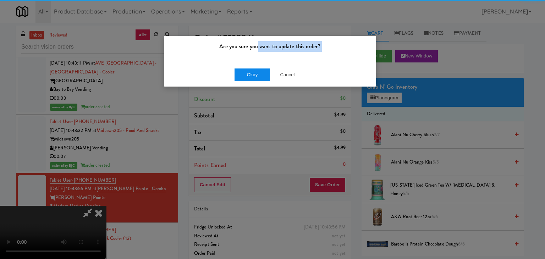
drag, startPoint x: 255, startPoint y: 67, endPoint x: 251, endPoint y: 72, distance: 6.4
click at [252, 71] on div "Are you sure you want to update this order? Okay Cancel" at bounding box center [270, 60] width 213 height 51
click at [251, 73] on button "Okay" at bounding box center [252, 75] width 35 height 13
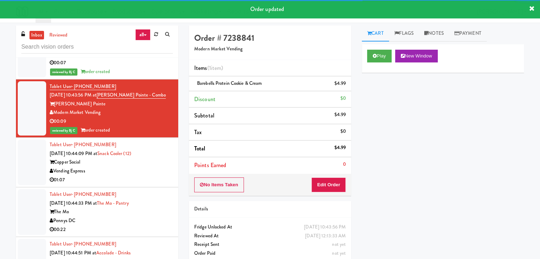
scroll to position [6673, 0]
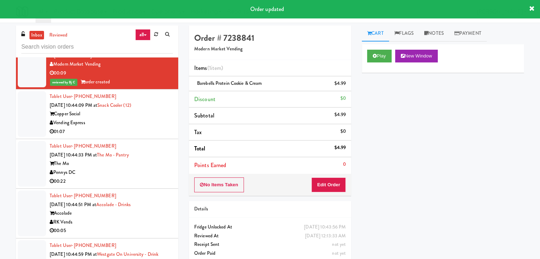
click at [151, 129] on div "01:07" at bounding box center [111, 131] width 123 height 9
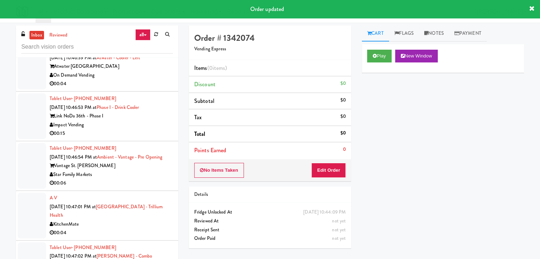
scroll to position [7028, 0]
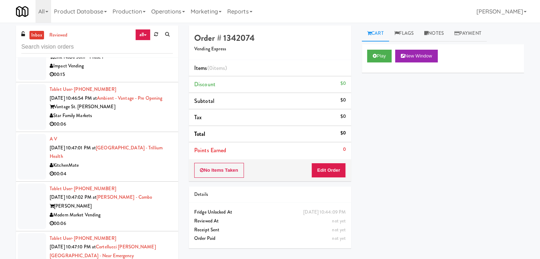
drag, startPoint x: 148, startPoint y: 107, endPoint x: 150, endPoint y: 111, distance: 5.1
click at [149, 108] on div "Vantage St. [PERSON_NAME]" at bounding box center [111, 107] width 123 height 9
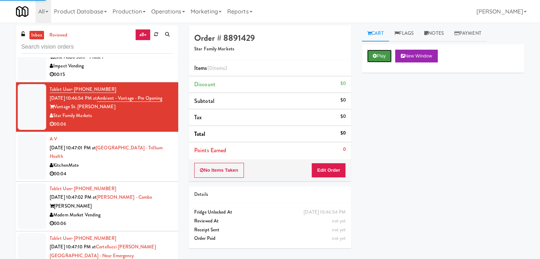
click at [382, 51] on button "Play" at bounding box center [379, 56] width 24 height 13
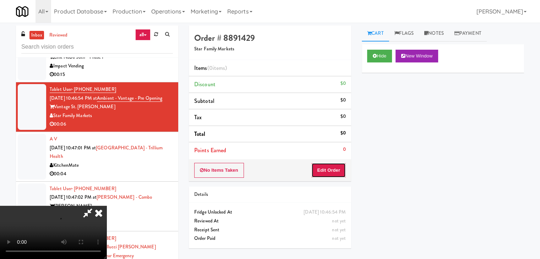
click at [321, 174] on button "Edit Order" at bounding box center [328, 170] width 34 height 15
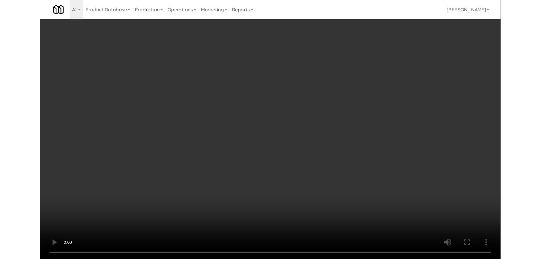
scroll to position [7020, 0]
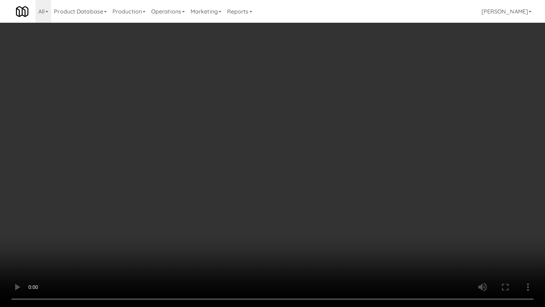
click at [336, 191] on video at bounding box center [272, 153] width 545 height 307
click at [336, 192] on video at bounding box center [272, 153] width 545 height 307
click at [337, 192] on video at bounding box center [272, 153] width 545 height 307
click at [338, 192] on video at bounding box center [272, 153] width 545 height 307
click at [335, 191] on video at bounding box center [272, 153] width 545 height 307
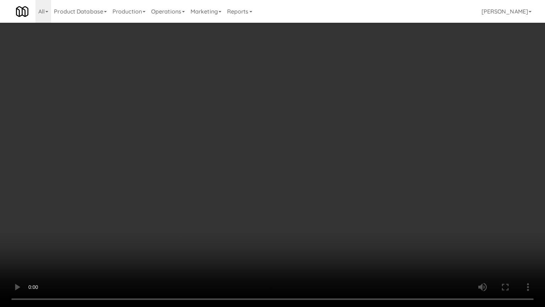
click at [335, 191] on video at bounding box center [272, 153] width 545 height 307
click at [333, 193] on video at bounding box center [272, 153] width 545 height 307
click at [334, 193] on video at bounding box center [272, 153] width 545 height 307
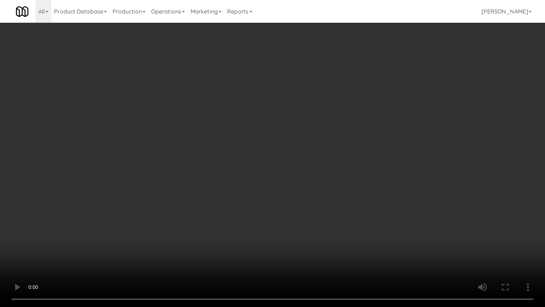
click at [334, 193] on video at bounding box center [272, 153] width 545 height 307
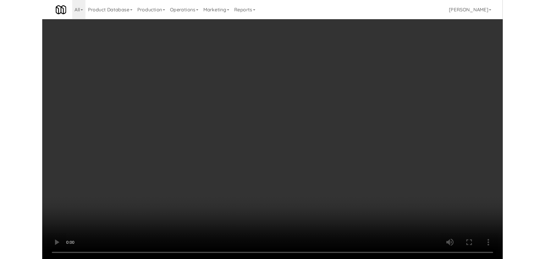
scroll to position [7028, 0]
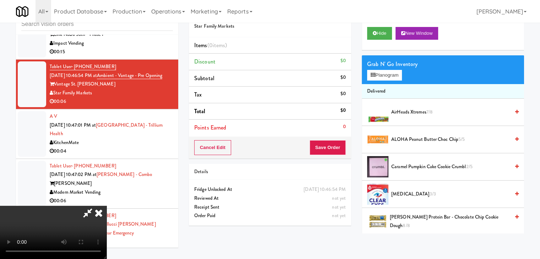
drag, startPoint x: 261, startPoint y: 105, endPoint x: 278, endPoint y: 102, distance: 16.8
click at [106, 206] on video at bounding box center [53, 232] width 106 height 53
click at [381, 74] on button "Planogram" at bounding box center [384, 75] width 35 height 11
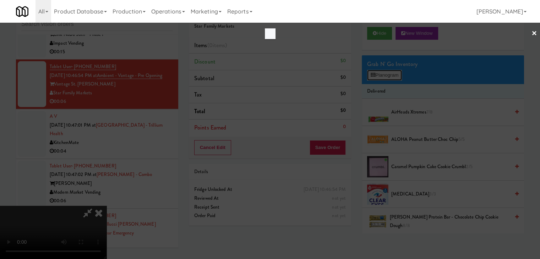
scroll to position [7020, 0]
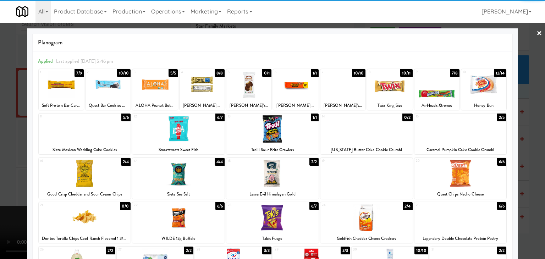
drag, startPoint x: 286, startPoint y: 91, endPoint x: 280, endPoint y: 91, distance: 6.1
click at [287, 90] on div at bounding box center [295, 84] width 45 height 27
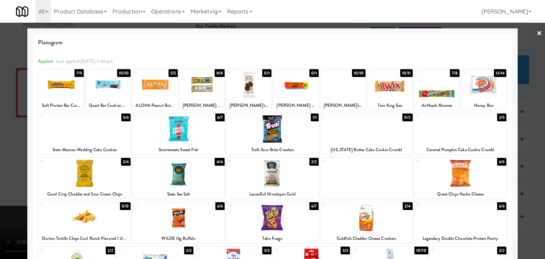
click at [85, 139] on div at bounding box center [85, 128] width 92 height 27
drag, startPoint x: 0, startPoint y: 139, endPoint x: 104, endPoint y: 138, distance: 104.0
click at [6, 139] on div at bounding box center [272, 129] width 545 height 259
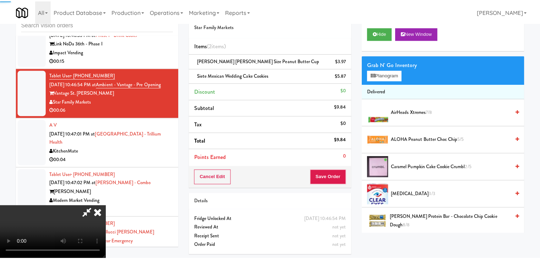
scroll to position [7028, 0]
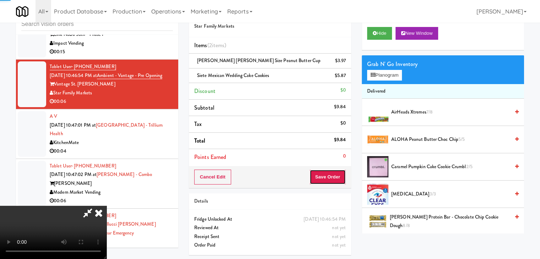
click at [334, 176] on button "Save Order" at bounding box center [328, 177] width 36 height 15
drag, startPoint x: 334, startPoint y: 175, endPoint x: 331, endPoint y: 174, distance: 3.7
click at [334, 175] on button "Save Order" at bounding box center [328, 177] width 36 height 15
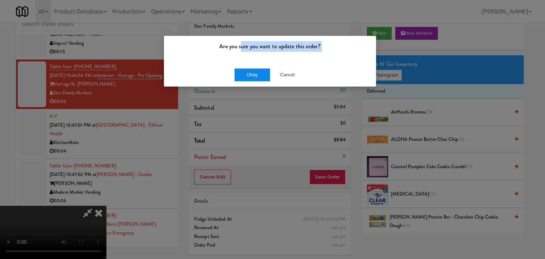
click at [240, 67] on div "Are you sure you want to update this order? Okay Cancel" at bounding box center [270, 60] width 213 height 51
click at [241, 71] on button "Okay" at bounding box center [252, 75] width 35 height 13
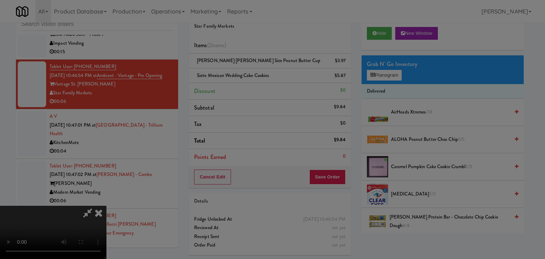
click at [241, 68] on button "Okay" at bounding box center [252, 61] width 35 height 13
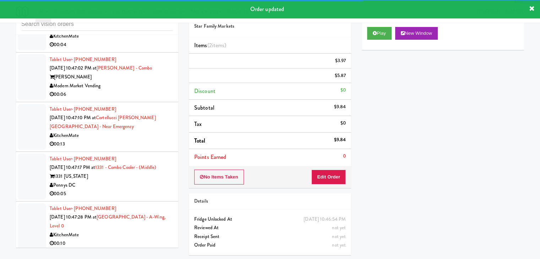
scroll to position [7143, 0]
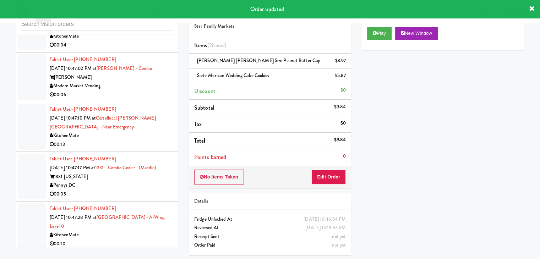
click at [144, 47] on div "00:04" at bounding box center [111, 45] width 123 height 9
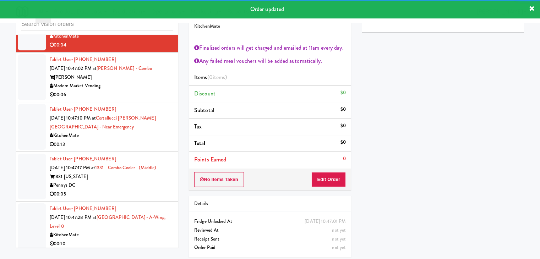
click at [161, 94] on div "00:06" at bounding box center [111, 95] width 123 height 9
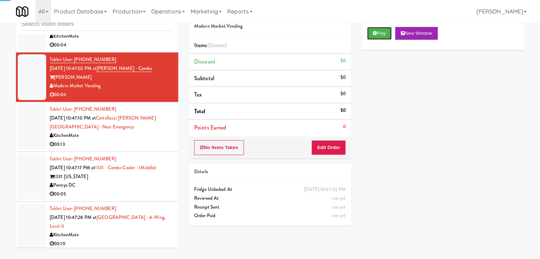
drag, startPoint x: 381, startPoint y: 32, endPoint x: 373, endPoint y: 60, distance: 28.7
click at [380, 34] on button "Play" at bounding box center [379, 33] width 24 height 13
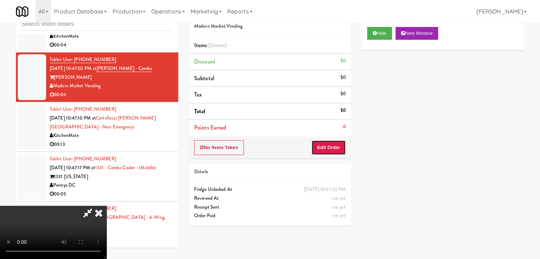
click at [323, 147] on button "Edit Order" at bounding box center [328, 147] width 34 height 15
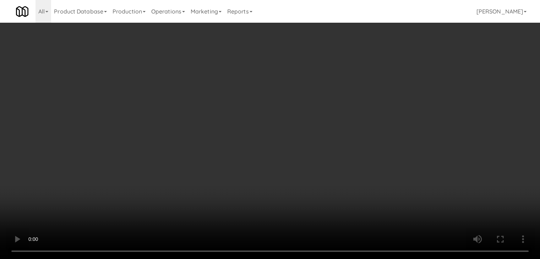
scroll to position [7135, 0]
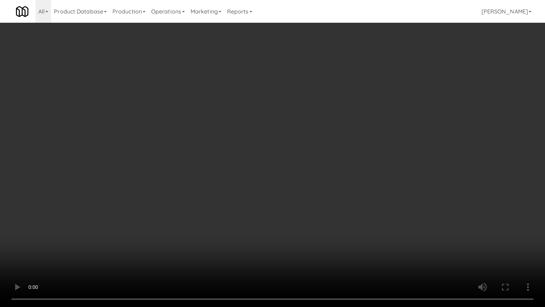
click at [324, 179] on video at bounding box center [272, 153] width 545 height 307
drag, startPoint x: 324, startPoint y: 179, endPoint x: 322, endPoint y: 182, distance: 4.1
click at [323, 181] on video at bounding box center [272, 153] width 545 height 307
click at [322, 181] on video at bounding box center [272, 153] width 545 height 307
click at [321, 181] on video at bounding box center [272, 153] width 545 height 307
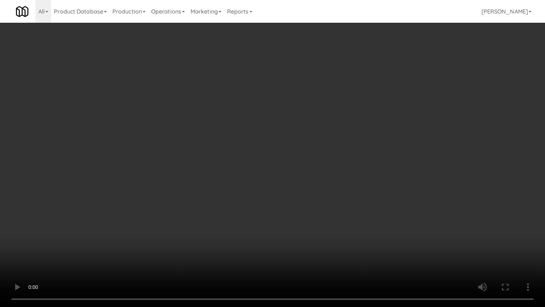
click at [320, 181] on video at bounding box center [272, 153] width 545 height 307
click at [317, 181] on video at bounding box center [272, 153] width 545 height 307
click at [317, 180] on video at bounding box center [272, 153] width 545 height 307
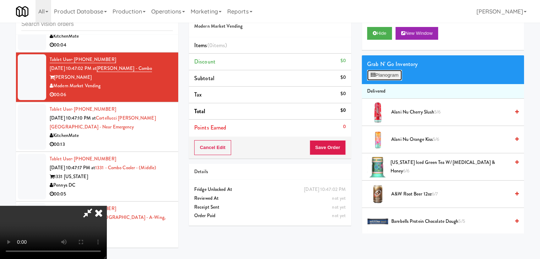
click at [387, 77] on button "Planogram" at bounding box center [384, 75] width 35 height 11
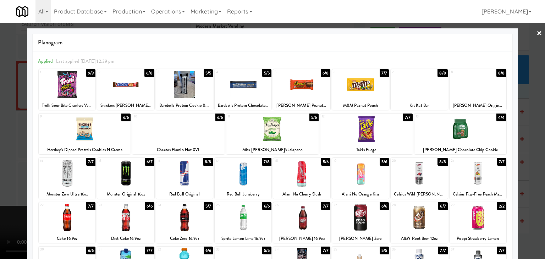
click at [475, 92] on div at bounding box center [478, 84] width 57 height 27
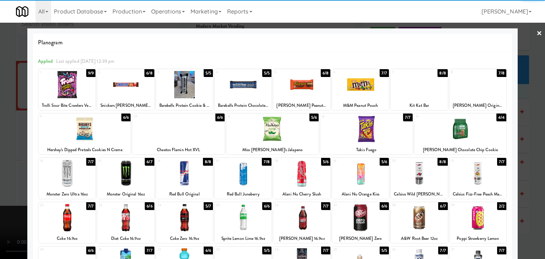
drag, startPoint x: 301, startPoint y: 83, endPoint x: 158, endPoint y: 90, distance: 143.2
click at [300, 84] on div at bounding box center [301, 84] width 57 height 27
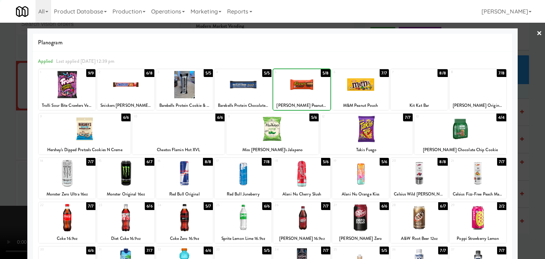
drag, startPoint x: 0, startPoint y: 93, endPoint x: 65, endPoint y: 98, distance: 65.5
click at [2, 94] on div at bounding box center [272, 129] width 545 height 259
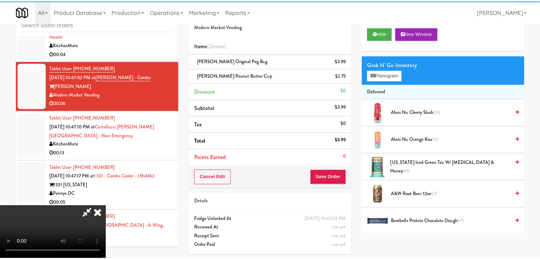
scroll to position [7143, 0]
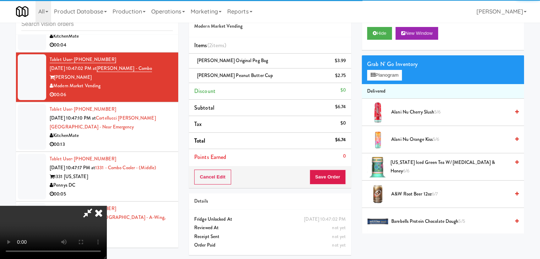
drag, startPoint x: 255, startPoint y: 137, endPoint x: 260, endPoint y: 138, distance: 4.9
click at [106, 206] on video at bounding box center [53, 232] width 106 height 53
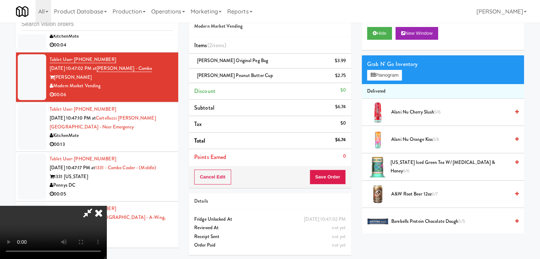
click at [328, 185] on div "Cancel Edit Save Order" at bounding box center [270, 177] width 162 height 22
click at [328, 184] on div "Cancel Edit Save Order" at bounding box center [270, 177] width 162 height 22
click at [331, 179] on button "Save Order" at bounding box center [328, 177] width 36 height 15
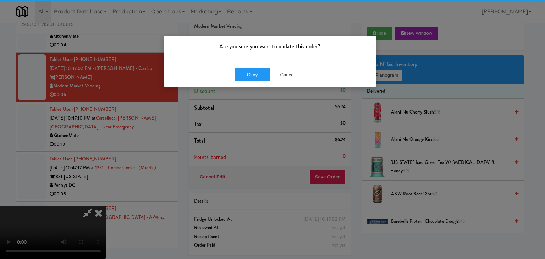
click at [252, 67] on div "Okay Cancel" at bounding box center [270, 75] width 212 height 24
drag, startPoint x: 251, startPoint y: 70, endPoint x: 251, endPoint y: 74, distance: 4.3
click at [251, 73] on button "Okay" at bounding box center [252, 75] width 35 height 13
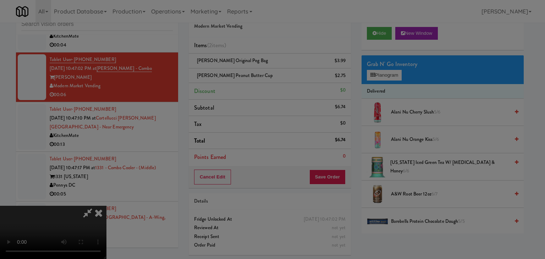
click at [254, 77] on body "Are you sure you want to update this order? Okay Cancel Okay Are you sure you w…" at bounding box center [272, 129] width 545 height 259
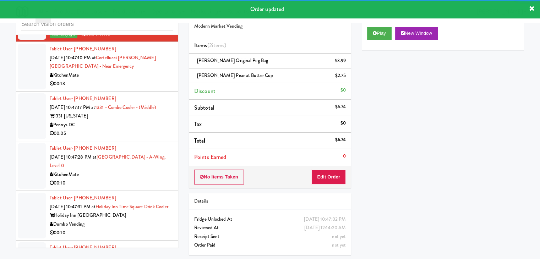
scroll to position [7214, 0]
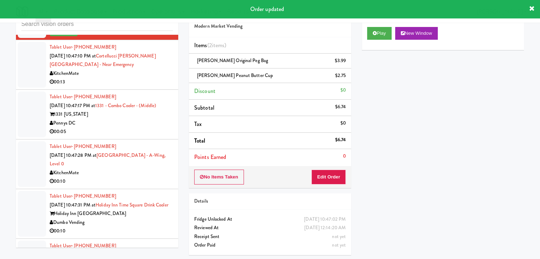
drag, startPoint x: 137, startPoint y: 77, endPoint x: 142, endPoint y: 80, distance: 5.9
click at [140, 78] on div "KitchenMate" at bounding box center [111, 73] width 123 height 9
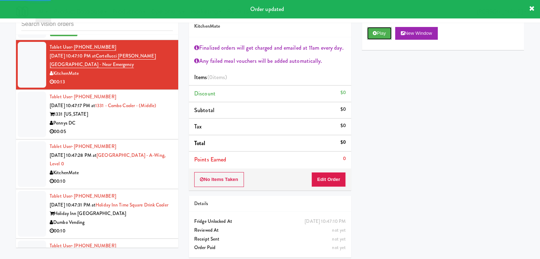
drag, startPoint x: 384, startPoint y: 34, endPoint x: 378, endPoint y: 56, distance: 22.1
click at [383, 34] on button "Play" at bounding box center [379, 33] width 24 height 13
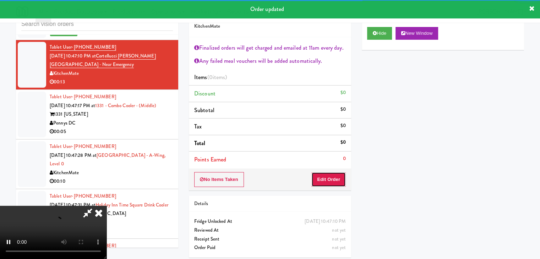
click at [333, 184] on button "Edit Order" at bounding box center [328, 179] width 34 height 15
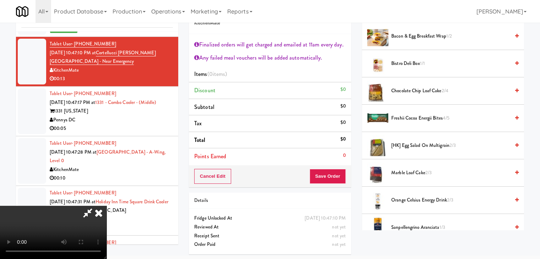
scroll to position [122, 0]
click at [106, 206] on video at bounding box center [53, 232] width 106 height 53
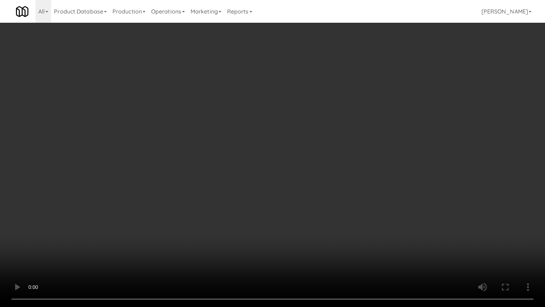
scroll to position [7205, 0]
click at [294, 230] on video at bounding box center [272, 153] width 545 height 307
click at [295, 225] on video at bounding box center [272, 153] width 545 height 307
click at [295, 224] on video at bounding box center [272, 153] width 545 height 307
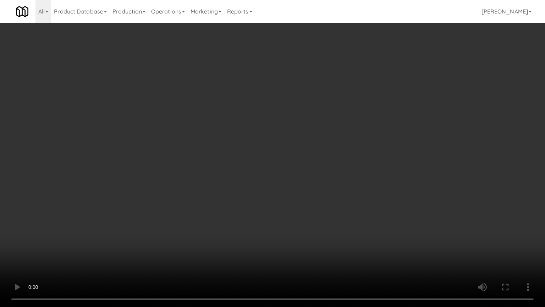
click at [295, 224] on video at bounding box center [272, 153] width 545 height 307
click at [295, 222] on video at bounding box center [272, 153] width 545 height 307
click at [295, 221] on video at bounding box center [272, 153] width 545 height 307
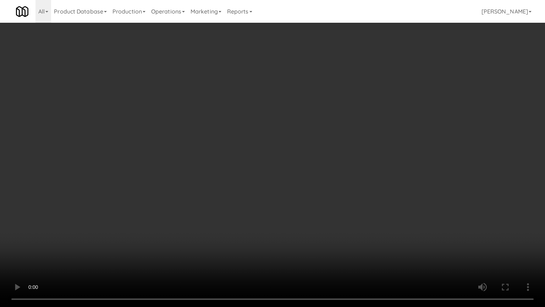
click at [295, 221] on video at bounding box center [272, 153] width 545 height 307
click at [268, 115] on video at bounding box center [272, 153] width 545 height 307
click at [266, 116] on video at bounding box center [272, 153] width 545 height 307
click at [265, 120] on video at bounding box center [272, 153] width 545 height 307
click at [254, 165] on video at bounding box center [272, 153] width 545 height 307
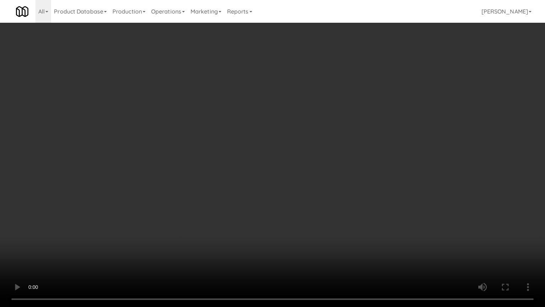
click at [253, 163] on video at bounding box center [272, 153] width 545 height 307
click at [264, 173] on video at bounding box center [272, 153] width 545 height 307
click at [279, 157] on video at bounding box center [272, 153] width 545 height 307
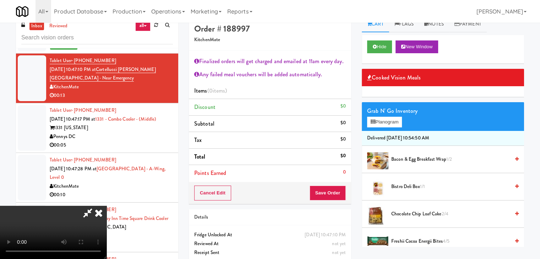
scroll to position [0, 0]
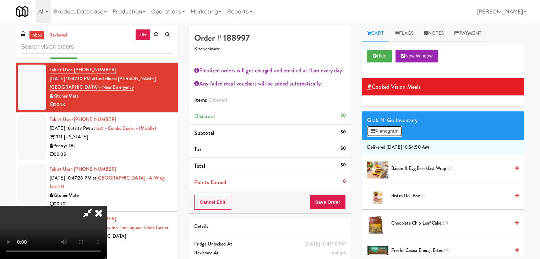
click at [384, 133] on button "Planogram" at bounding box center [384, 131] width 35 height 11
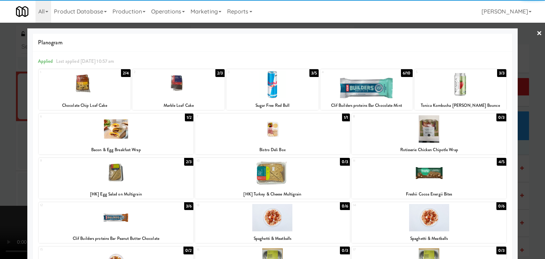
click at [275, 92] on div at bounding box center [272, 84] width 92 height 27
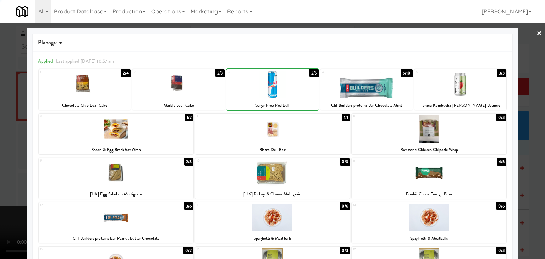
drag, startPoint x: 0, startPoint y: 99, endPoint x: 53, endPoint y: 103, distance: 52.7
click at [1, 99] on div at bounding box center [272, 129] width 545 height 259
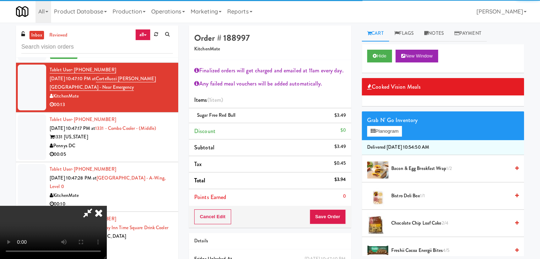
click at [344, 217] on div "Cancel Edit Save Order" at bounding box center [270, 217] width 162 height 22
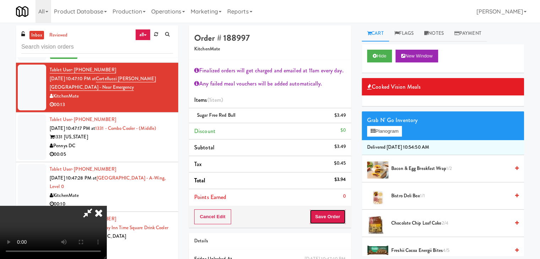
click at [344, 217] on button "Save Order" at bounding box center [328, 216] width 36 height 15
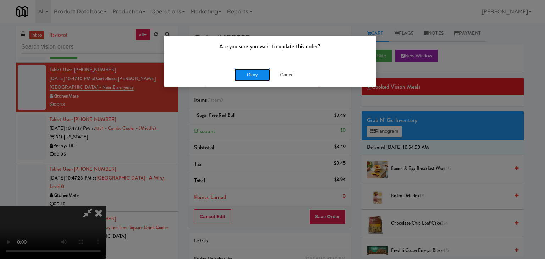
click at [252, 78] on button "Okay" at bounding box center [252, 75] width 35 height 13
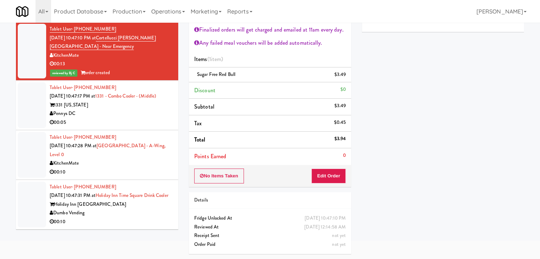
drag, startPoint x: 114, startPoint y: 119, endPoint x: 121, endPoint y: 104, distance: 16.8
click at [116, 114] on div "Pennys DC" at bounding box center [111, 113] width 123 height 9
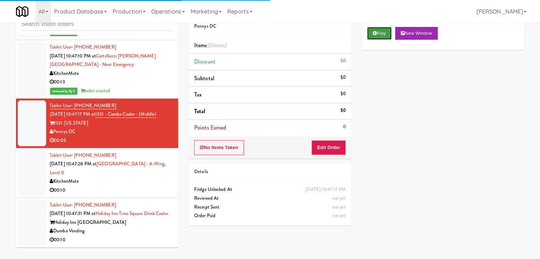
click at [381, 34] on button "Play" at bounding box center [379, 33] width 24 height 13
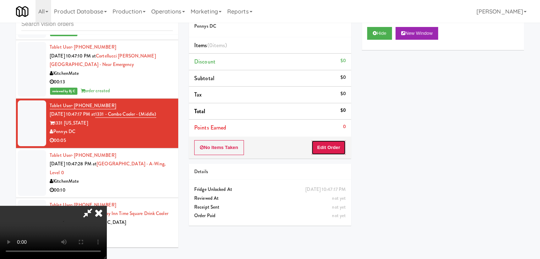
click at [331, 141] on button "Edit Order" at bounding box center [328, 147] width 34 height 15
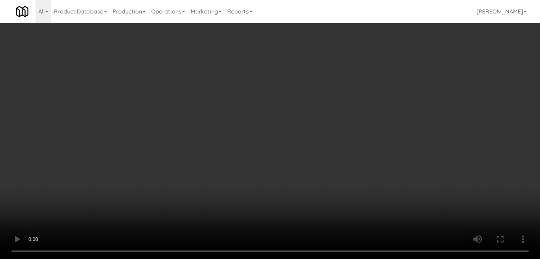
scroll to position [7205, 0]
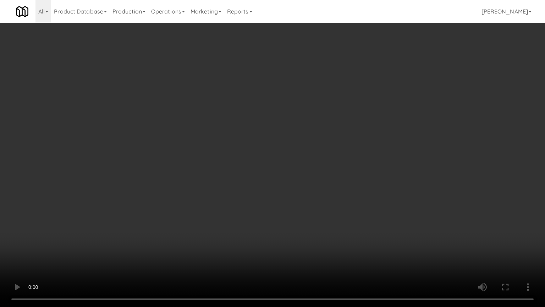
click at [317, 206] on video at bounding box center [272, 153] width 545 height 307
click at [317, 209] on video at bounding box center [272, 153] width 545 height 307
click at [316, 209] on video at bounding box center [272, 153] width 545 height 307
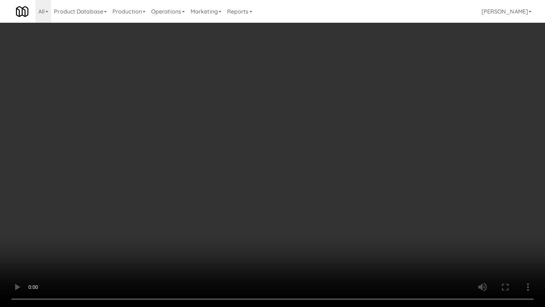
click at [316, 209] on video at bounding box center [272, 153] width 545 height 307
click at [321, 206] on video at bounding box center [272, 153] width 545 height 307
drag, startPoint x: 319, startPoint y: 205, endPoint x: 337, endPoint y: 148, distance: 59.4
click at [320, 203] on video at bounding box center [272, 153] width 545 height 307
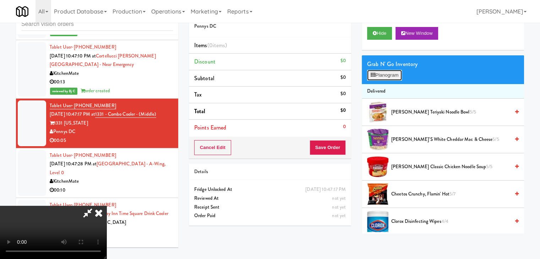
click at [385, 77] on button "Planogram" at bounding box center [384, 75] width 35 height 11
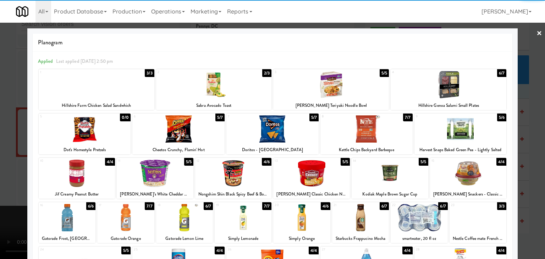
click at [241, 129] on div at bounding box center [272, 128] width 92 height 27
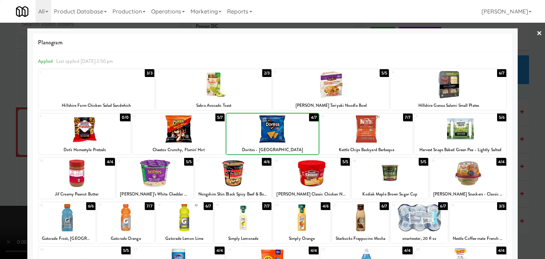
drag, startPoint x: 0, startPoint y: 146, endPoint x: 189, endPoint y: 148, distance: 188.5
click at [8, 146] on div at bounding box center [272, 129] width 545 height 259
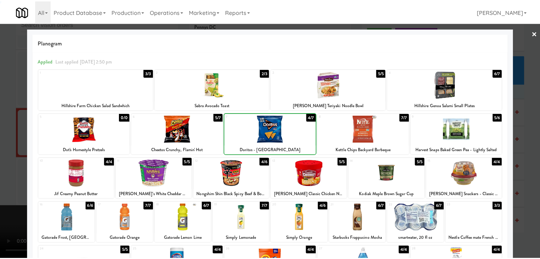
scroll to position [7214, 0]
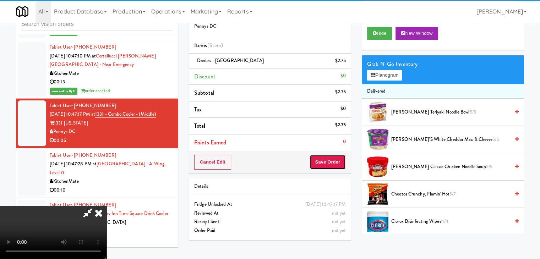
click at [337, 163] on button "Save Order" at bounding box center [328, 162] width 36 height 15
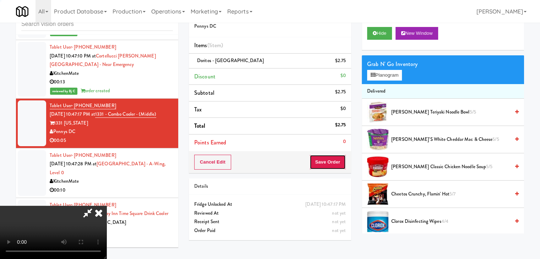
drag, startPoint x: 337, startPoint y: 163, endPoint x: 331, endPoint y: 159, distance: 6.8
click at [337, 163] on button "Save Order" at bounding box center [328, 162] width 36 height 15
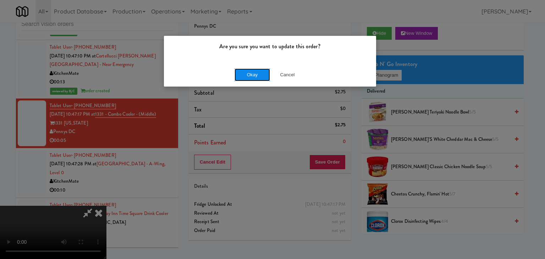
click at [253, 73] on button "Okay" at bounding box center [252, 75] width 35 height 13
click at [252, 72] on body "Are you sure you want to update this order? Okay Cancel Okay Are you sure you w…" at bounding box center [272, 129] width 545 height 259
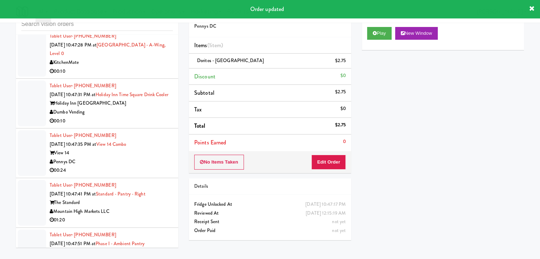
scroll to position [7321, 0]
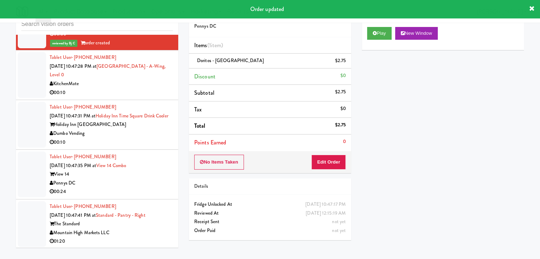
click at [141, 97] on div "00:10" at bounding box center [111, 92] width 123 height 9
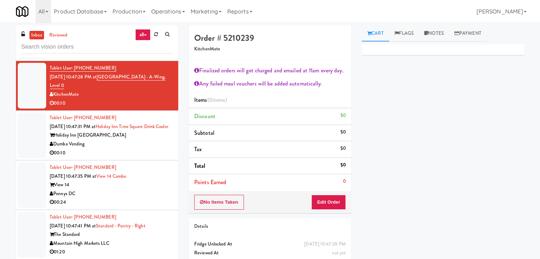
scroll to position [7356, 0]
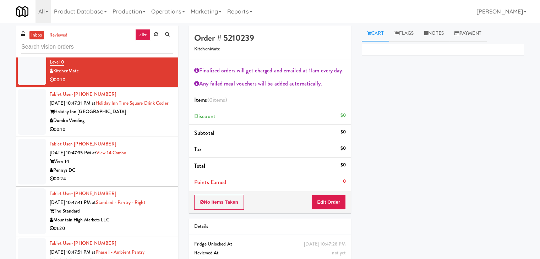
click at [142, 125] on div "Dumbo Vending" at bounding box center [111, 120] width 123 height 9
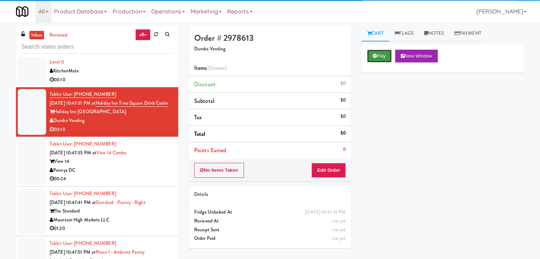
click at [380, 60] on button "Play" at bounding box center [379, 56] width 24 height 13
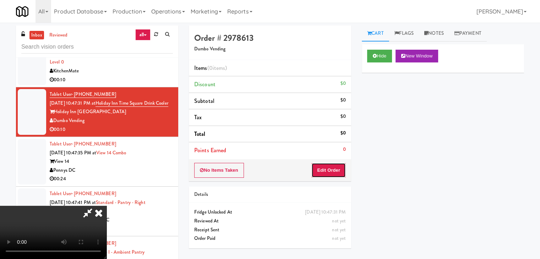
click at [333, 166] on button "Edit Order" at bounding box center [328, 170] width 34 height 15
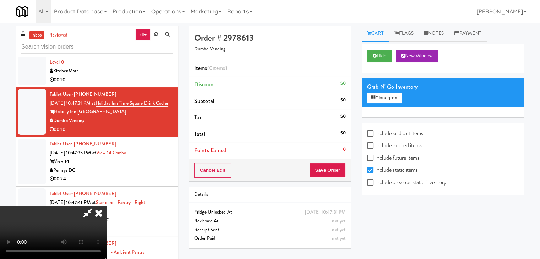
click at [385, 184] on label "Include previous static inventory" at bounding box center [406, 182] width 79 height 11
click at [375, 184] on input "Include previous static inventory" at bounding box center [371, 183] width 8 height 6
checkbox input "true"
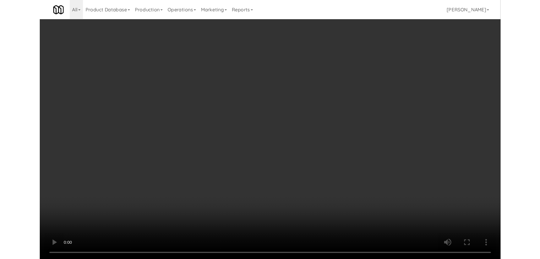
scroll to position [7347, 0]
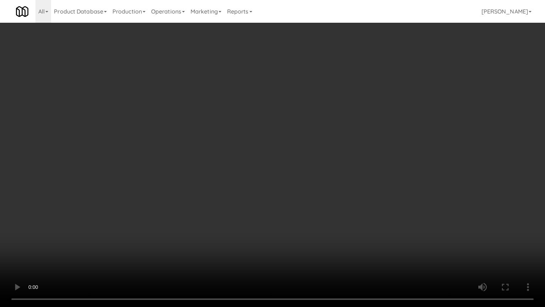
click at [288, 207] on video at bounding box center [272, 153] width 545 height 307
click at [287, 209] on video at bounding box center [272, 153] width 545 height 307
click at [289, 209] on video at bounding box center [272, 153] width 545 height 307
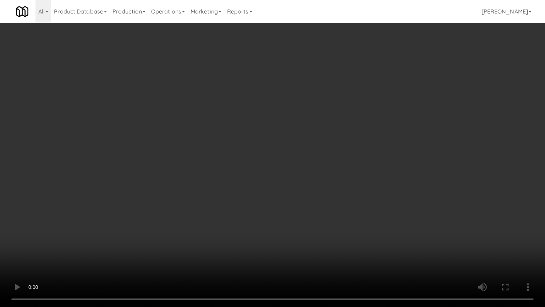
click at [291, 209] on video at bounding box center [272, 153] width 545 height 307
click at [301, 205] on video at bounding box center [272, 153] width 545 height 307
click at [301, 204] on video at bounding box center [272, 153] width 545 height 307
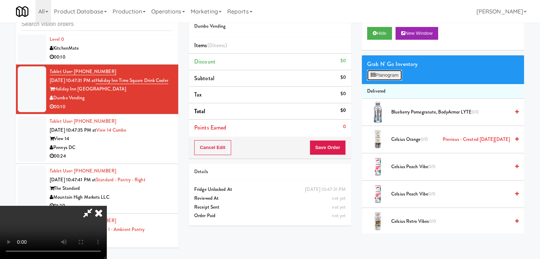
click at [388, 76] on button "Planogram" at bounding box center [384, 75] width 35 height 11
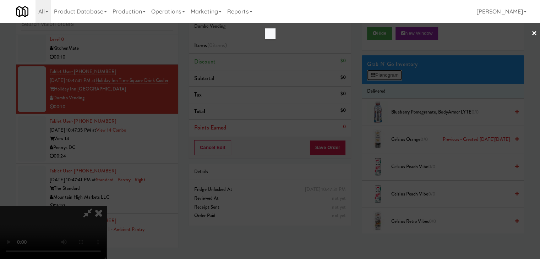
scroll to position [7347, 0]
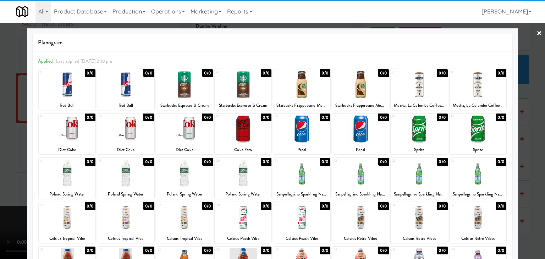
drag, startPoint x: 131, startPoint y: 174, endPoint x: 122, endPoint y: 175, distance: 8.6
click at [130, 174] on div at bounding box center [125, 173] width 57 height 27
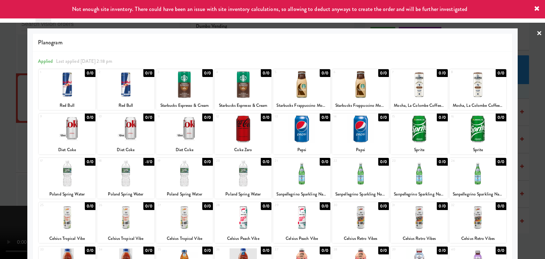
click at [17, 158] on div at bounding box center [272, 129] width 545 height 259
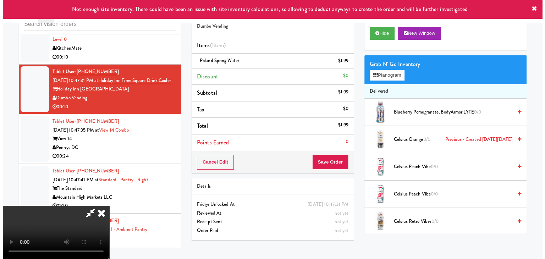
scroll to position [100, 0]
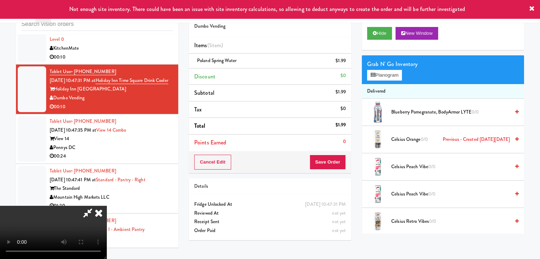
click at [106, 206] on video at bounding box center [53, 232] width 106 height 53
click at [382, 71] on button "Planogram" at bounding box center [384, 75] width 35 height 11
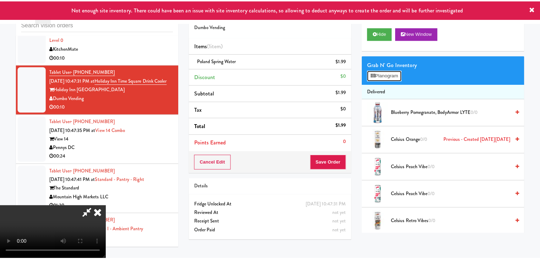
scroll to position [7347, 0]
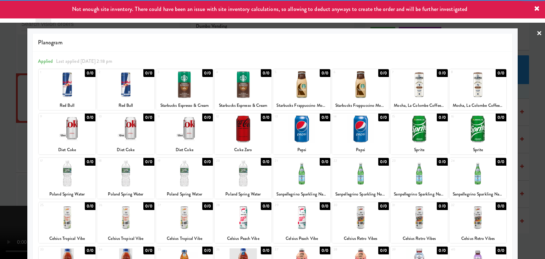
click at [128, 168] on div at bounding box center [125, 173] width 57 height 27
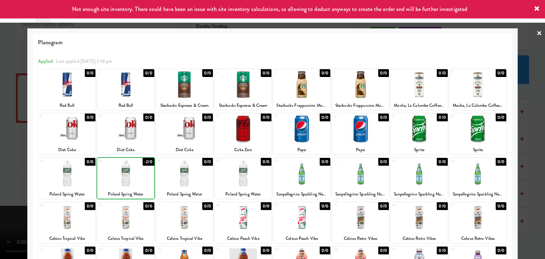
drag, startPoint x: 0, startPoint y: 153, endPoint x: 141, endPoint y: 153, distance: 141.3
click at [2, 153] on div at bounding box center [272, 129] width 545 height 259
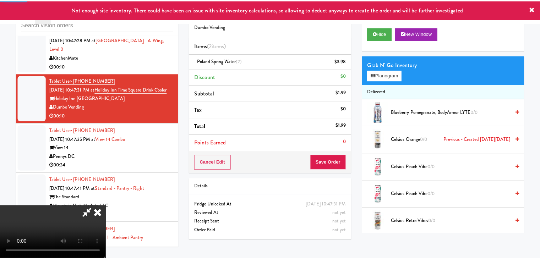
scroll to position [7356, 0]
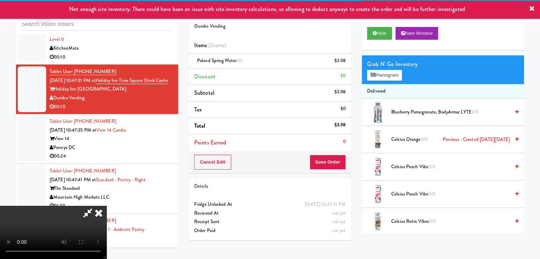
click at [106, 206] on video at bounding box center [53, 232] width 106 height 53
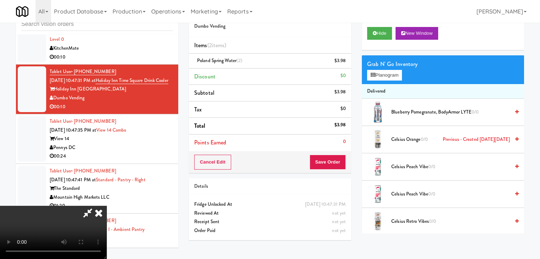
drag, startPoint x: 325, startPoint y: 169, endPoint x: 331, endPoint y: 167, distance: 6.5
click at [326, 169] on div "Cancel Edit Save Order" at bounding box center [270, 162] width 162 height 22
click at [331, 166] on button "Save Order" at bounding box center [328, 162] width 36 height 15
click at [332, 166] on button "Save Order" at bounding box center [328, 162] width 36 height 15
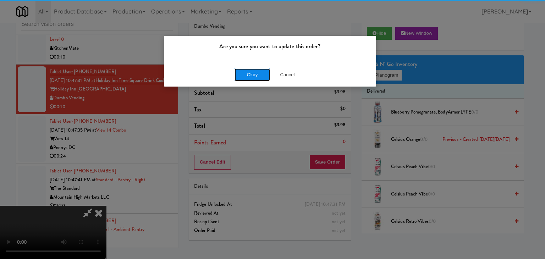
click at [261, 73] on button "Okay" at bounding box center [252, 75] width 35 height 13
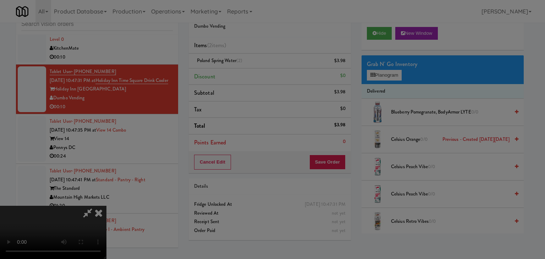
click at [261, 68] on button "Okay" at bounding box center [252, 61] width 35 height 13
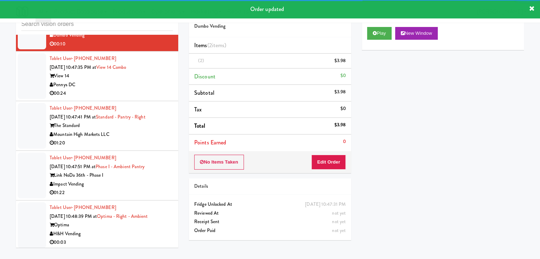
scroll to position [7427, 0]
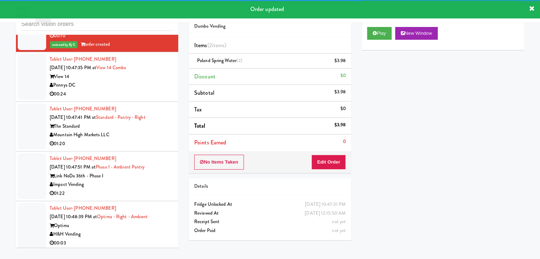
click at [146, 90] on div "Pennys DC" at bounding box center [111, 85] width 123 height 9
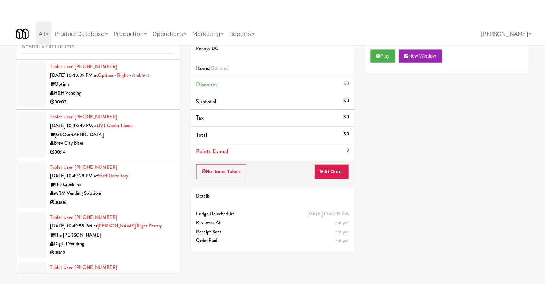
scroll to position [7605, 0]
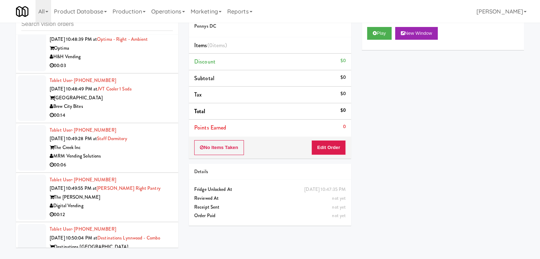
drag, startPoint x: 132, startPoint y: 69, endPoint x: 136, endPoint y: 71, distance: 4.9
click at [132, 61] on div "H&H Vending" at bounding box center [111, 57] width 123 height 9
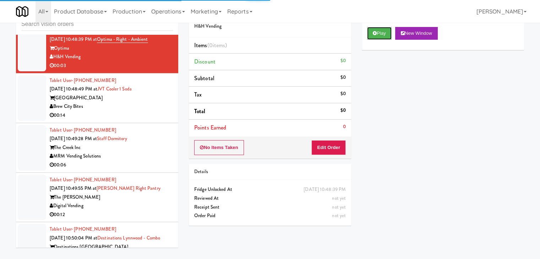
drag, startPoint x: 383, startPoint y: 34, endPoint x: 378, endPoint y: 49, distance: 16.1
click at [383, 34] on button "Play" at bounding box center [379, 33] width 24 height 13
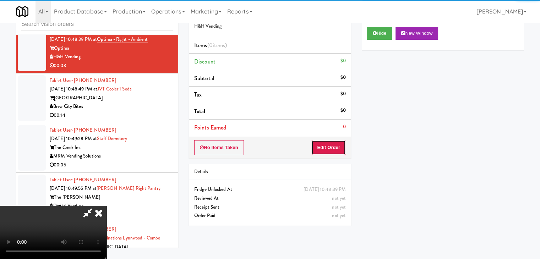
click at [330, 149] on button "Edit Order" at bounding box center [328, 147] width 34 height 15
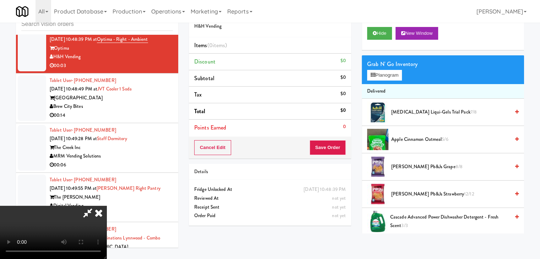
scroll to position [7596, 0]
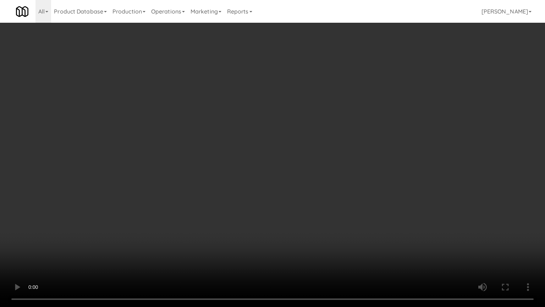
click at [294, 200] on video at bounding box center [272, 153] width 545 height 307
click at [314, 198] on video at bounding box center [272, 153] width 545 height 307
click at [311, 199] on video at bounding box center [272, 153] width 545 height 307
drag, startPoint x: 311, startPoint y: 199, endPoint x: 336, endPoint y: 135, distance: 68.6
click at [311, 197] on video at bounding box center [272, 153] width 545 height 307
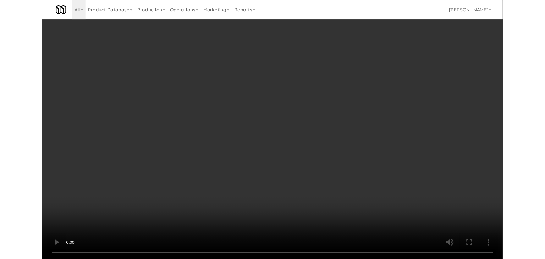
scroll to position [7605, 0]
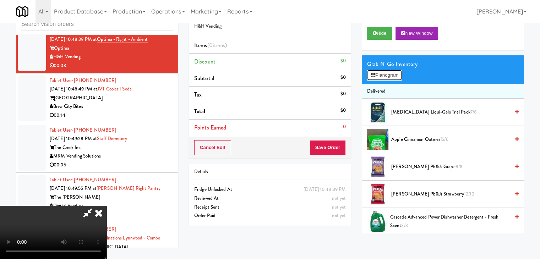
click at [391, 76] on button "Planogram" at bounding box center [384, 75] width 35 height 11
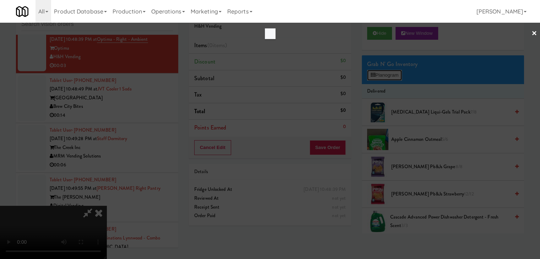
scroll to position [7596, 0]
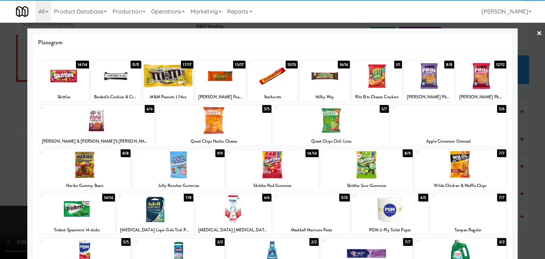
click at [104, 127] on div at bounding box center [97, 120] width 116 height 27
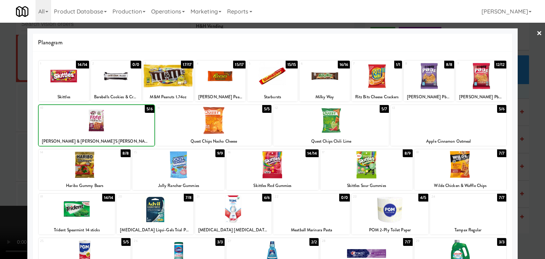
drag, startPoint x: 0, startPoint y: 138, endPoint x: 171, endPoint y: 144, distance: 171.6
click at [2, 138] on div at bounding box center [272, 129] width 545 height 259
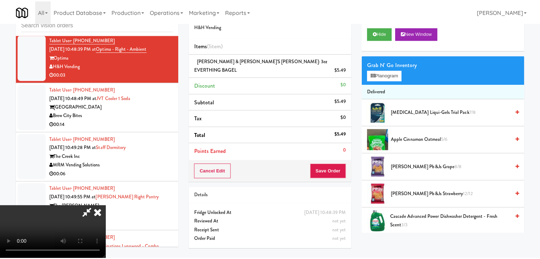
scroll to position [7605, 0]
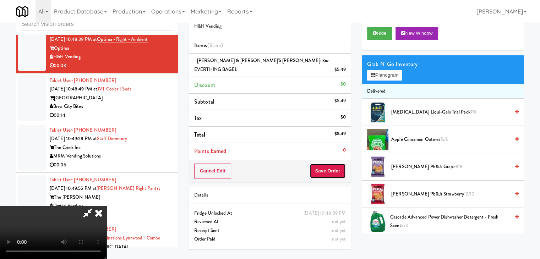
click at [332, 164] on button "Save Order" at bounding box center [328, 171] width 36 height 15
click at [333, 164] on button "Save Order" at bounding box center [328, 171] width 36 height 15
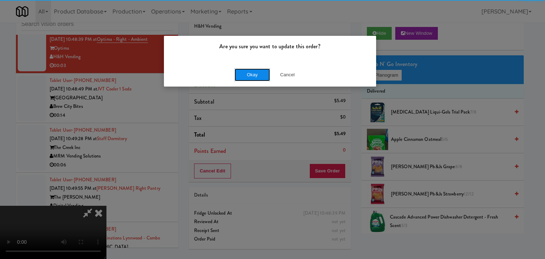
click at [256, 76] on button "Okay" at bounding box center [252, 75] width 35 height 13
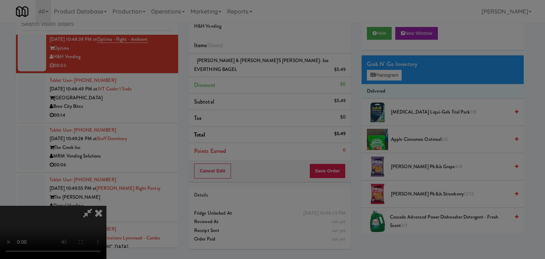
click at [256, 75] on body "Are you sure you want to update this order? Okay Cancel Okay Are you sure you w…" at bounding box center [272, 129] width 545 height 259
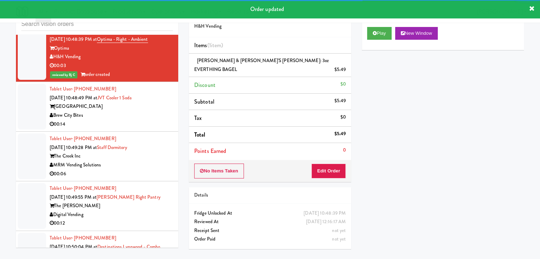
drag, startPoint x: 145, startPoint y: 131, endPoint x: 137, endPoint y: 140, distance: 11.3
click at [144, 129] on div "00:14" at bounding box center [111, 124] width 123 height 9
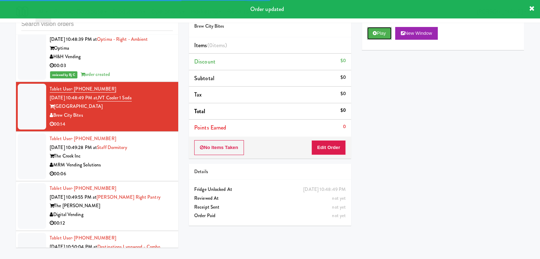
drag, startPoint x: 391, startPoint y: 33, endPoint x: 384, endPoint y: 47, distance: 15.2
click at [391, 34] on button "Play" at bounding box center [379, 33] width 24 height 13
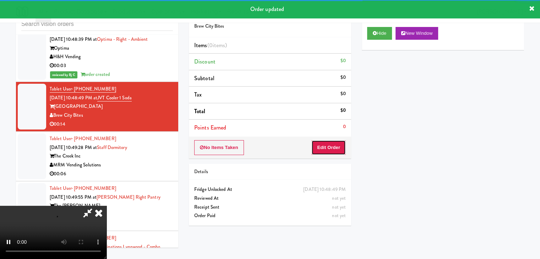
click at [321, 146] on button "Edit Order" at bounding box center [328, 147] width 34 height 15
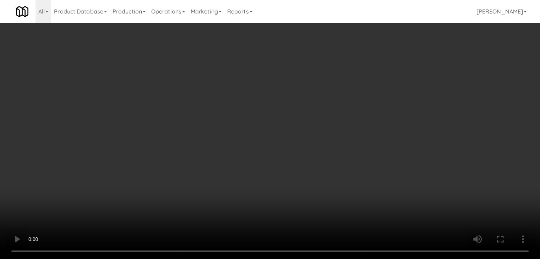
scroll to position [7596, 0]
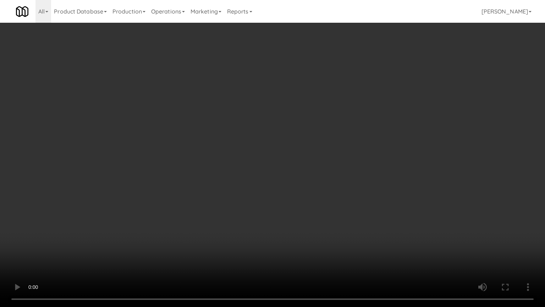
click at [329, 223] on video at bounding box center [272, 153] width 545 height 307
click at [328, 223] on video at bounding box center [272, 153] width 545 height 307
click at [335, 210] on video at bounding box center [272, 153] width 545 height 307
drag, startPoint x: 335, startPoint y: 210, endPoint x: 363, endPoint y: 133, distance: 81.5
click at [335, 209] on video at bounding box center [272, 153] width 545 height 307
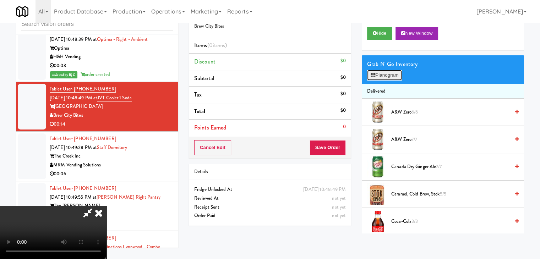
click at [392, 71] on button "Planogram" at bounding box center [384, 75] width 35 height 11
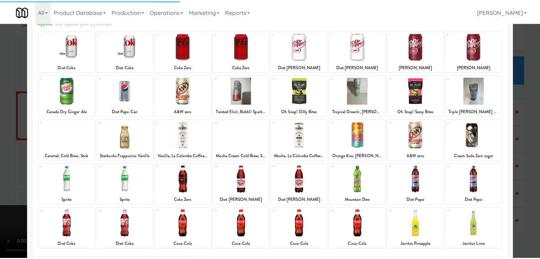
scroll to position [89, 0]
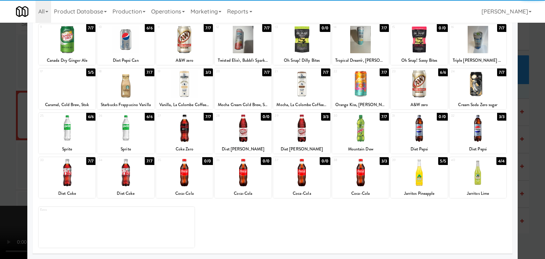
drag, startPoint x: 422, startPoint y: 175, endPoint x: 434, endPoint y: 176, distance: 11.8
click at [423, 175] on div at bounding box center [419, 172] width 57 height 27
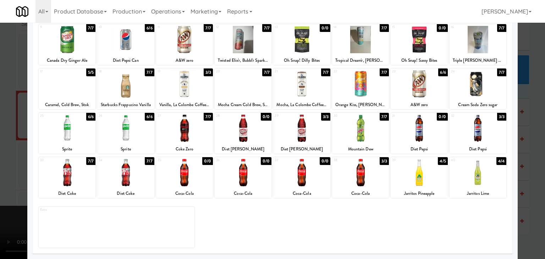
click at [529, 183] on div at bounding box center [272, 129] width 545 height 259
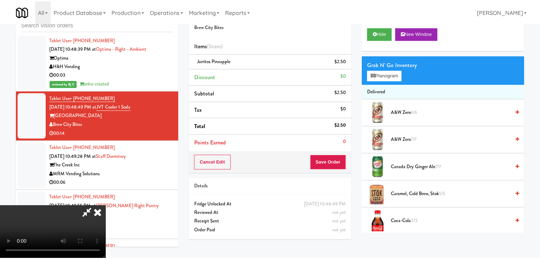
scroll to position [7605, 0]
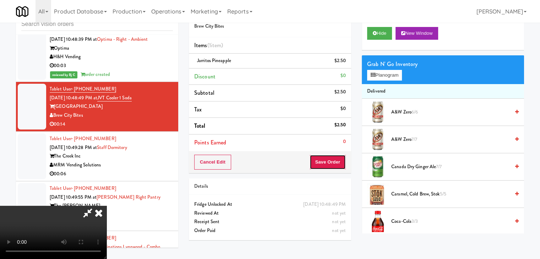
click at [334, 158] on button "Save Order" at bounding box center [328, 162] width 36 height 15
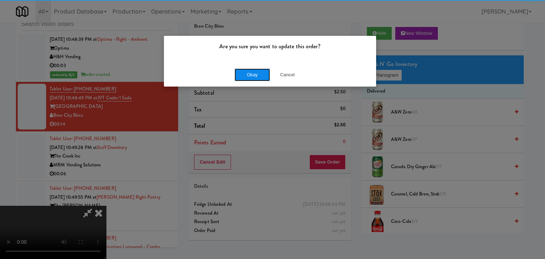
click at [256, 72] on button "Okay" at bounding box center [252, 75] width 35 height 13
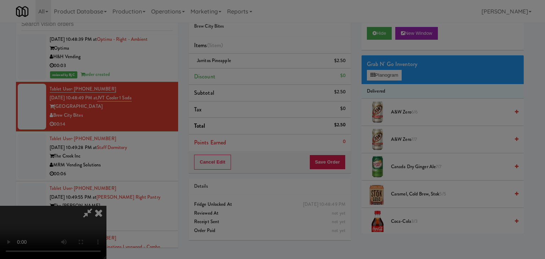
click at [255, 68] on button "Okay" at bounding box center [252, 61] width 35 height 13
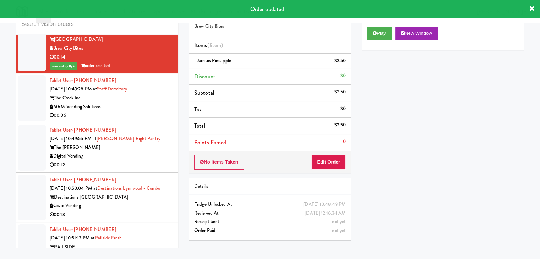
scroll to position [7676, 0]
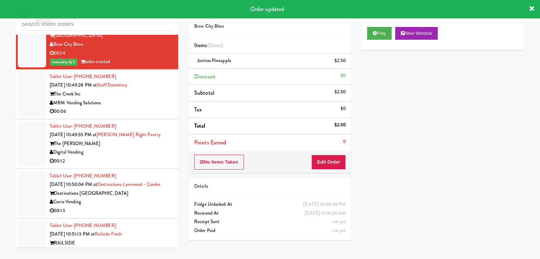
drag, startPoint x: 141, startPoint y: 113, endPoint x: 138, endPoint y: 117, distance: 5.3
click at [141, 108] on div "MRM Vending Solutions" at bounding box center [111, 103] width 123 height 9
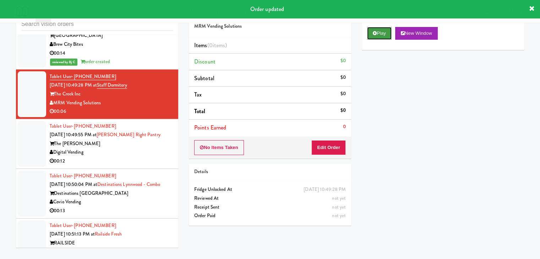
drag, startPoint x: 386, startPoint y: 27, endPoint x: 385, endPoint y: 33, distance: 6.2
click at [386, 27] on button "Play" at bounding box center [379, 33] width 24 height 13
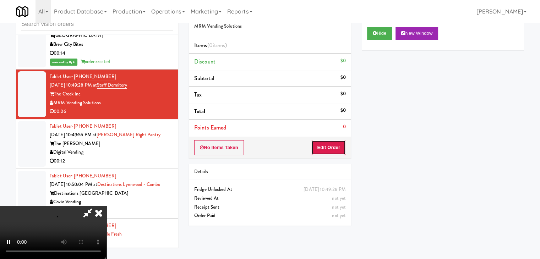
click at [329, 144] on button "Edit Order" at bounding box center [328, 147] width 34 height 15
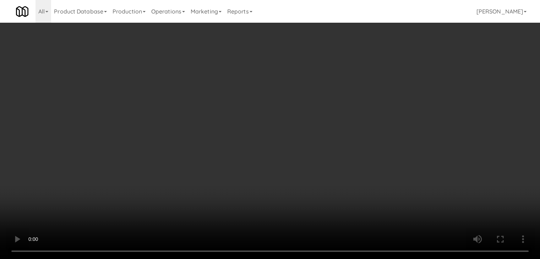
scroll to position [7667, 0]
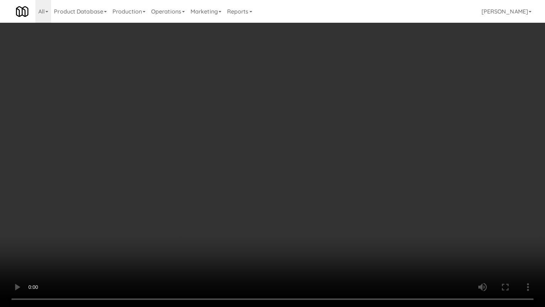
click at [305, 210] on video at bounding box center [272, 153] width 545 height 307
drag, startPoint x: 302, startPoint y: 211, endPoint x: 301, endPoint y: 214, distance: 3.8
click at [302, 213] on video at bounding box center [272, 153] width 545 height 307
click at [301, 211] on video at bounding box center [272, 153] width 545 height 307
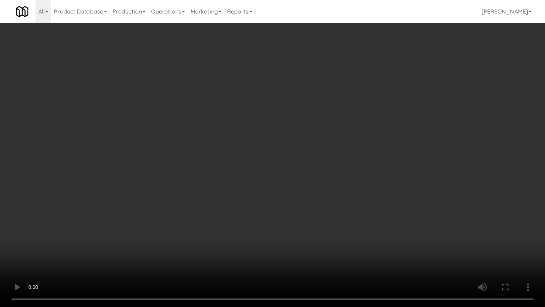
click at [300, 211] on video at bounding box center [272, 153] width 545 height 307
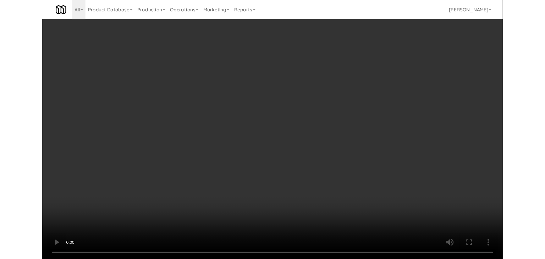
scroll to position [7676, 0]
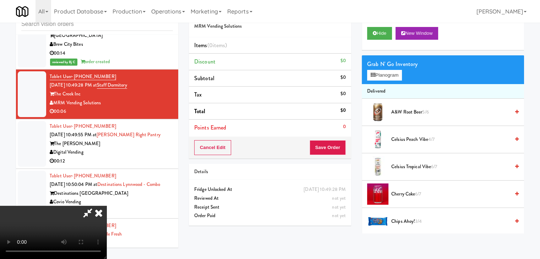
click at [106, 206] on video at bounding box center [53, 232] width 106 height 53
click at [383, 75] on button "Planogram" at bounding box center [384, 75] width 35 height 11
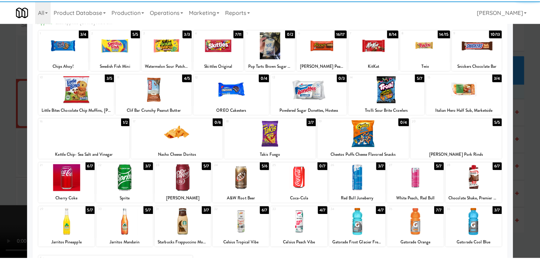
scroll to position [89, 0]
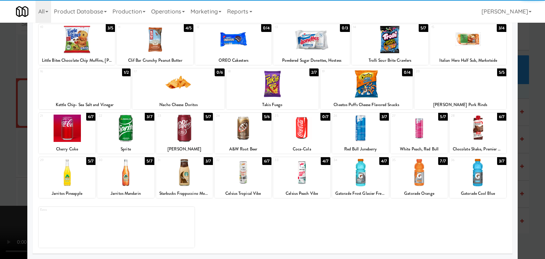
click at [130, 128] on div at bounding box center [125, 128] width 57 height 27
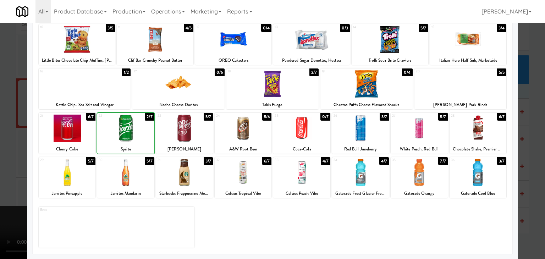
click at [7, 133] on div at bounding box center [272, 129] width 545 height 259
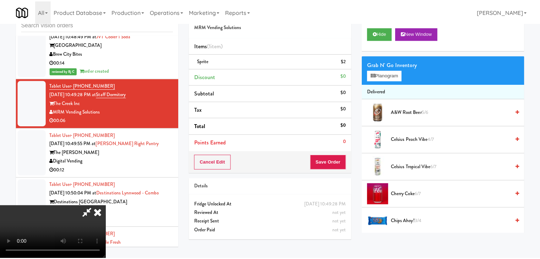
scroll to position [7676, 0]
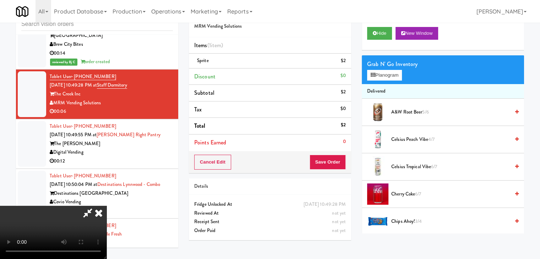
click at [338, 155] on div "Cancel Edit Save Order" at bounding box center [270, 162] width 162 height 22
click at [337, 156] on button "Save Order" at bounding box center [328, 162] width 36 height 15
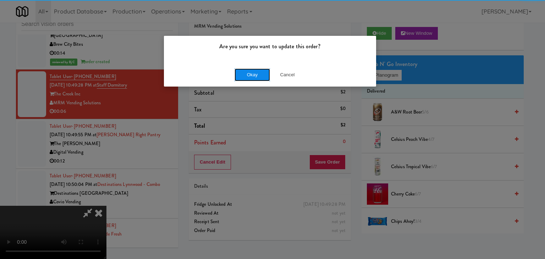
click at [250, 69] on button "Okay" at bounding box center [252, 75] width 35 height 13
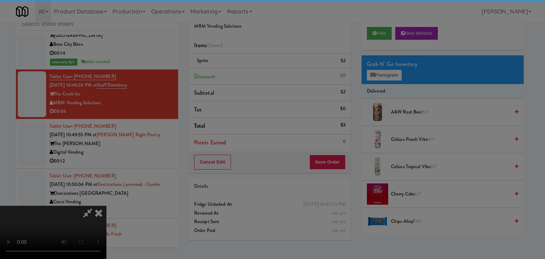
click at [249, 70] on body "Are you sure you want to update this order? Okay Cancel Okay Are you sure you w…" at bounding box center [272, 129] width 545 height 259
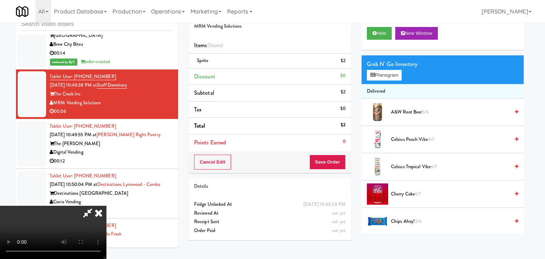
drag, startPoint x: 248, startPoint y: 71, endPoint x: 251, endPoint y: 81, distance: 10.6
click at [248, 71] on div at bounding box center [272, 129] width 545 height 259
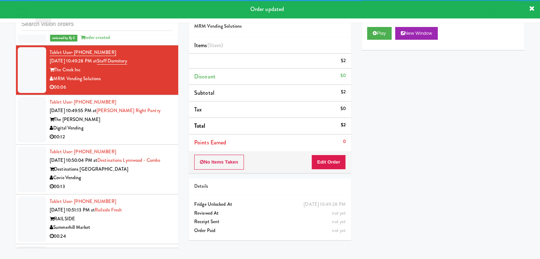
scroll to position [7747, 0]
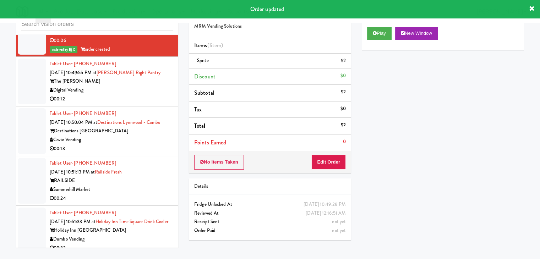
drag, startPoint x: 136, startPoint y: 103, endPoint x: 140, endPoint y: 113, distance: 10.3
click at [138, 95] on div "Digital Vending" at bounding box center [111, 90] width 123 height 9
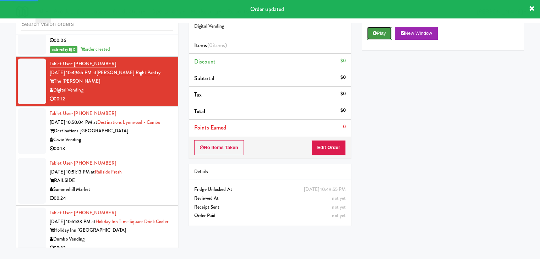
click at [382, 34] on button "Play" at bounding box center [379, 33] width 24 height 13
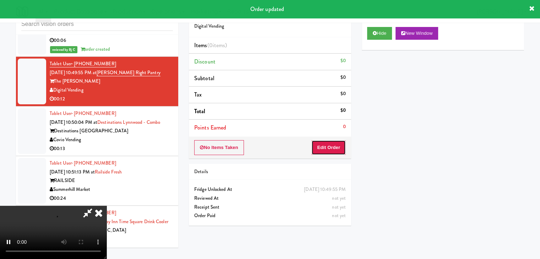
click at [333, 148] on button "Edit Order" at bounding box center [328, 147] width 34 height 15
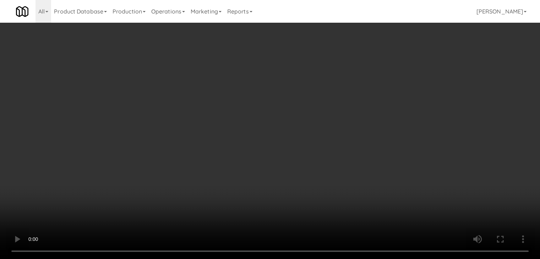
scroll to position [7738, 0]
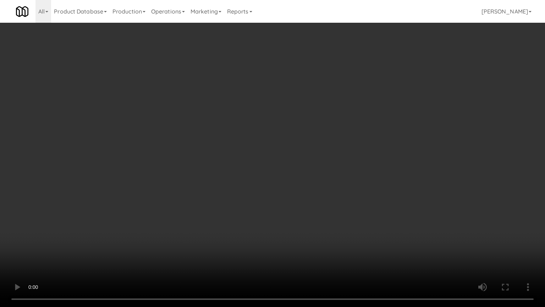
click at [296, 212] on video at bounding box center [272, 153] width 545 height 307
click at [295, 213] on video at bounding box center [272, 153] width 545 height 307
click at [304, 212] on video at bounding box center [272, 153] width 545 height 307
click at [305, 211] on video at bounding box center [272, 153] width 545 height 307
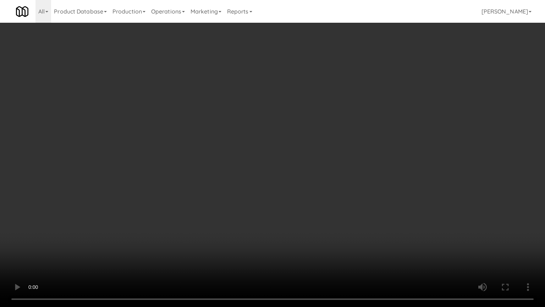
click at [305, 211] on video at bounding box center [272, 153] width 545 height 307
click at [305, 212] on video at bounding box center [272, 153] width 545 height 307
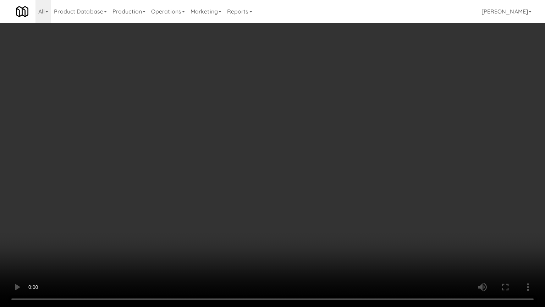
click at [306, 211] on video at bounding box center [272, 153] width 545 height 307
click at [306, 212] on video at bounding box center [272, 153] width 545 height 307
click at [307, 212] on video at bounding box center [272, 153] width 545 height 307
click at [308, 211] on video at bounding box center [272, 153] width 545 height 307
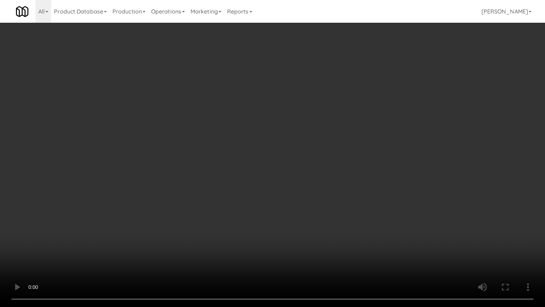
click at [308, 211] on video at bounding box center [272, 153] width 545 height 307
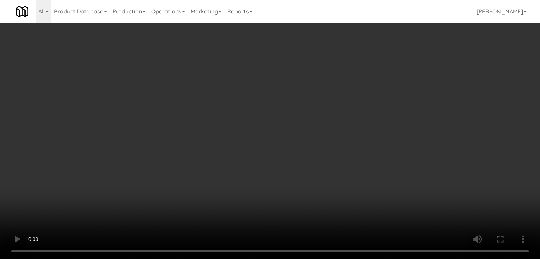
drag, startPoint x: 384, startPoint y: 75, endPoint x: 383, endPoint y: 78, distance: 4.0
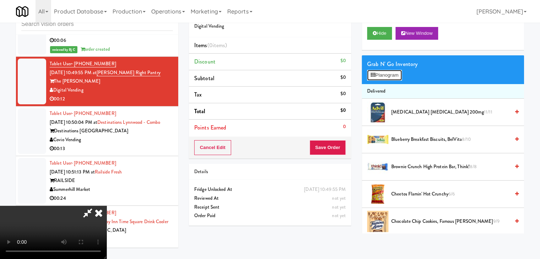
click at [384, 74] on button "Planogram" at bounding box center [384, 75] width 35 height 11
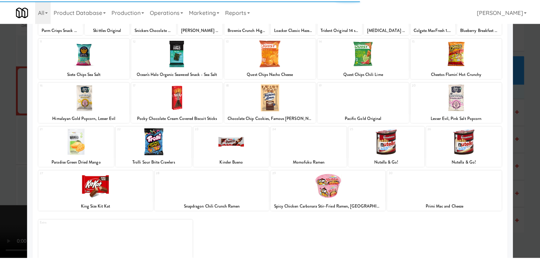
scroll to position [89, 0]
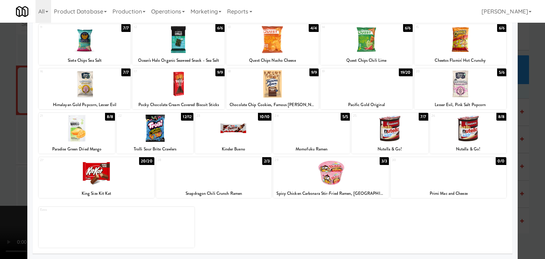
click at [151, 134] on div at bounding box center [155, 128] width 77 height 27
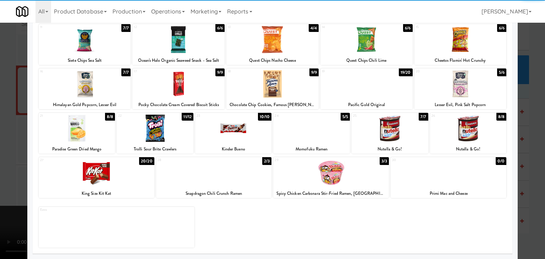
drag, startPoint x: 101, startPoint y: 180, endPoint x: 97, endPoint y: 181, distance: 4.0
click at [100, 180] on div at bounding box center [97, 172] width 116 height 27
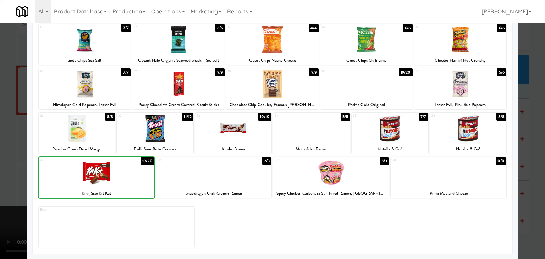
drag, startPoint x: 0, startPoint y: 179, endPoint x: 109, endPoint y: 176, distance: 109.4
click at [3, 177] on div at bounding box center [272, 129] width 545 height 259
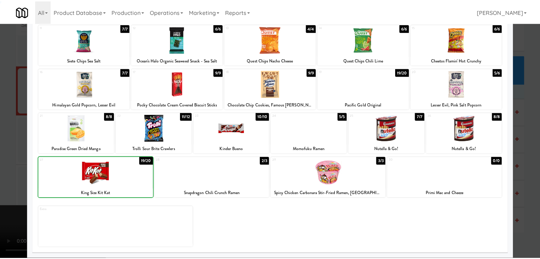
scroll to position [7747, 0]
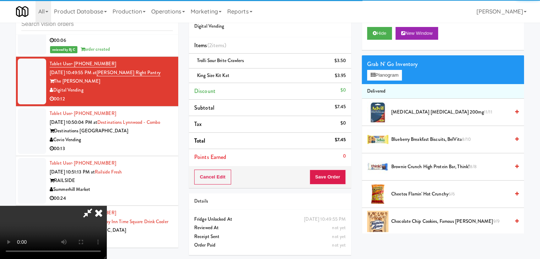
click at [106, 206] on video at bounding box center [53, 232] width 106 height 53
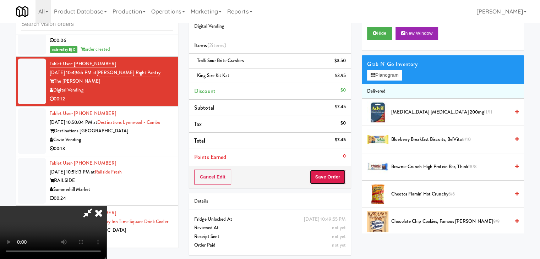
click at [331, 175] on button "Save Order" at bounding box center [328, 177] width 36 height 15
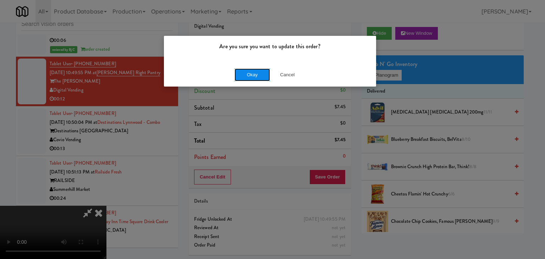
click at [242, 73] on button "Okay" at bounding box center [252, 75] width 35 height 13
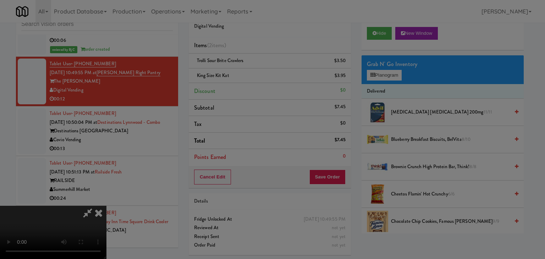
click at [242, 73] on div "Okay Cancel" at bounding box center [270, 62] width 212 height 24
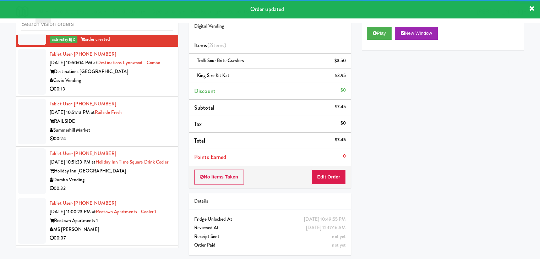
scroll to position [7818, 0]
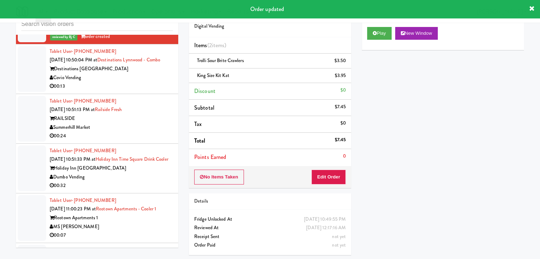
click at [142, 82] on div "Covio Vending" at bounding box center [111, 77] width 123 height 9
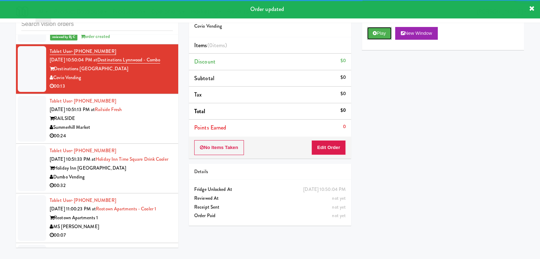
drag, startPoint x: 378, startPoint y: 29, endPoint x: 365, endPoint y: 80, distance: 52.6
click at [378, 30] on button "Play" at bounding box center [379, 33] width 24 height 13
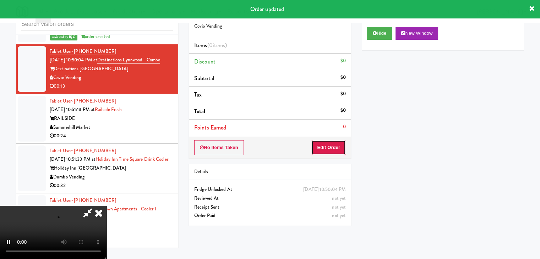
click at [323, 147] on button "Edit Order" at bounding box center [328, 147] width 34 height 15
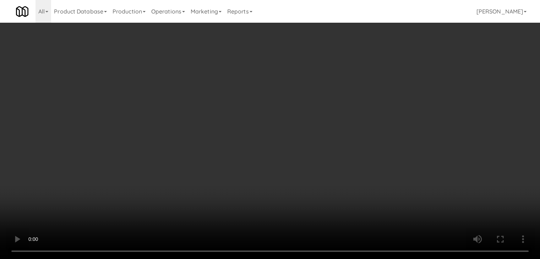
scroll to position [7809, 0]
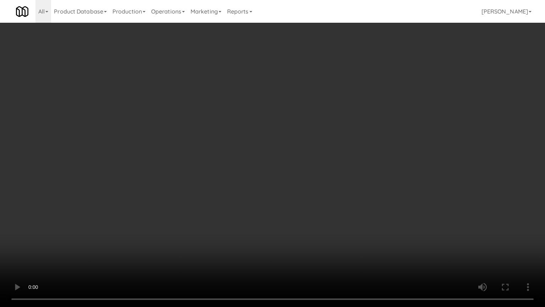
click at [323, 221] on video at bounding box center [272, 153] width 545 height 307
click at [324, 222] on video at bounding box center [272, 153] width 545 height 307
click at [327, 220] on video at bounding box center [272, 153] width 545 height 307
click at [327, 217] on video at bounding box center [272, 153] width 545 height 307
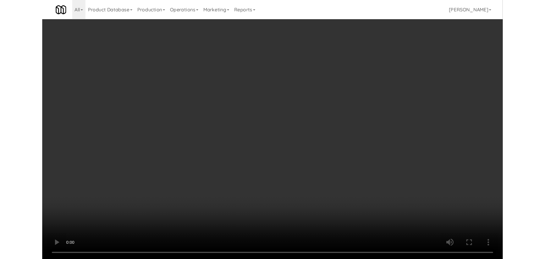
scroll to position [7818, 0]
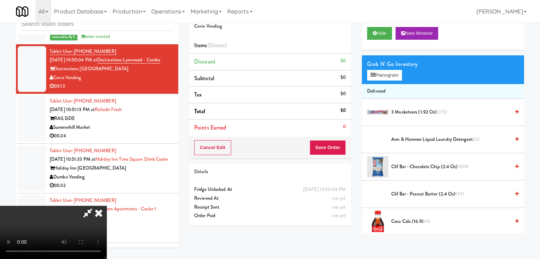
click at [106, 206] on video at bounding box center [53, 232] width 106 height 53
click at [396, 76] on button "Planogram" at bounding box center [384, 75] width 35 height 11
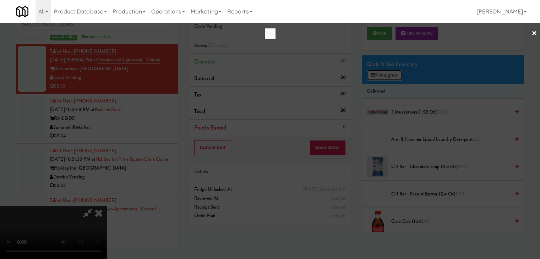
scroll to position [7809, 0]
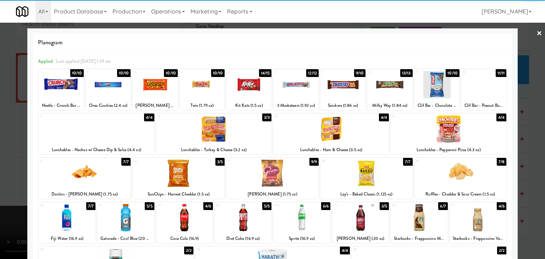
click at [154, 88] on div at bounding box center [154, 84] width 45 height 27
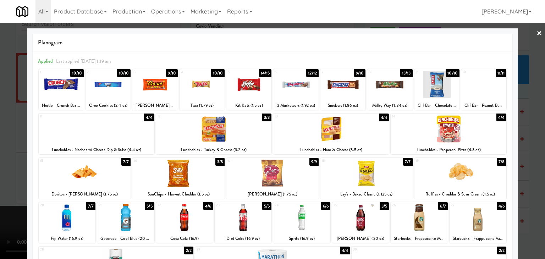
drag, startPoint x: 0, startPoint y: 132, endPoint x: 52, endPoint y: 137, distance: 52.0
click at [0, 132] on div at bounding box center [272, 129] width 545 height 259
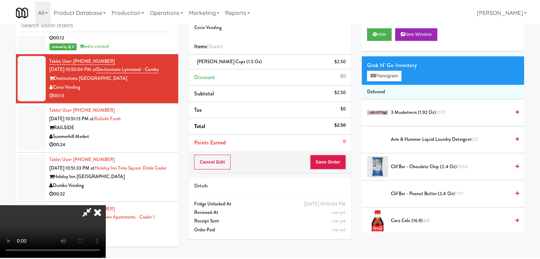
scroll to position [7818, 0]
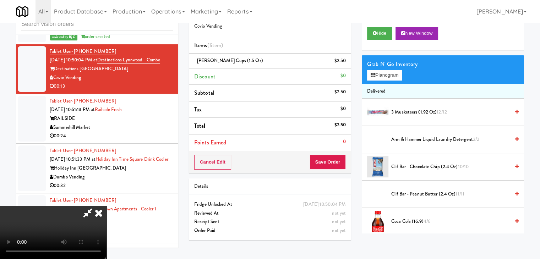
drag, startPoint x: 202, startPoint y: 171, endPoint x: 206, endPoint y: 173, distance: 4.0
click at [106, 206] on video at bounding box center [53, 232] width 106 height 53
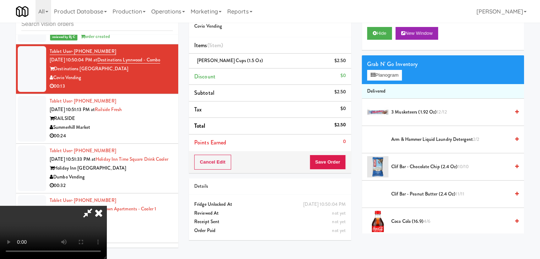
drag, startPoint x: 239, startPoint y: 176, endPoint x: 242, endPoint y: 180, distance: 4.8
click at [106, 206] on video at bounding box center [53, 232] width 106 height 53
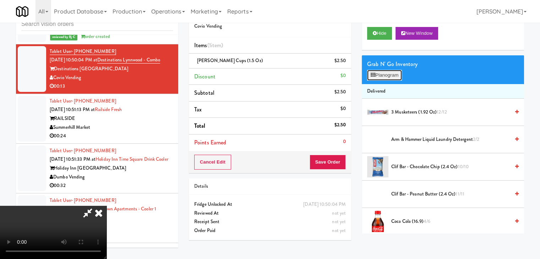
click at [382, 75] on button "Planogram" at bounding box center [384, 75] width 35 height 11
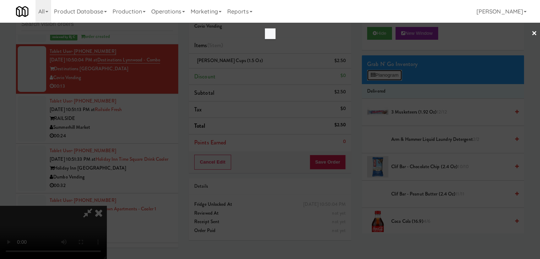
scroll to position [7809, 0]
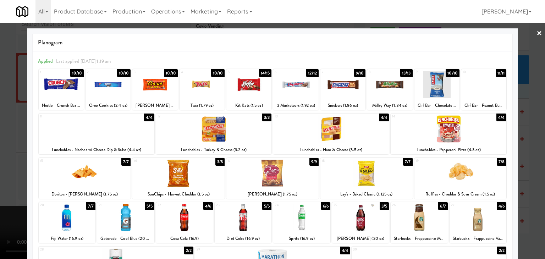
click at [149, 90] on div at bounding box center [154, 84] width 45 height 27
click at [97, 88] on div at bounding box center [108, 84] width 45 height 27
drag, startPoint x: 0, startPoint y: 103, endPoint x: 120, endPoint y: 120, distance: 120.8
click at [3, 104] on div at bounding box center [272, 129] width 545 height 259
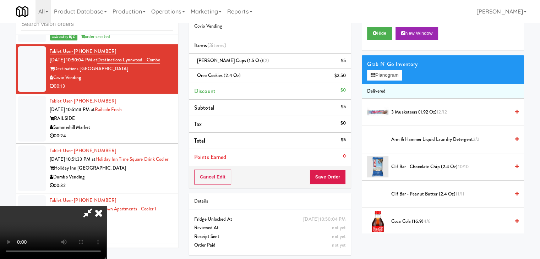
click at [106, 206] on video at bounding box center [53, 232] width 106 height 53
click at [395, 73] on button "Planogram" at bounding box center [384, 75] width 35 height 11
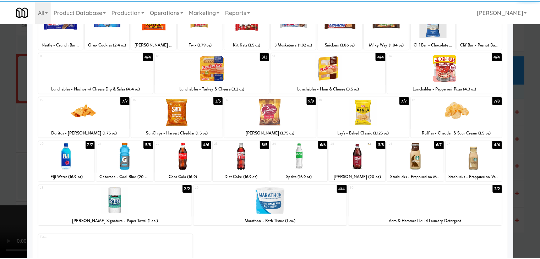
scroll to position [71, 0]
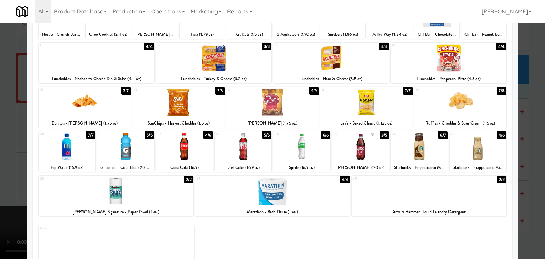
click at [467, 109] on div at bounding box center [461, 102] width 92 height 27
click at [0, 136] on div at bounding box center [272, 129] width 545 height 259
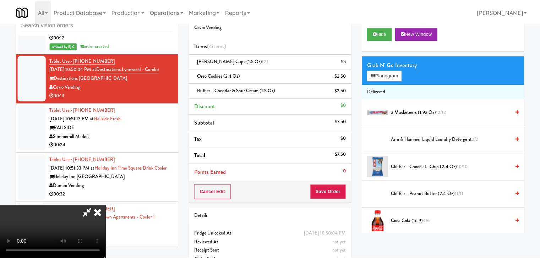
scroll to position [7818, 0]
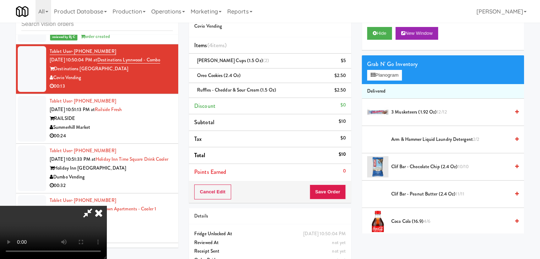
click at [106, 206] on video at bounding box center [53, 232] width 106 height 53
click at [333, 197] on button "Save Order" at bounding box center [328, 192] width 36 height 15
click at [337, 196] on button "Save Order" at bounding box center [328, 192] width 36 height 15
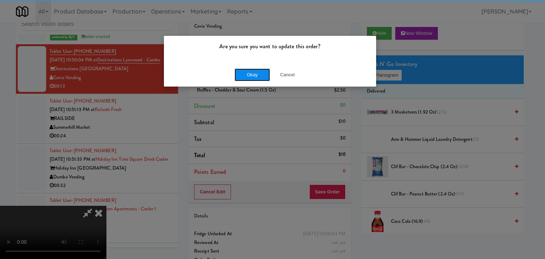
click at [243, 70] on button "Okay" at bounding box center [252, 75] width 35 height 13
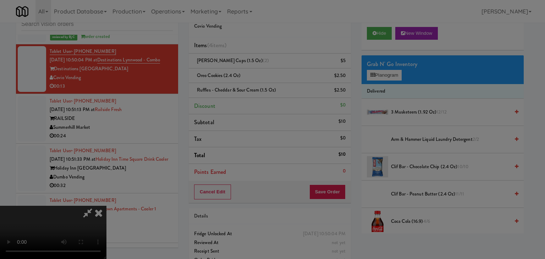
click at [243, 70] on body "Are you sure you want to update this order? Okay Cancel Okay Are you sure you w…" at bounding box center [272, 129] width 545 height 259
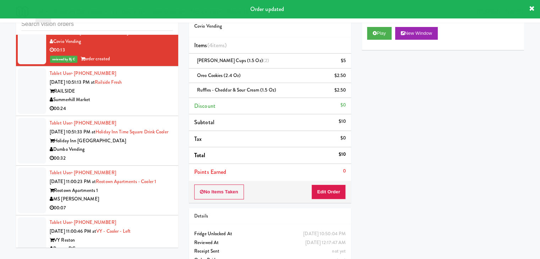
scroll to position [7853, 0]
click at [162, 105] on div "Summerhill Market" at bounding box center [111, 100] width 123 height 9
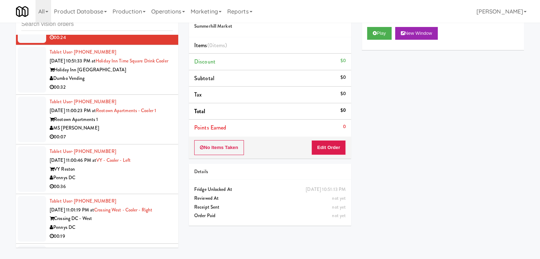
scroll to position [7889, 0]
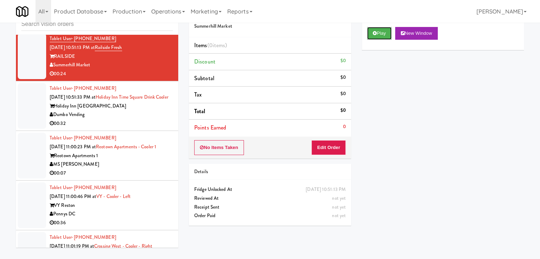
drag, startPoint x: 375, startPoint y: 30, endPoint x: 375, endPoint y: 39, distance: 9.2
click at [375, 31] on icon at bounding box center [375, 33] width 4 height 5
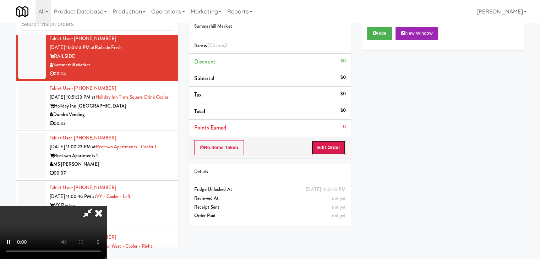
click at [335, 143] on button "Edit Order" at bounding box center [328, 147] width 34 height 15
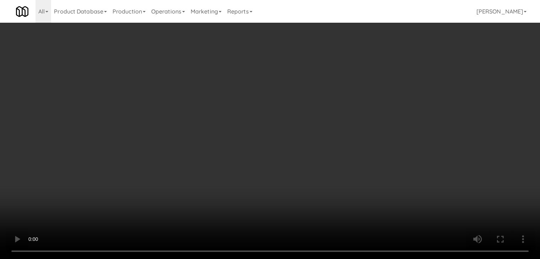
scroll to position [7871, 0]
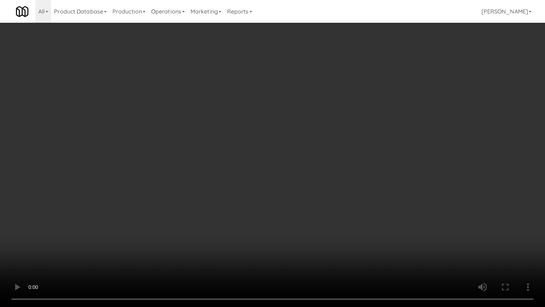
click at [308, 194] on video at bounding box center [272, 153] width 545 height 307
click at [308, 195] on video at bounding box center [272, 153] width 545 height 307
click at [308, 196] on video at bounding box center [272, 153] width 545 height 307
click at [312, 195] on video at bounding box center [272, 153] width 545 height 307
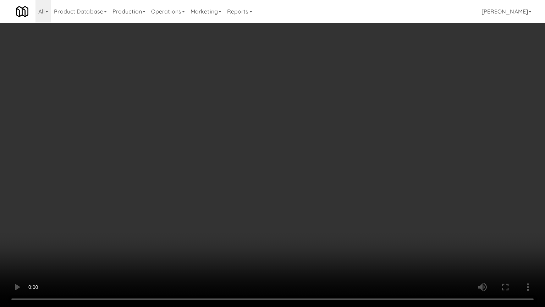
click at [312, 195] on video at bounding box center [272, 153] width 545 height 307
click at [311, 181] on video at bounding box center [272, 153] width 545 height 307
click at [311, 182] on video at bounding box center [272, 153] width 545 height 307
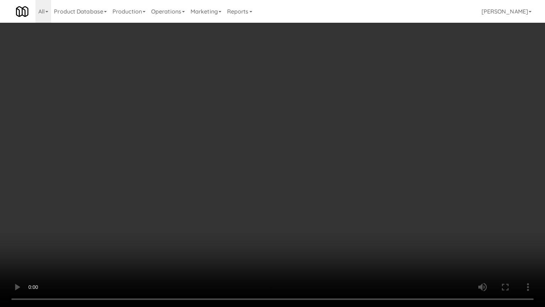
click at [312, 182] on video at bounding box center [272, 153] width 545 height 307
click at [313, 176] on video at bounding box center [272, 153] width 545 height 307
click at [314, 176] on video at bounding box center [272, 153] width 545 height 307
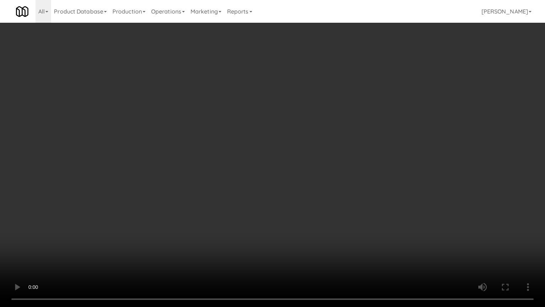
click at [314, 176] on video at bounding box center [272, 153] width 545 height 307
click at [314, 175] on video at bounding box center [272, 153] width 545 height 307
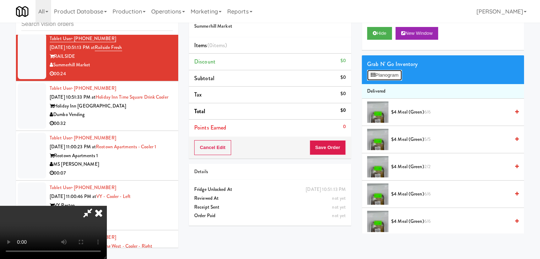
click at [382, 76] on button "Planogram" at bounding box center [384, 75] width 35 height 11
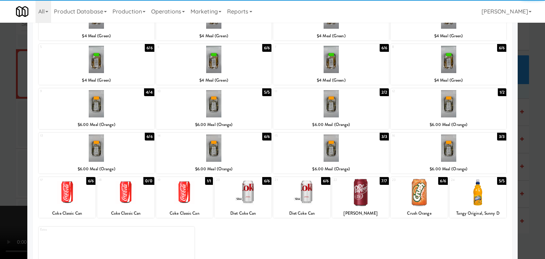
scroll to position [71, 0]
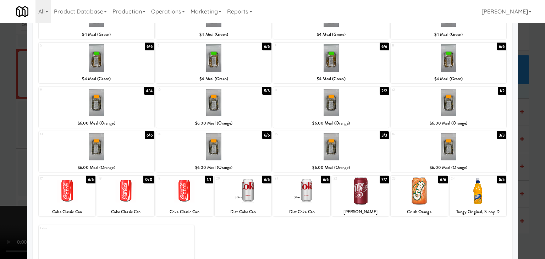
click at [94, 150] on div at bounding box center [97, 146] width 116 height 27
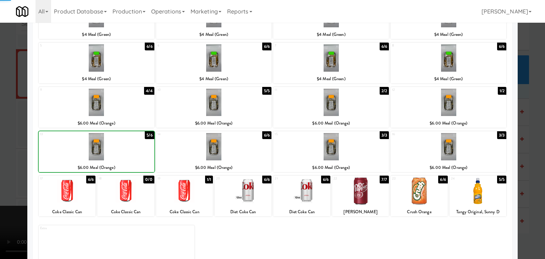
click at [94, 150] on div at bounding box center [97, 146] width 116 height 27
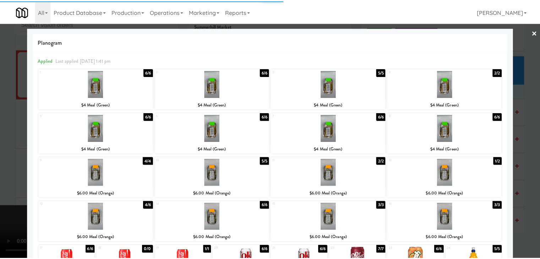
scroll to position [0, 0]
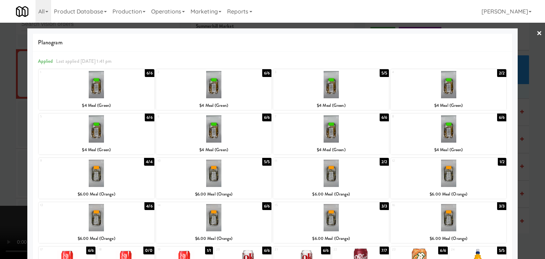
drag, startPoint x: 6, startPoint y: 148, endPoint x: 14, endPoint y: 148, distance: 8.2
click at [6, 148] on div at bounding box center [272, 129] width 545 height 259
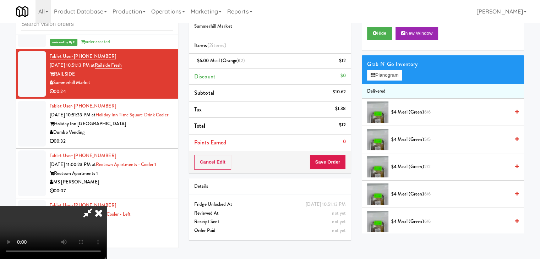
scroll to position [7889, 0]
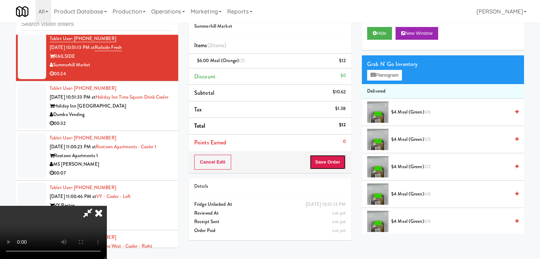
click at [335, 165] on button "Save Order" at bounding box center [328, 162] width 36 height 15
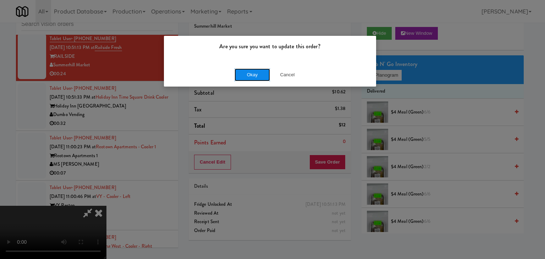
click at [258, 73] on button "Okay" at bounding box center [252, 75] width 35 height 13
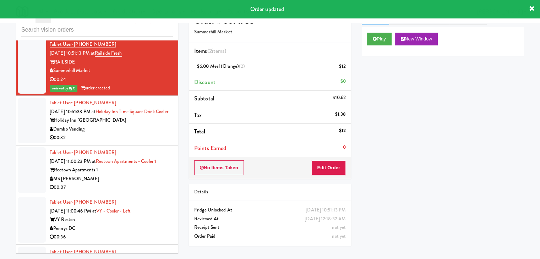
scroll to position [0, 0]
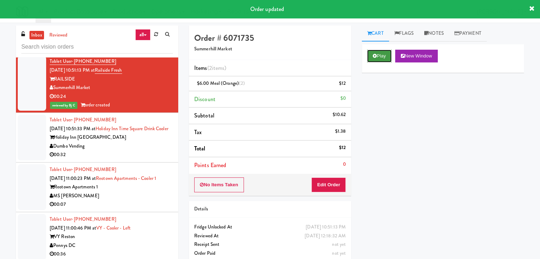
click at [379, 56] on button "Play" at bounding box center [379, 56] width 24 height 13
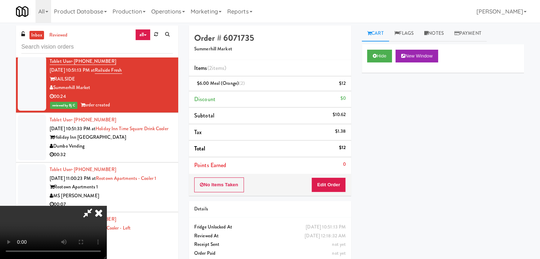
click at [106, 206] on icon at bounding box center [99, 213] width 16 height 14
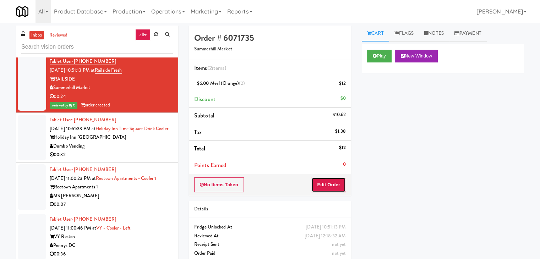
click at [323, 185] on button "Edit Order" at bounding box center [328, 184] width 34 height 15
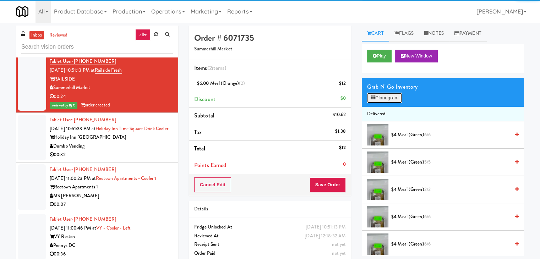
click at [386, 97] on button "Planogram" at bounding box center [384, 98] width 35 height 11
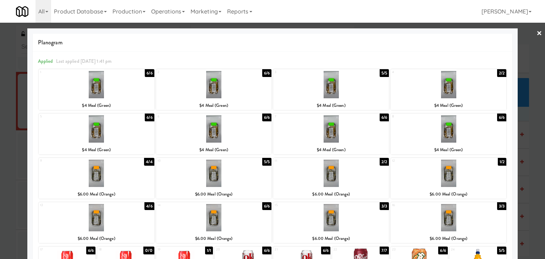
click at [0, 136] on div at bounding box center [272, 129] width 545 height 259
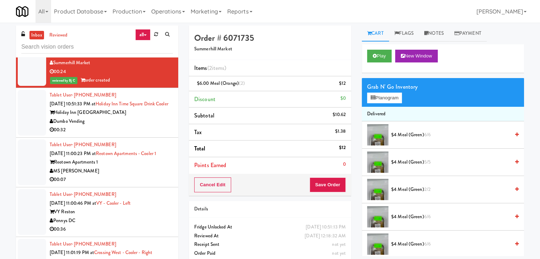
scroll to position [7924, 0]
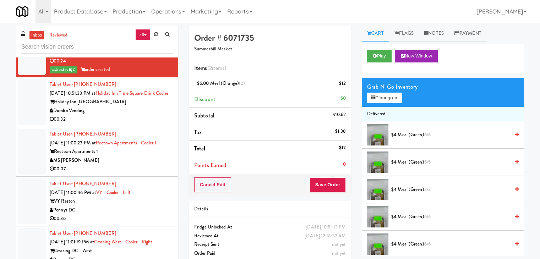
click at [138, 115] on div "Dumbo Vending" at bounding box center [111, 110] width 123 height 9
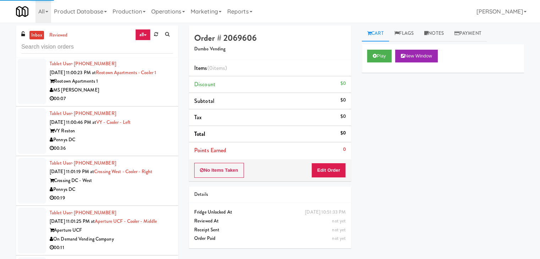
scroll to position [7995, 0]
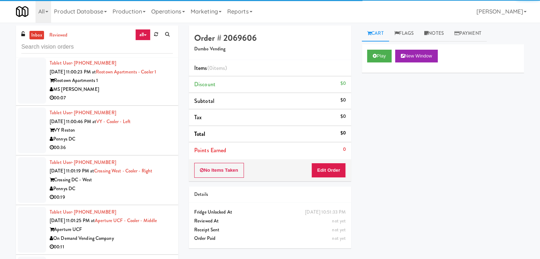
click at [142, 103] on div "00:07" at bounding box center [111, 98] width 123 height 9
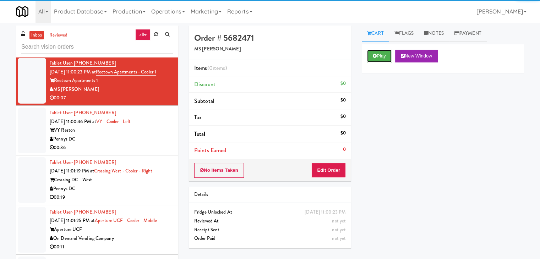
drag, startPoint x: 379, startPoint y: 57, endPoint x: 375, endPoint y: 69, distance: 12.9
click at [379, 58] on button "Play" at bounding box center [379, 56] width 24 height 13
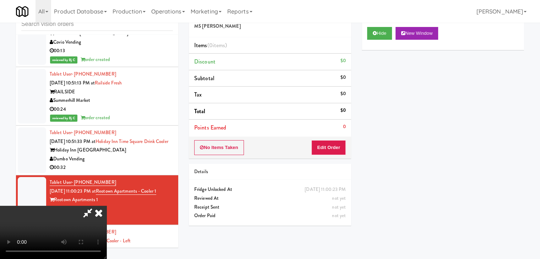
scroll to position [7844, 0]
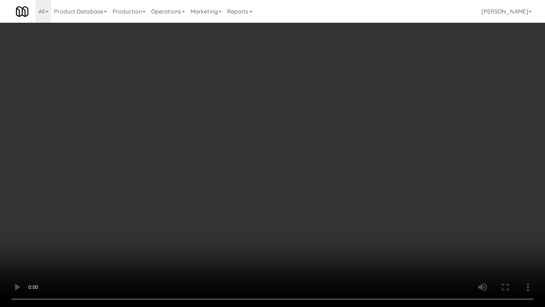
click at [301, 212] on video at bounding box center [272, 153] width 545 height 307
click at [300, 212] on video at bounding box center [272, 153] width 545 height 307
click at [300, 211] on video at bounding box center [272, 153] width 545 height 307
click at [300, 210] on video at bounding box center [272, 153] width 545 height 307
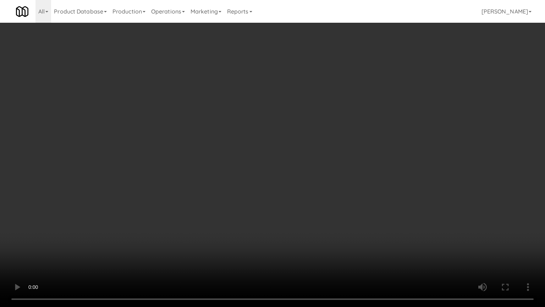
click at [300, 211] on video at bounding box center [272, 153] width 545 height 307
drag, startPoint x: 300, startPoint y: 211, endPoint x: 312, endPoint y: 172, distance: 40.9
click at [300, 211] on video at bounding box center [272, 153] width 545 height 307
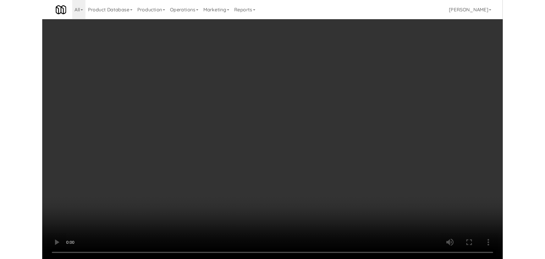
scroll to position [7853, 0]
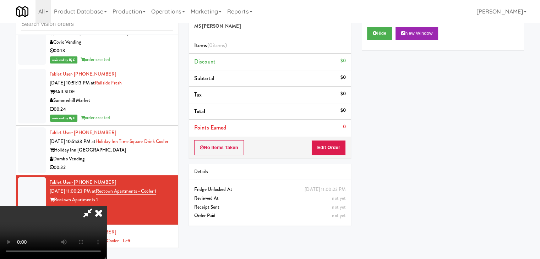
click at [332, 155] on div "No Items Taken Edit Order" at bounding box center [270, 148] width 162 height 22
click at [337, 148] on button "Edit Order" at bounding box center [328, 147] width 34 height 15
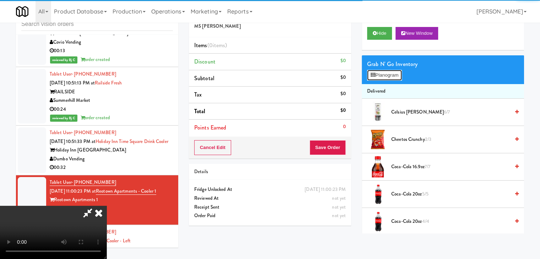
click at [392, 76] on button "Planogram" at bounding box center [384, 75] width 35 height 11
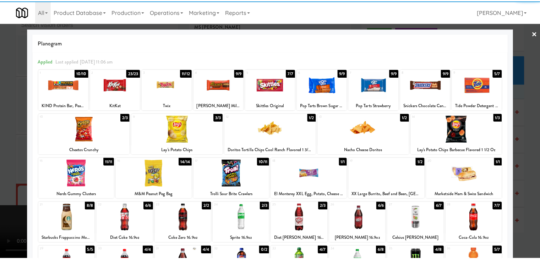
scroll to position [35, 0]
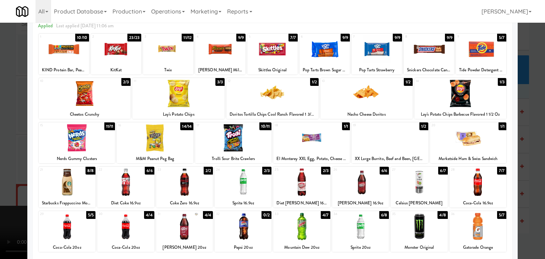
drag, startPoint x: 388, startPoint y: 144, endPoint x: 295, endPoint y: 151, distance: 93.3
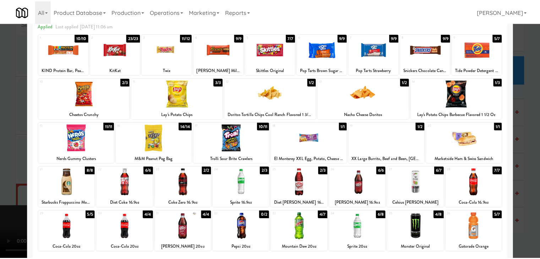
click
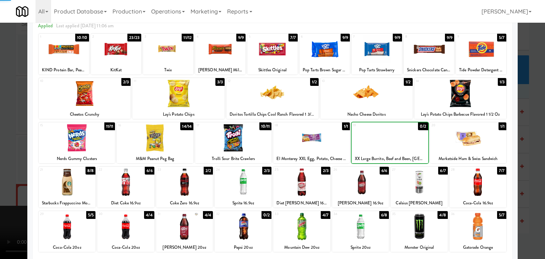
drag, startPoint x: 0, startPoint y: 143, endPoint x: 77, endPoint y: 149, distance: 77.6
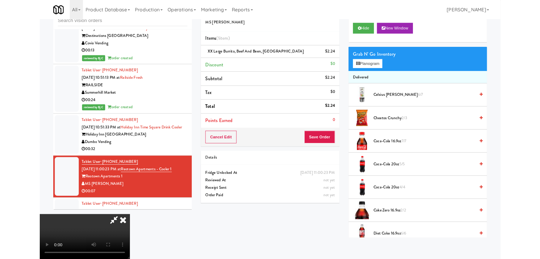
scroll to position [7853, 0]
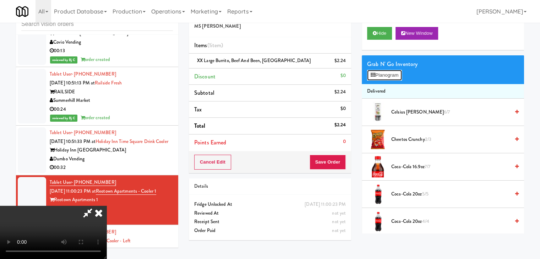
scroll to position [7844, 0]
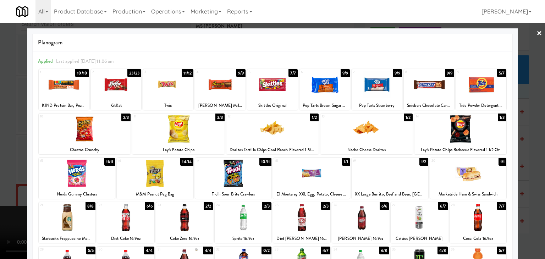
scroll to position [7853, 0]
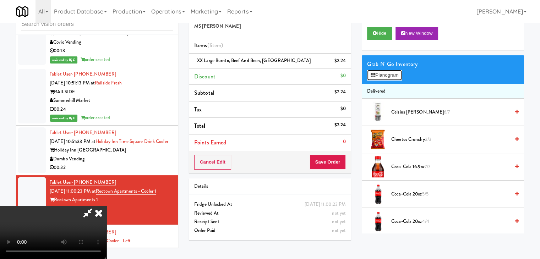
scroll to position [7844, 0]
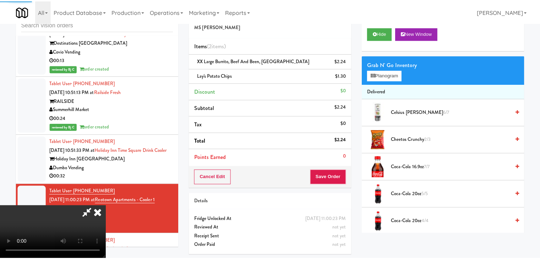
scroll to position [7853, 0]
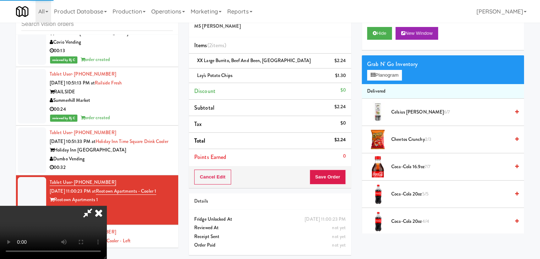
drag, startPoint x: 199, startPoint y: 152, endPoint x: 217, endPoint y: 156, distance: 18.5
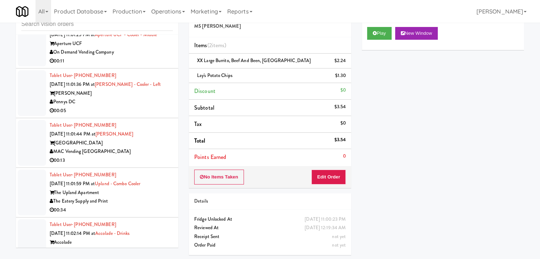
scroll to position [8173, 0]
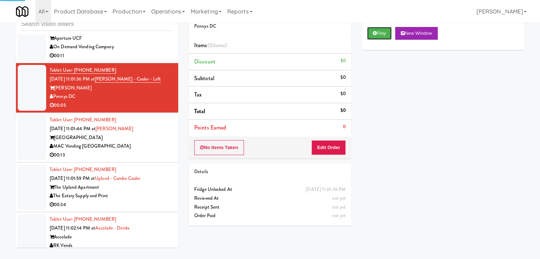
drag, startPoint x: 377, startPoint y: 36, endPoint x: 378, endPoint y: 40, distance: 4.3
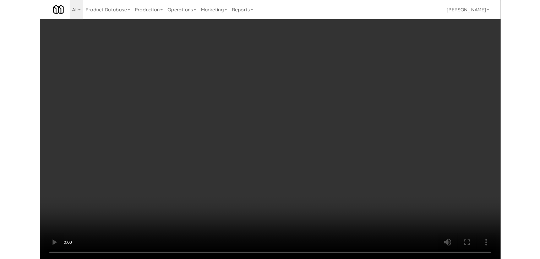
scroll to position [8155, 0]
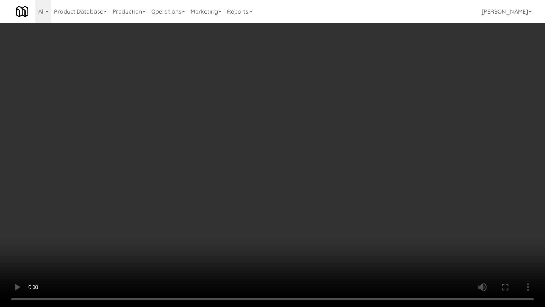
drag, startPoint x: 311, startPoint y: 202, endPoint x: 345, endPoint y: 158, distance: 55.8
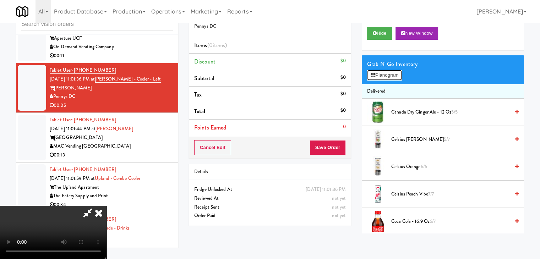
scroll to position [8155, 0]
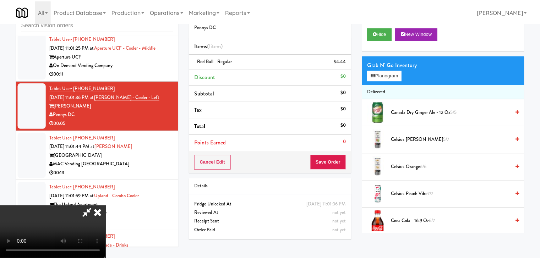
scroll to position [8173, 0]
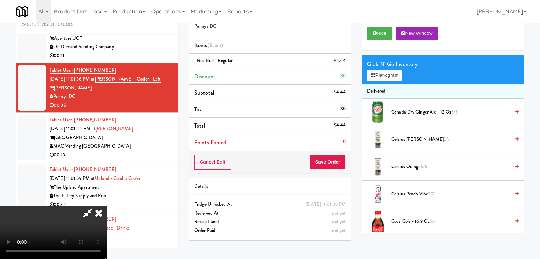
drag, startPoint x: 318, startPoint y: 160, endPoint x: 328, endPoint y: 162, distance: 10.1
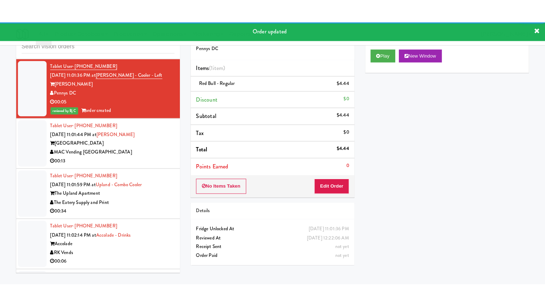
scroll to position [8244, 0]
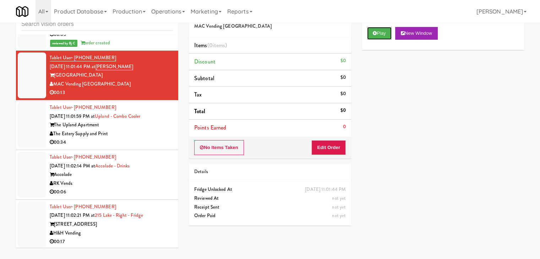
drag, startPoint x: 379, startPoint y: 38, endPoint x: 375, endPoint y: 77, distance: 39.6
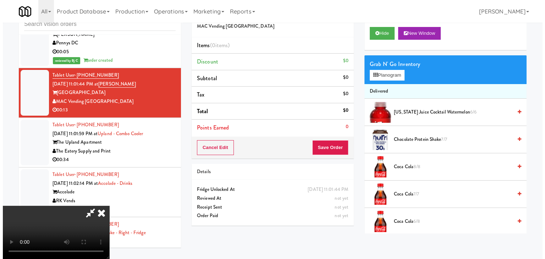
scroll to position [8244, 0]
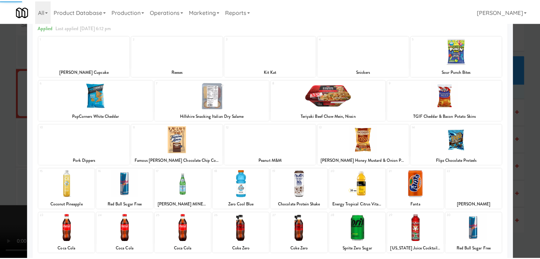
scroll to position [89, 0]
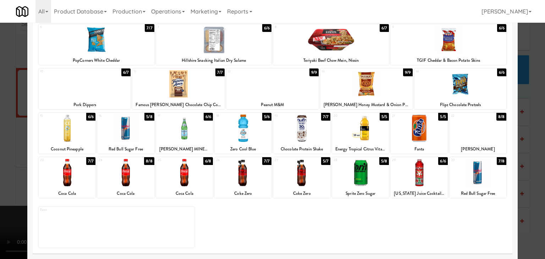
drag, startPoint x: 0, startPoint y: 151, endPoint x: 144, endPoint y: 154, distance: 143.8
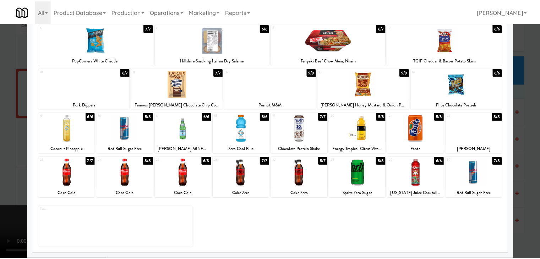
scroll to position [8244, 0]
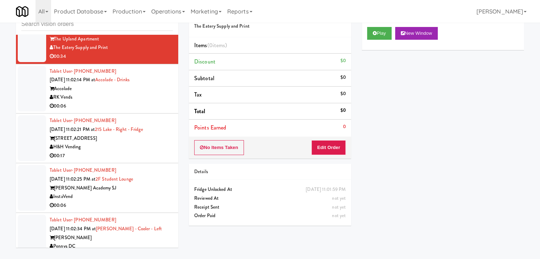
scroll to position [8350, 0]
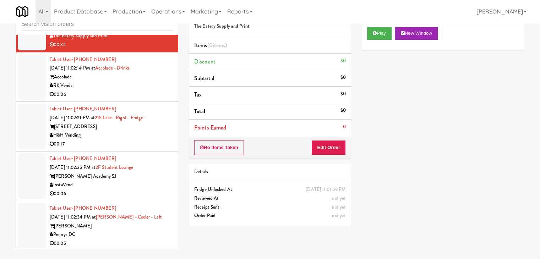
drag, startPoint x: 134, startPoint y: 115, endPoint x: 137, endPoint y: 117, distance: 3.8
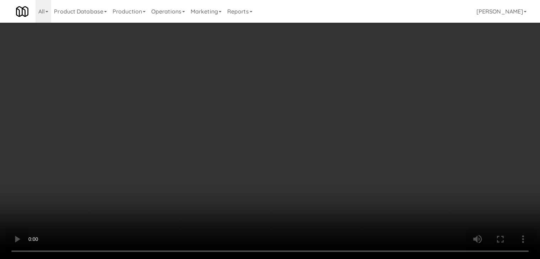
scroll to position [8333, 0]
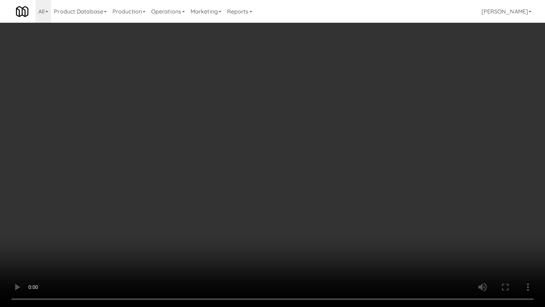
drag, startPoint x: 288, startPoint y: 202, endPoint x: 306, endPoint y: 149, distance: 55.2
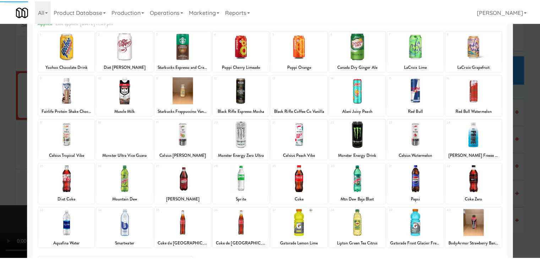
scroll to position [89, 0]
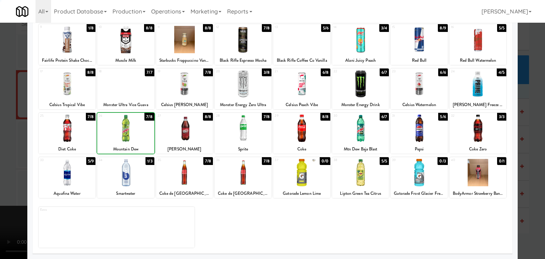
drag, startPoint x: 0, startPoint y: 133, endPoint x: 205, endPoint y: 133, distance: 205.2
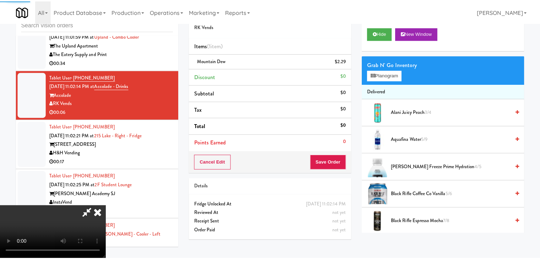
scroll to position [8350, 0]
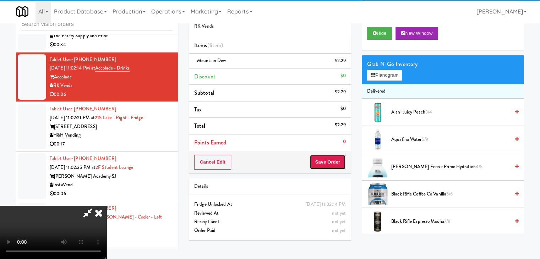
drag, startPoint x: 321, startPoint y: 164, endPoint x: 326, endPoint y: 164, distance: 5.0
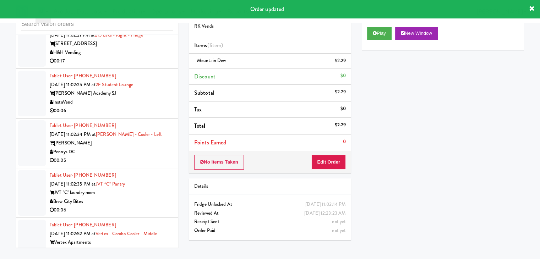
scroll to position [8395, 0]
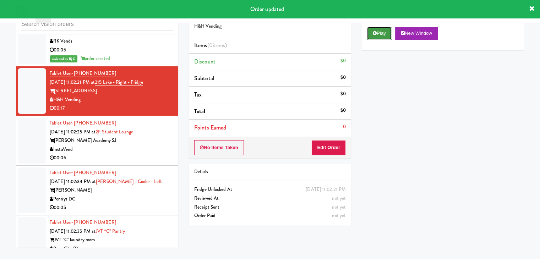
drag, startPoint x: 385, startPoint y: 39, endPoint x: 384, endPoint y: 43, distance: 4.3
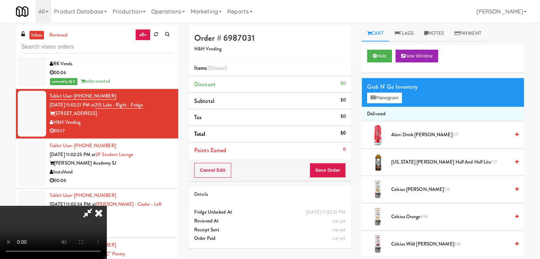
scroll to position [8377, 0]
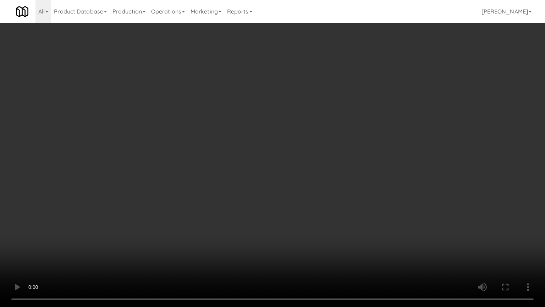
drag, startPoint x: 252, startPoint y: 235, endPoint x: 248, endPoint y: 234, distance: 3.6
drag, startPoint x: 248, startPoint y: 234, endPoint x: 331, endPoint y: 109, distance: 149.9
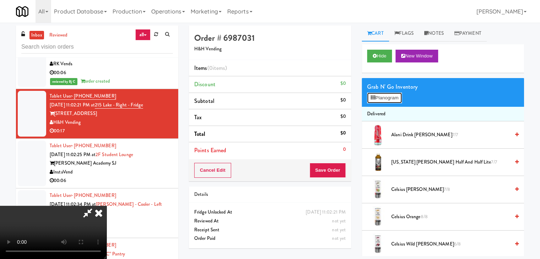
scroll to position [8377, 0]
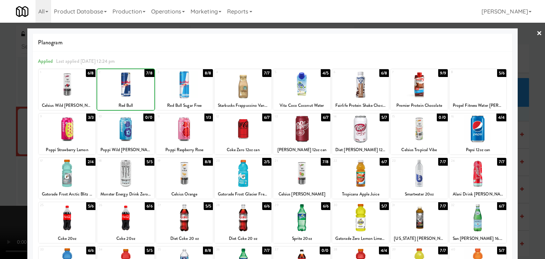
drag, startPoint x: 0, startPoint y: 130, endPoint x: 116, endPoint y: 140, distance: 116.5
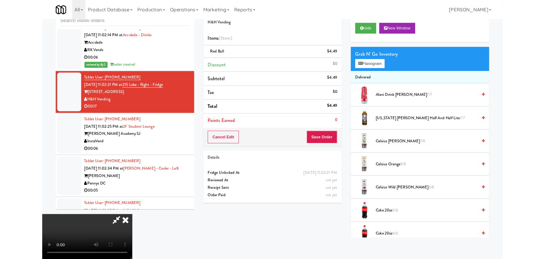
scroll to position [8395, 0]
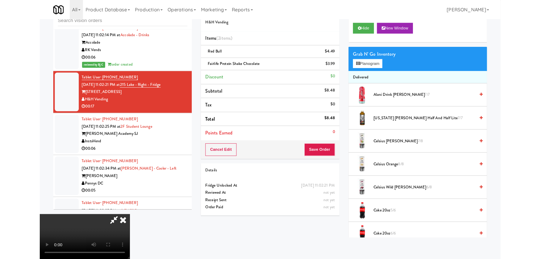
scroll to position [8395, 0]
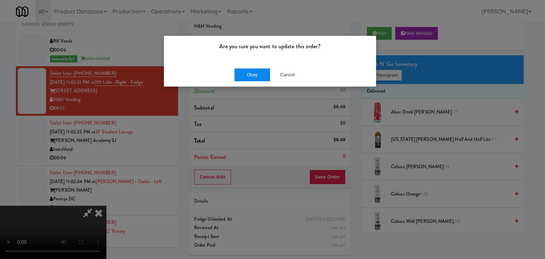
drag, startPoint x: 238, startPoint y: 67, endPoint x: 241, endPoint y: 71, distance: 4.8
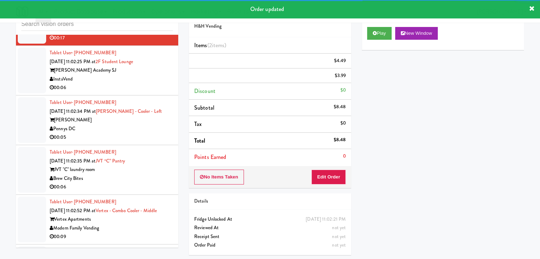
scroll to position [8466, 0]
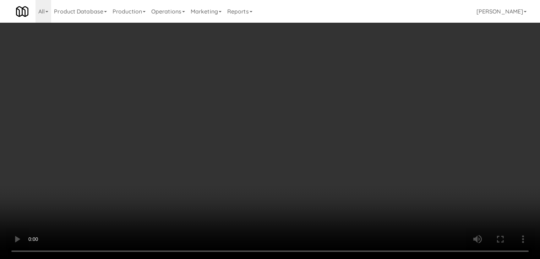
scroll to position [8448, 0]
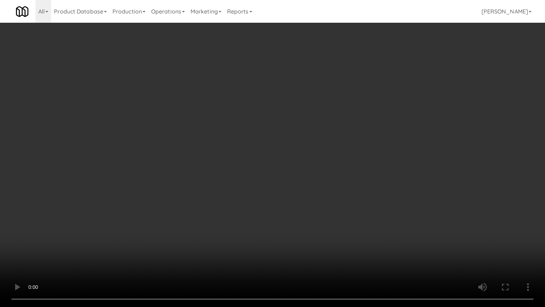
drag, startPoint x: 294, startPoint y: 195, endPoint x: 347, endPoint y: 106, distance: 103.5
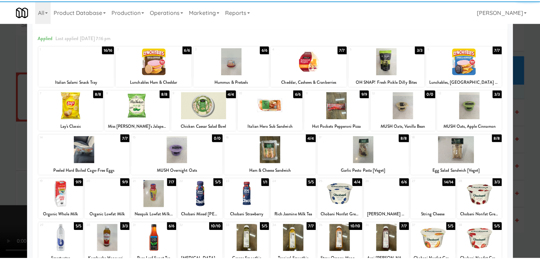
scroll to position [35, 0]
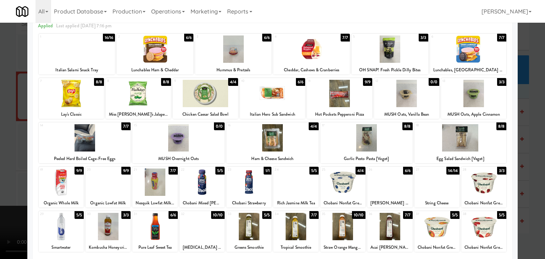
drag, startPoint x: 150, startPoint y: 187, endPoint x: 128, endPoint y: 187, distance: 22.4
drag, startPoint x: 0, startPoint y: 176, endPoint x: 187, endPoint y: 175, distance: 187.1
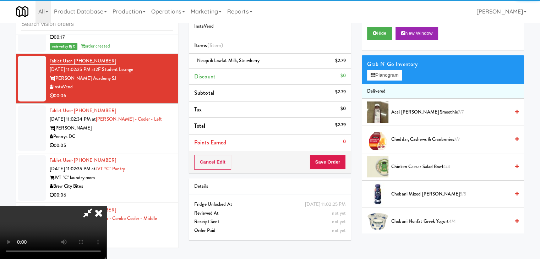
scroll to position [71, 0]
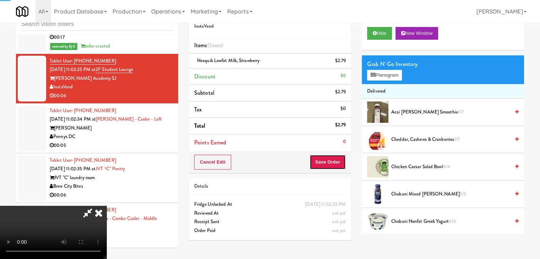
drag, startPoint x: 336, startPoint y: 157, endPoint x: 338, endPoint y: 164, distance: 7.1
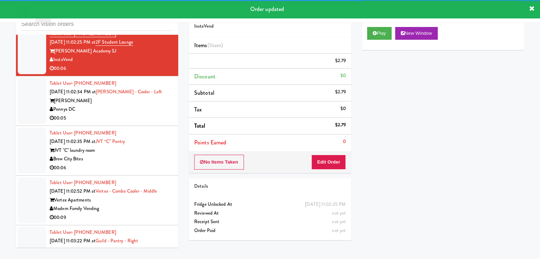
scroll to position [8537, 0]
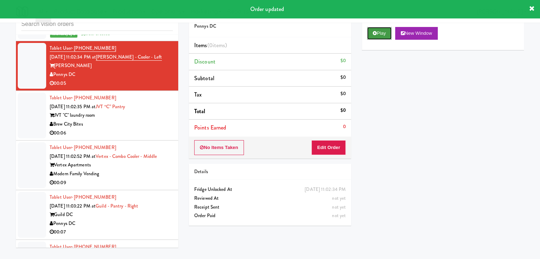
drag, startPoint x: 386, startPoint y: 29, endPoint x: 380, endPoint y: 41, distance: 13.5
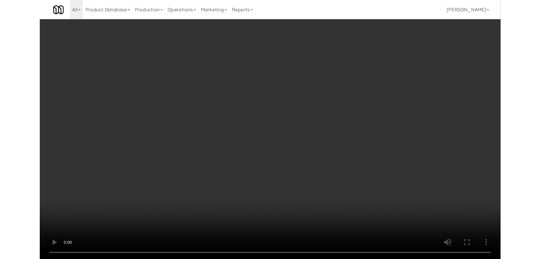
scroll to position [8537, 0]
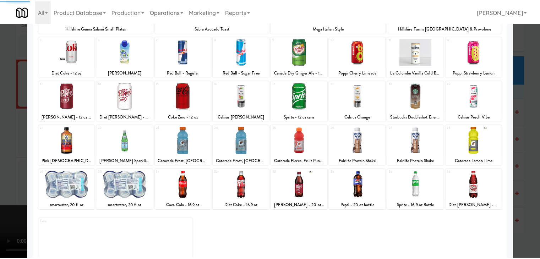
scroll to position [89, 0]
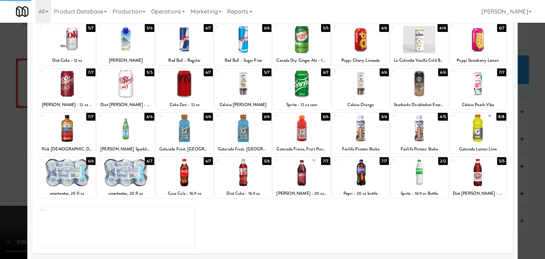
drag, startPoint x: 3, startPoint y: 136, endPoint x: 74, endPoint y: 137, distance: 71.4
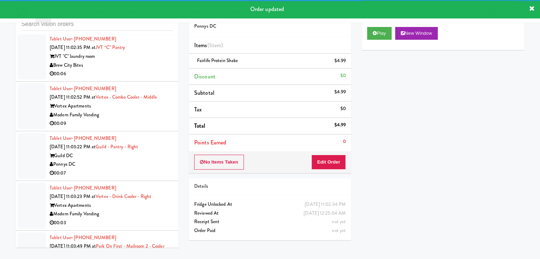
scroll to position [8608, 0]
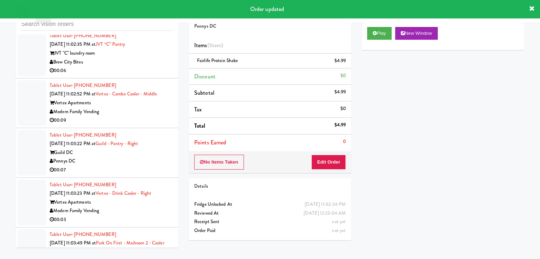
drag, startPoint x: 143, startPoint y: 95, endPoint x: 147, endPoint y: 96, distance: 4.0
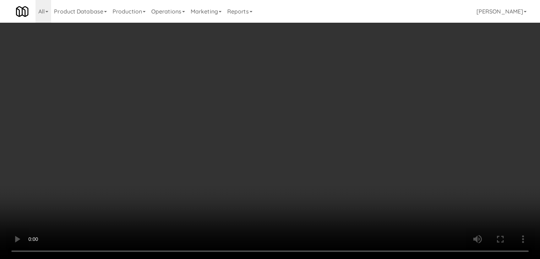
scroll to position [8590, 0]
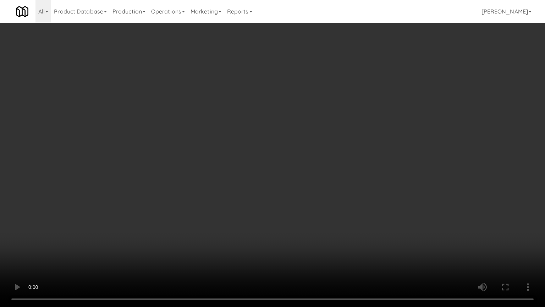
drag, startPoint x: 283, startPoint y: 204, endPoint x: 280, endPoint y: 210, distance: 6.1
drag, startPoint x: 284, startPoint y: 197, endPoint x: 284, endPoint y: 166, distance: 31.2
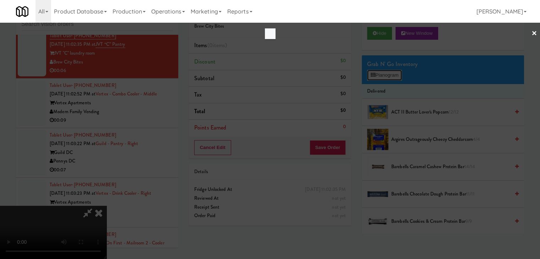
scroll to position [8590, 0]
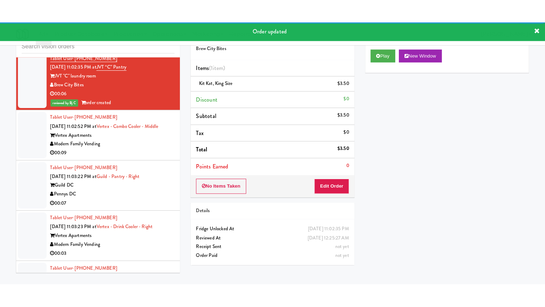
scroll to position [8643, 0]
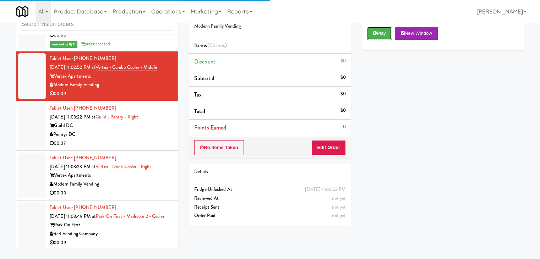
drag, startPoint x: 383, startPoint y: 30, endPoint x: 381, endPoint y: 40, distance: 10.5
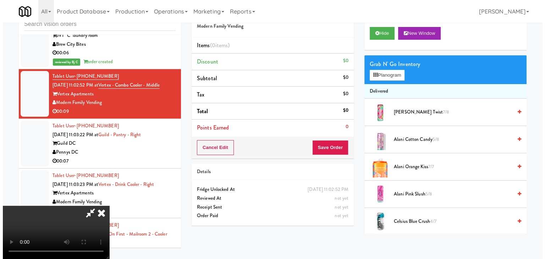
scroll to position [8643, 0]
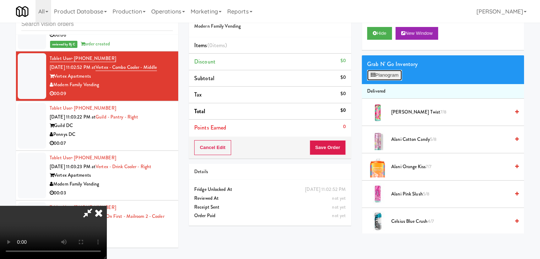
scroll to position [8625, 0]
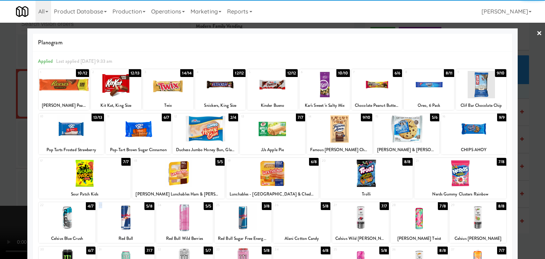
drag, startPoint x: 125, startPoint y: 208, endPoint x: 111, endPoint y: 211, distance: 13.4
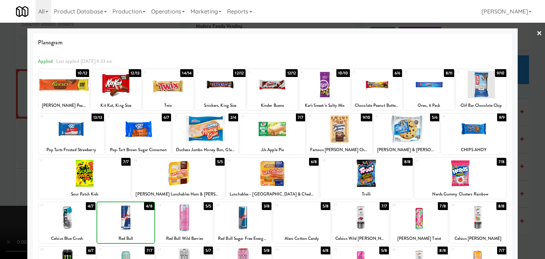
drag, startPoint x: 0, startPoint y: 199, endPoint x: 136, endPoint y: 193, distance: 136.1
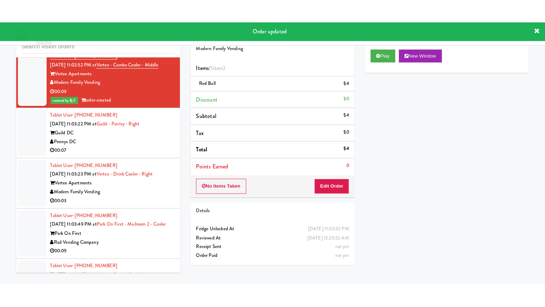
scroll to position [8679, 0]
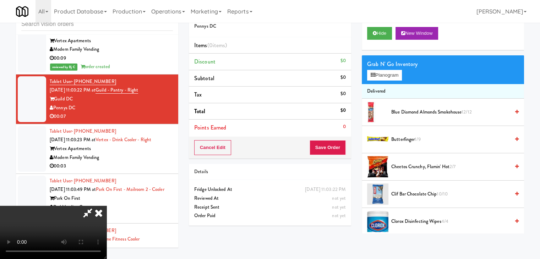
scroll to position [8661, 0]
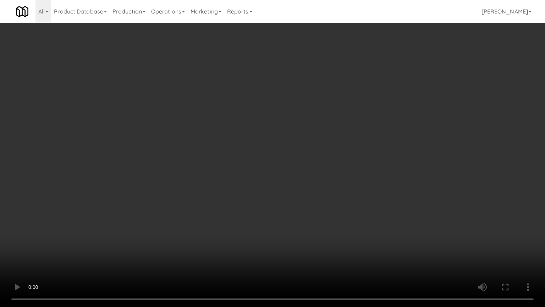
drag, startPoint x: 354, startPoint y: 181, endPoint x: 405, endPoint y: 80, distance: 114.0
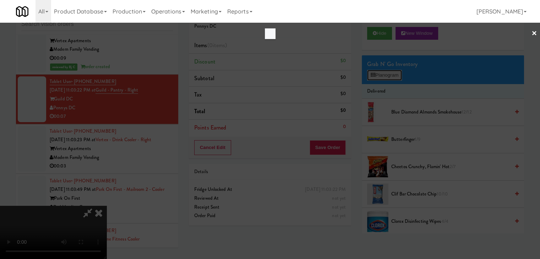
scroll to position [8661, 0]
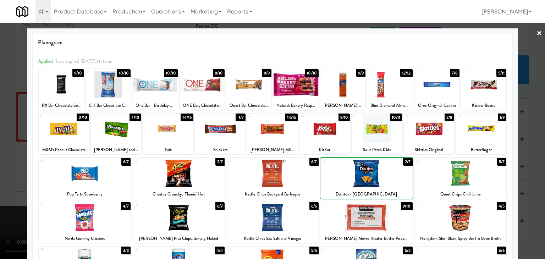
drag, startPoint x: 0, startPoint y: 130, endPoint x: 159, endPoint y: 138, distance: 158.9
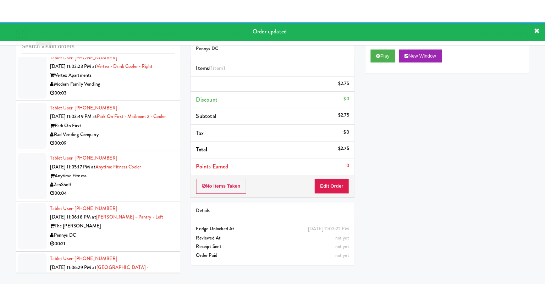
scroll to position [8785, 0]
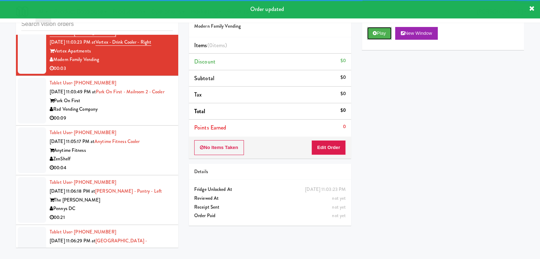
drag, startPoint x: 377, startPoint y: 35, endPoint x: 376, endPoint y: 41, distance: 5.9
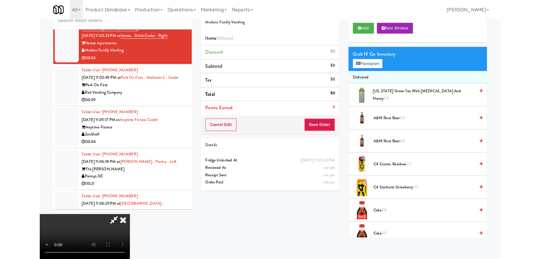
scroll to position [8768, 0]
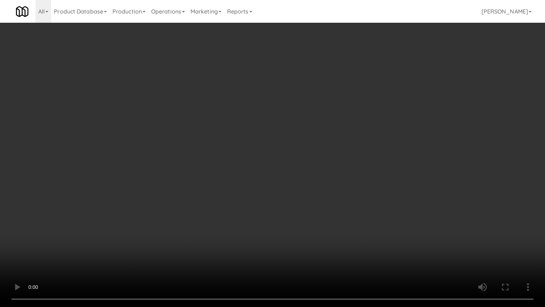
drag, startPoint x: 301, startPoint y: 210, endPoint x: 375, endPoint y: 108, distance: 125.9
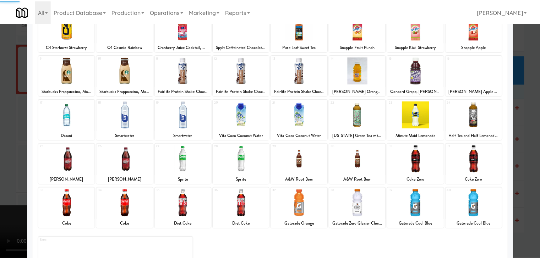
scroll to position [89, 0]
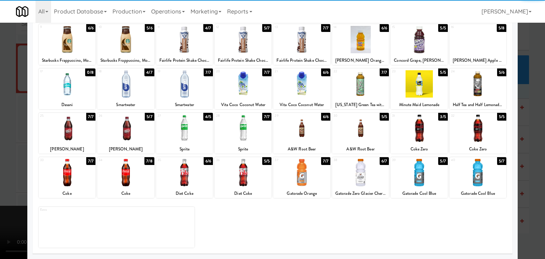
drag, startPoint x: 357, startPoint y: 174, endPoint x: 351, endPoint y: 174, distance: 6.0
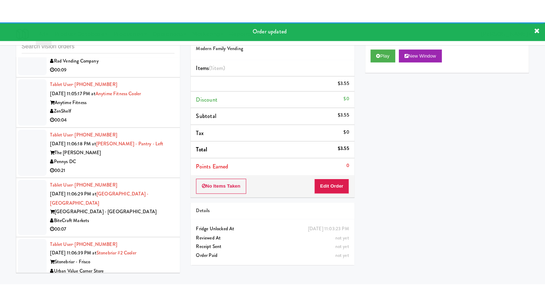
scroll to position [8865, 0]
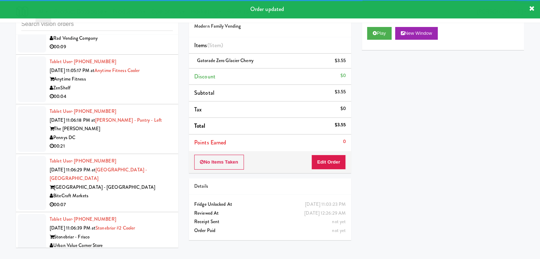
drag, startPoint x: 133, startPoint y: 75, endPoint x: 132, endPoint y: 80, distance: 5.7
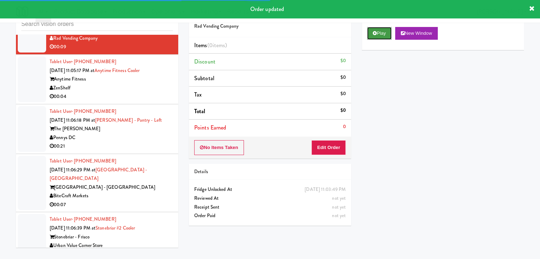
drag, startPoint x: 382, startPoint y: 32, endPoint x: 362, endPoint y: 84, distance: 55.7
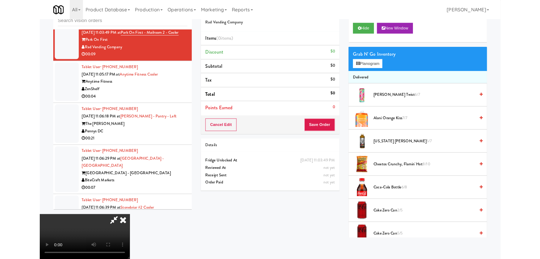
scroll to position [8865, 0]
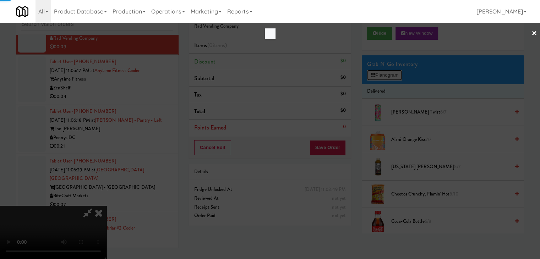
scroll to position [8848, 0]
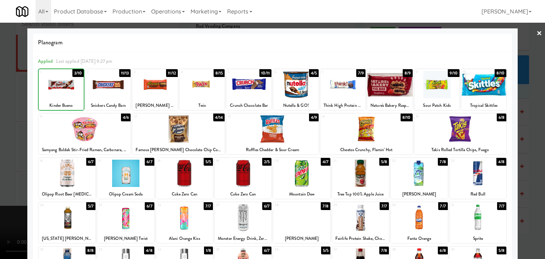
drag, startPoint x: 0, startPoint y: 105, endPoint x: 96, endPoint y: 115, distance: 96.3
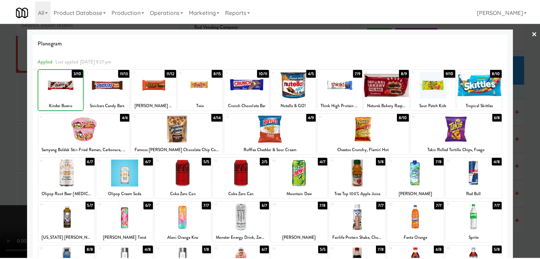
scroll to position [8865, 0]
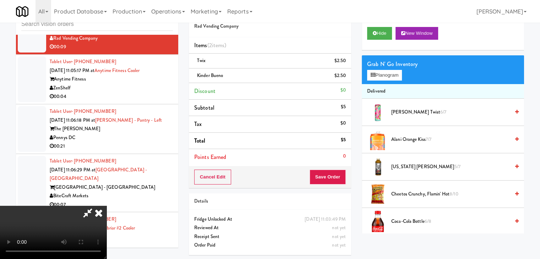
drag, startPoint x: 288, startPoint y: 164, endPoint x: 294, endPoint y: 165, distance: 6.4
drag, startPoint x: 303, startPoint y: 166, endPoint x: 324, endPoint y: 172, distance: 22.0
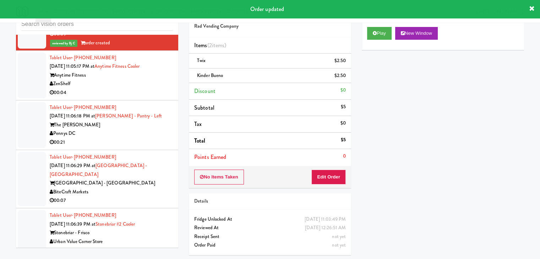
scroll to position [8900, 0]
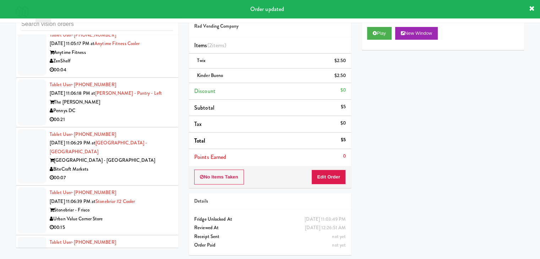
drag, startPoint x: 125, startPoint y: 102, endPoint x: 119, endPoint y: 107, distance: 8.1
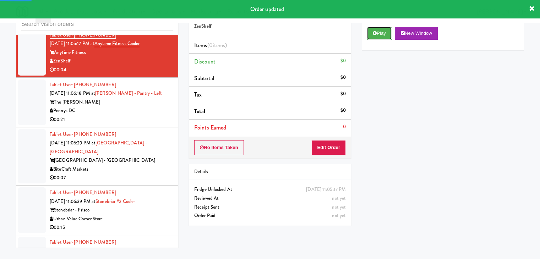
drag, startPoint x: 385, startPoint y: 32, endPoint x: 372, endPoint y: 79, distance: 48.3
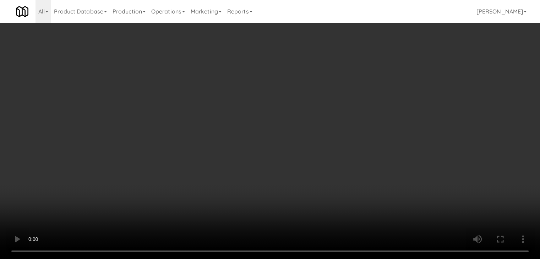
scroll to position [8883, 0]
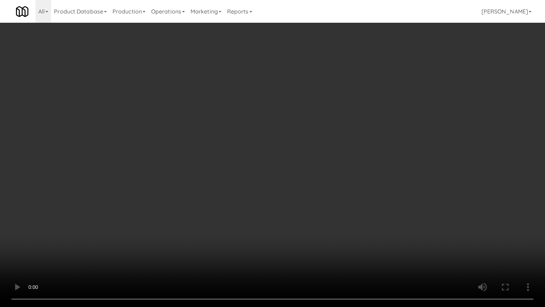
drag, startPoint x: 309, startPoint y: 212, endPoint x: 343, endPoint y: 126, distance: 92.2
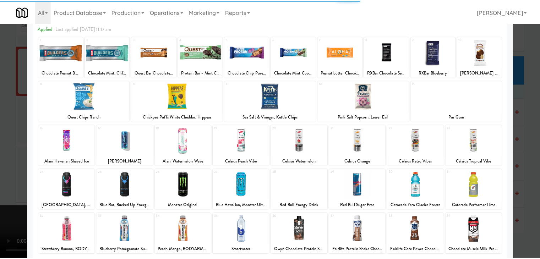
scroll to position [89, 0]
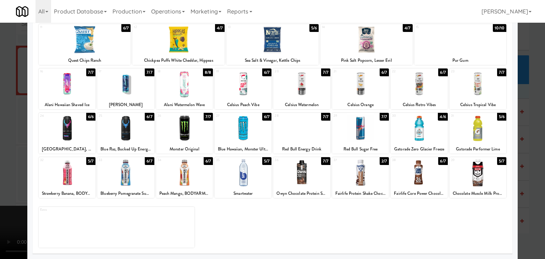
drag, startPoint x: 0, startPoint y: 186, endPoint x: 173, endPoint y: 180, distance: 173.3
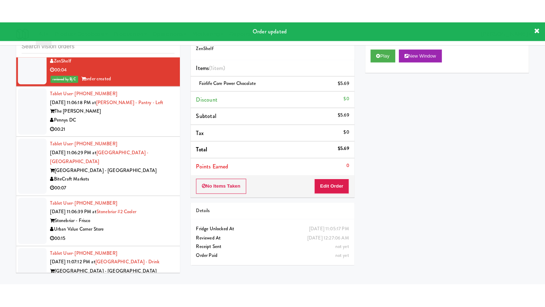
scroll to position [8936, 0]
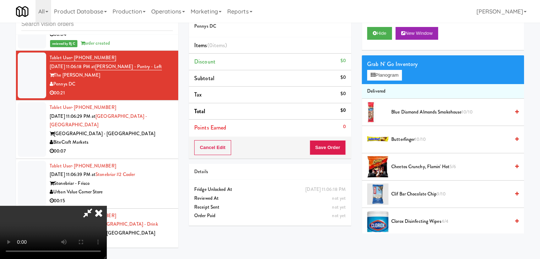
scroll to position [8918, 0]
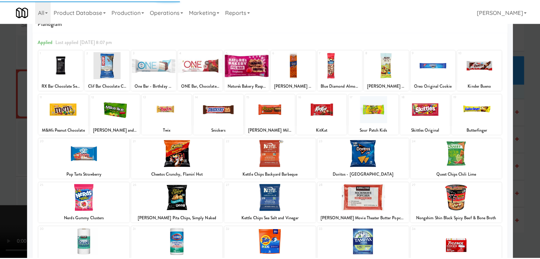
scroll to position [35, 0]
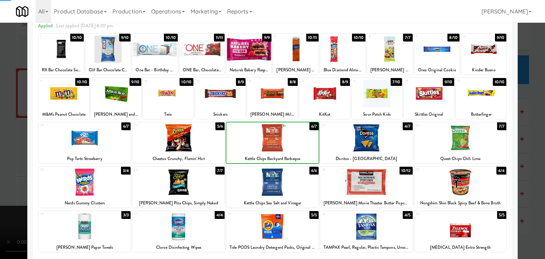
drag, startPoint x: 0, startPoint y: 141, endPoint x: 126, endPoint y: 144, distance: 126.1
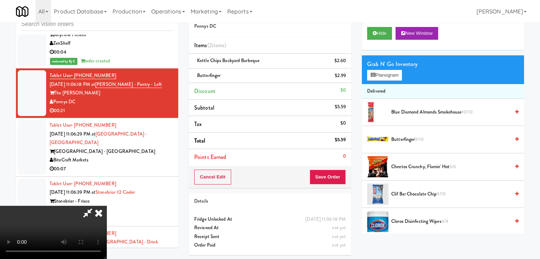
scroll to position [8936, 0]
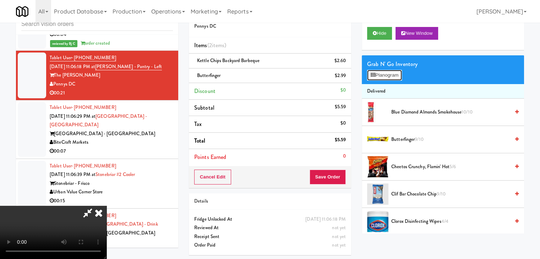
scroll to position [8918, 0]
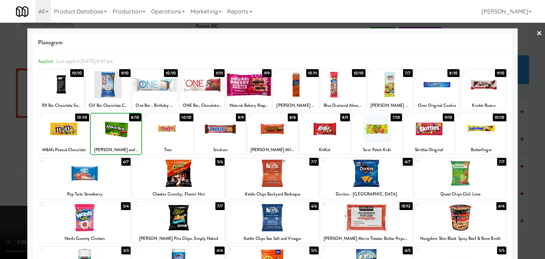
drag, startPoint x: 0, startPoint y: 134, endPoint x: 119, endPoint y: 140, distance: 119.1
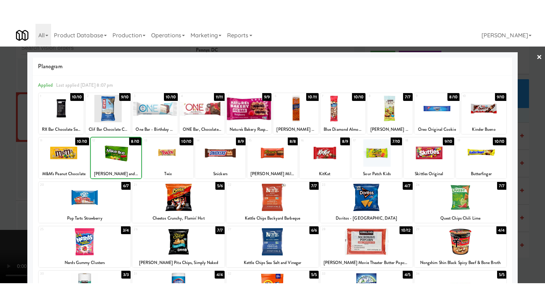
scroll to position [8936, 0]
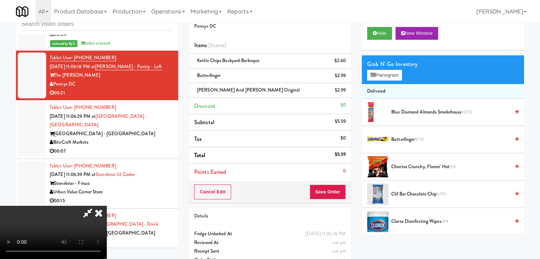
drag, startPoint x: 212, startPoint y: 155, endPoint x: 220, endPoint y: 157, distance: 8.7
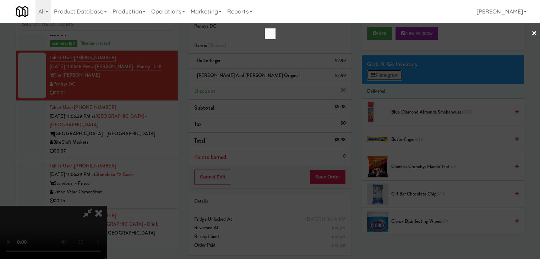
scroll to position [8918, 0]
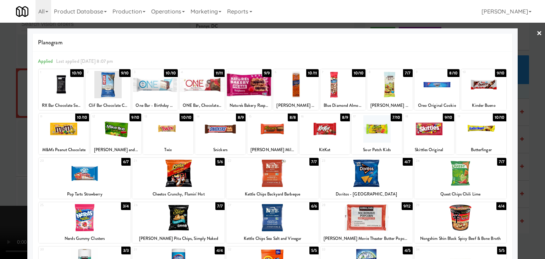
drag, startPoint x: 0, startPoint y: 173, endPoint x: 145, endPoint y: 173, distance: 145.2
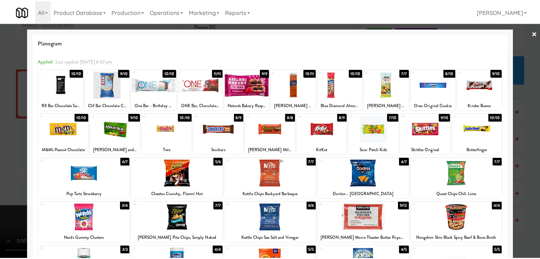
scroll to position [8936, 0]
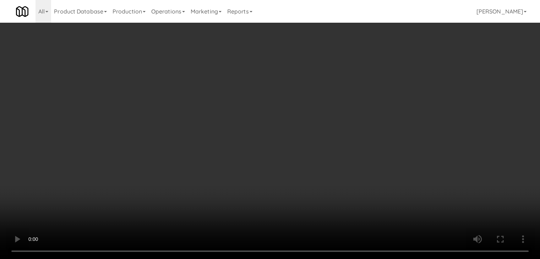
scroll to position [9025, 0]
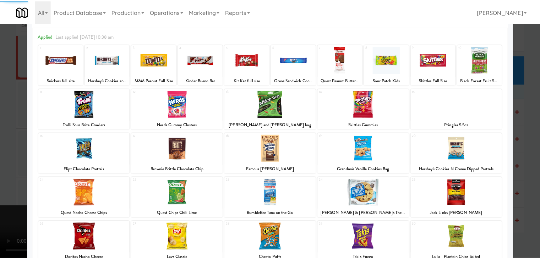
scroll to position [89, 0]
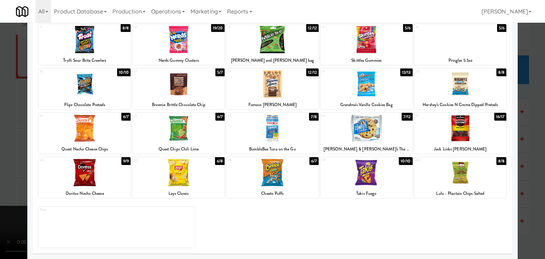
drag, startPoint x: 0, startPoint y: 136, endPoint x: 52, endPoint y: 138, distance: 51.9
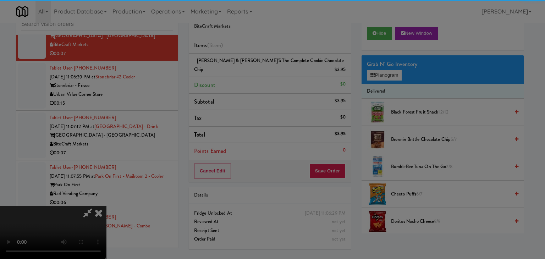
drag, startPoint x: 252, startPoint y: 76, endPoint x: 251, endPoint y: 80, distance: 4.3
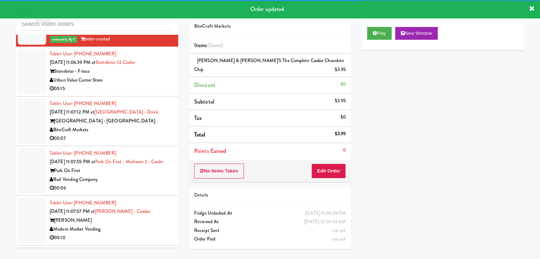
scroll to position [9078, 0]
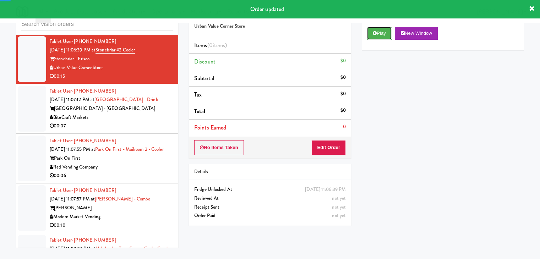
drag, startPoint x: 387, startPoint y: 33, endPoint x: 384, endPoint y: 44, distance: 11.2
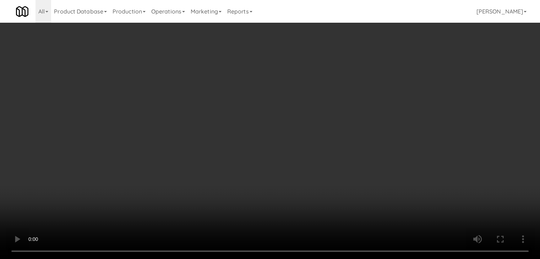
scroll to position [9061, 0]
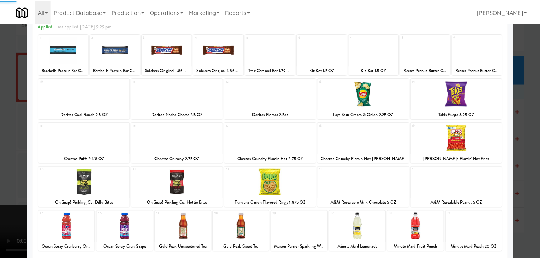
scroll to position [89, 0]
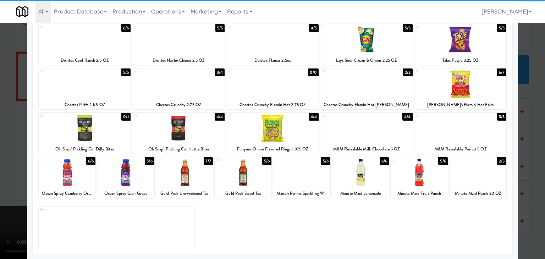
drag, startPoint x: 137, startPoint y: 171, endPoint x: 115, endPoint y: 171, distance: 22.4
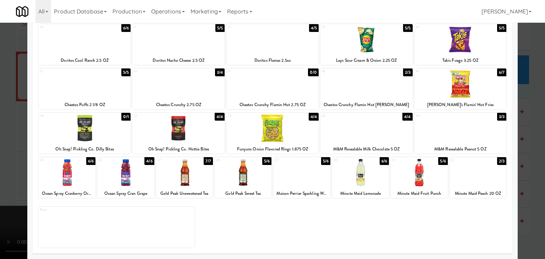
drag, startPoint x: 0, startPoint y: 157, endPoint x: 149, endPoint y: 156, distance: 148.7
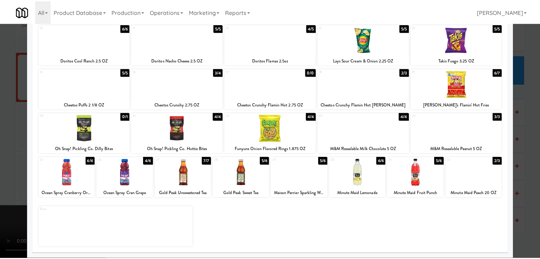
scroll to position [9078, 0]
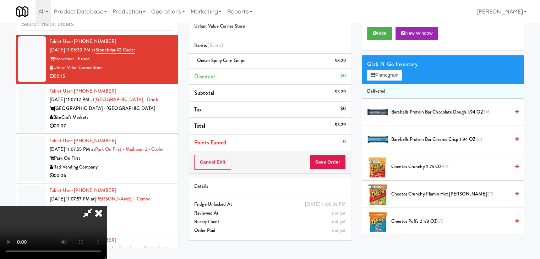
drag, startPoint x: 357, startPoint y: 159, endPoint x: 336, endPoint y: 161, distance: 21.3
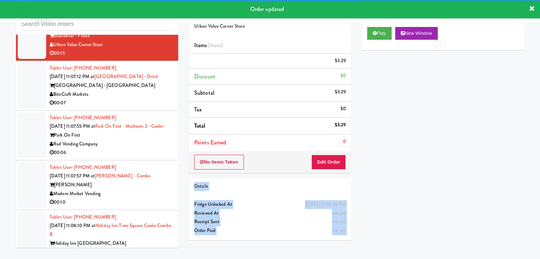
scroll to position [9113, 0]
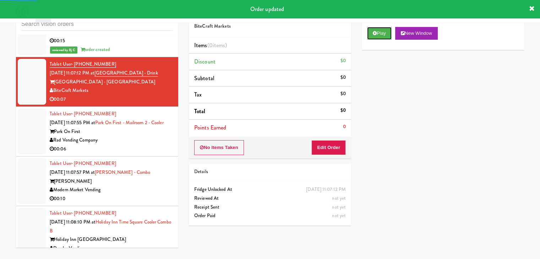
drag, startPoint x: 382, startPoint y: 32, endPoint x: 379, endPoint y: 43, distance: 11.1
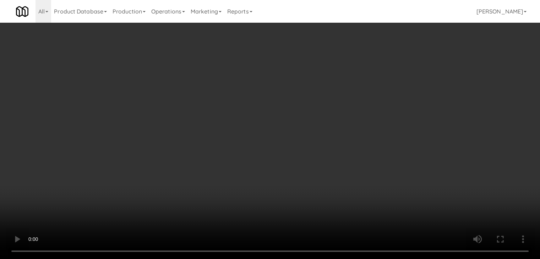
scroll to position [9096, 0]
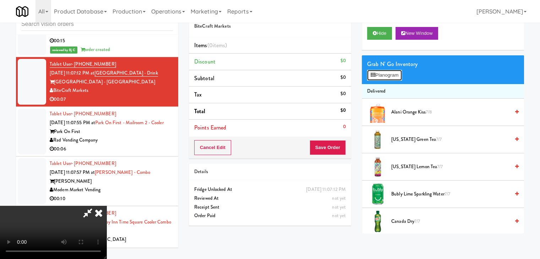
scroll to position [9096, 0]
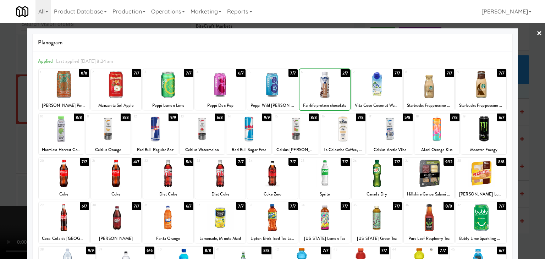
drag, startPoint x: 0, startPoint y: 127, endPoint x: 182, endPoint y: 133, distance: 182.2
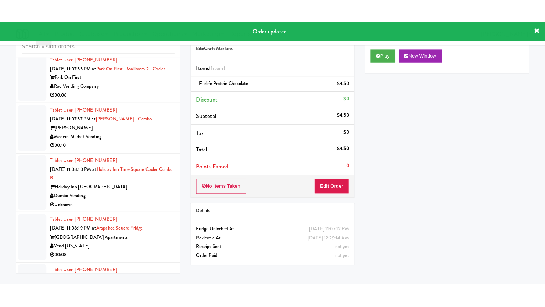
scroll to position [9220, 0]
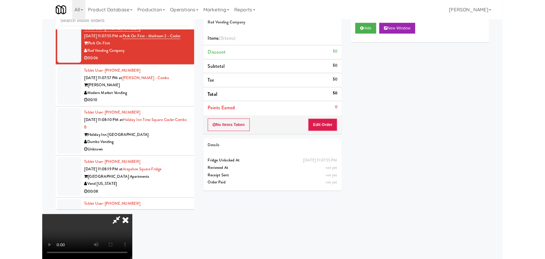
scroll to position [9220, 0]
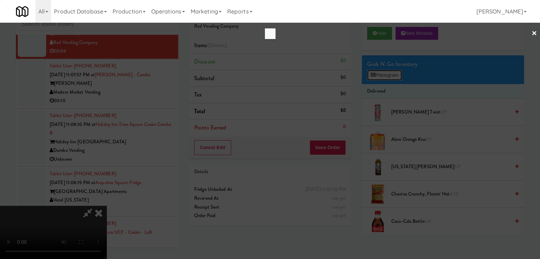
scroll to position [9203, 0]
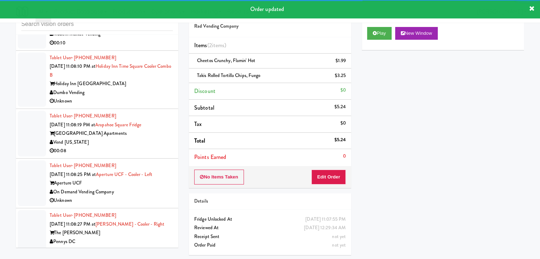
scroll to position [9300, 0]
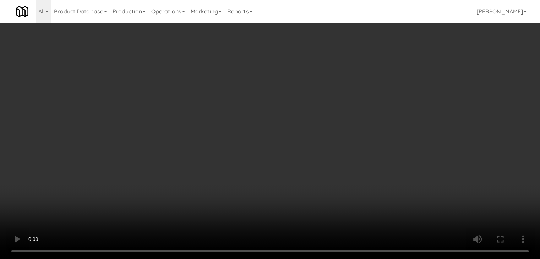
scroll to position [9282, 0]
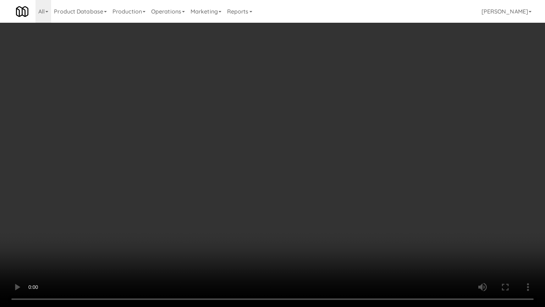
drag, startPoint x: 297, startPoint y: 230, endPoint x: 299, endPoint y: 234, distance: 4.5
drag, startPoint x: 302, startPoint y: 213, endPoint x: 334, endPoint y: 144, distance: 76.2
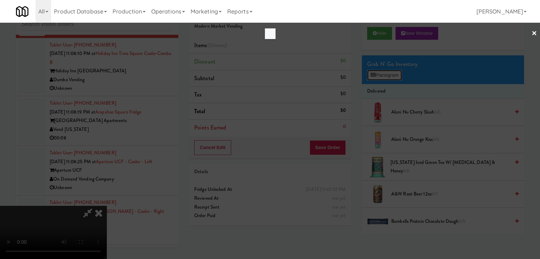
scroll to position [9282, 0]
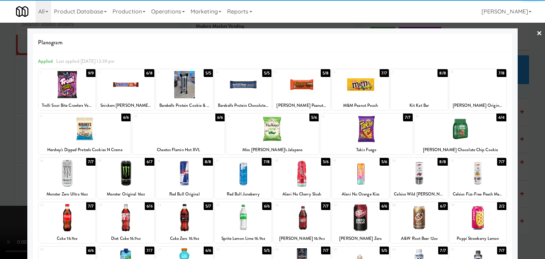
drag, startPoint x: 64, startPoint y: 82, endPoint x: 114, endPoint y: 83, distance: 49.7
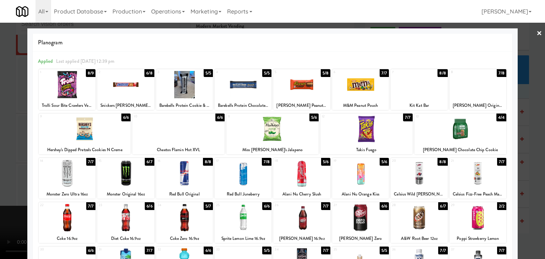
drag, startPoint x: 348, startPoint y: 86, endPoint x: 276, endPoint y: 103, distance: 73.9
drag, startPoint x: 0, startPoint y: 198, endPoint x: 58, endPoint y: 189, distance: 58.6
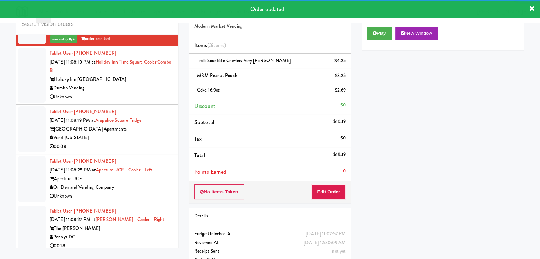
scroll to position [9300, 0]
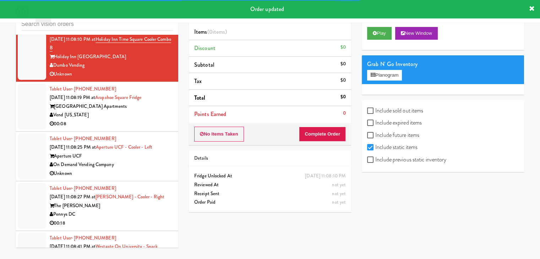
scroll to position [9335, 0]
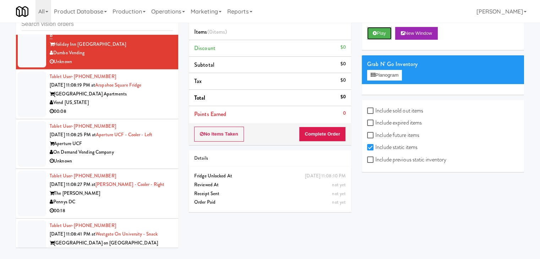
drag, startPoint x: 387, startPoint y: 34, endPoint x: 384, endPoint y: 40, distance: 6.2
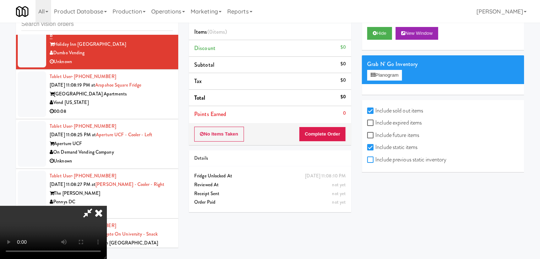
checkbox input "true"
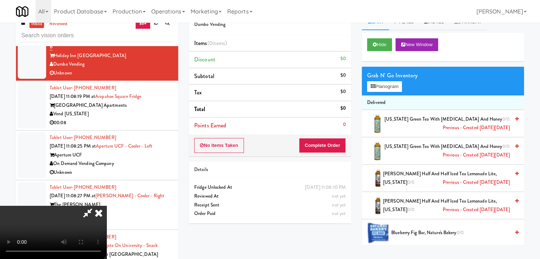
scroll to position [0, 0]
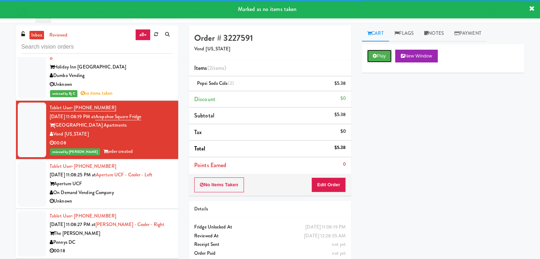
drag, startPoint x: 376, startPoint y: 55, endPoint x: 154, endPoint y: 136, distance: 236.7
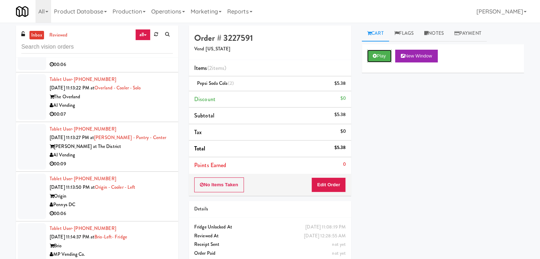
scroll to position [9974, 0]
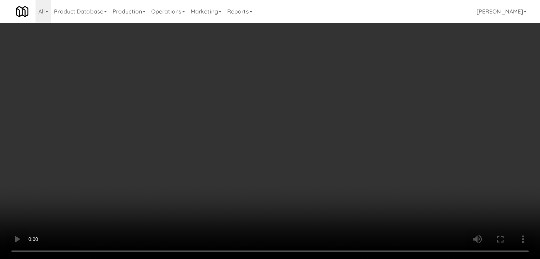
scroll to position [9957, 0]
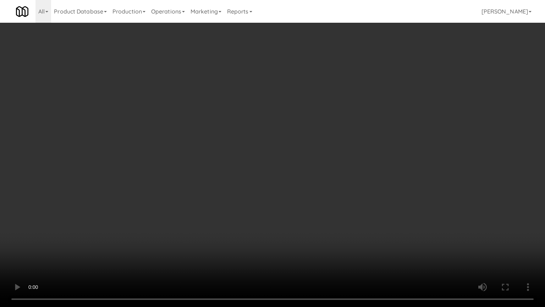
drag, startPoint x: 294, startPoint y: 242, endPoint x: 293, endPoint y: 246, distance: 4.4
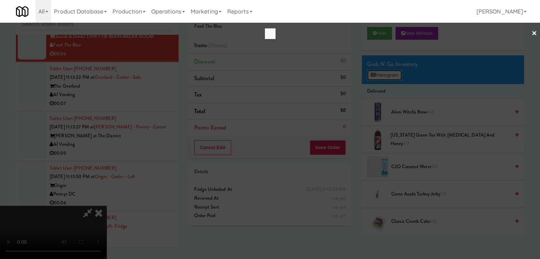
scroll to position [9957, 0]
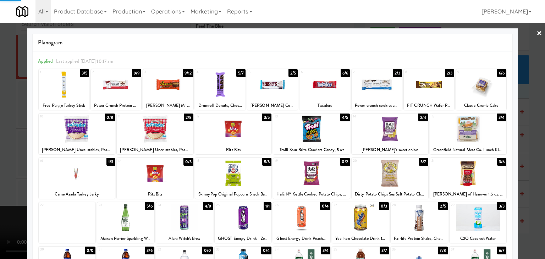
drag, startPoint x: 0, startPoint y: 97, endPoint x: 216, endPoint y: 125, distance: 218.0
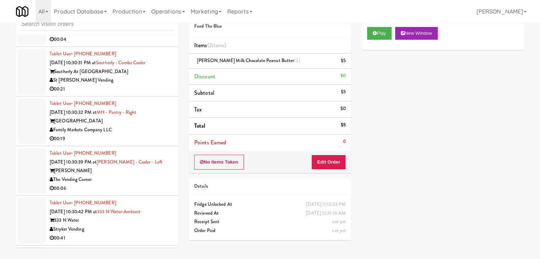
scroll to position [5111, 0]
